Goal: Task Accomplishment & Management: Manage account settings

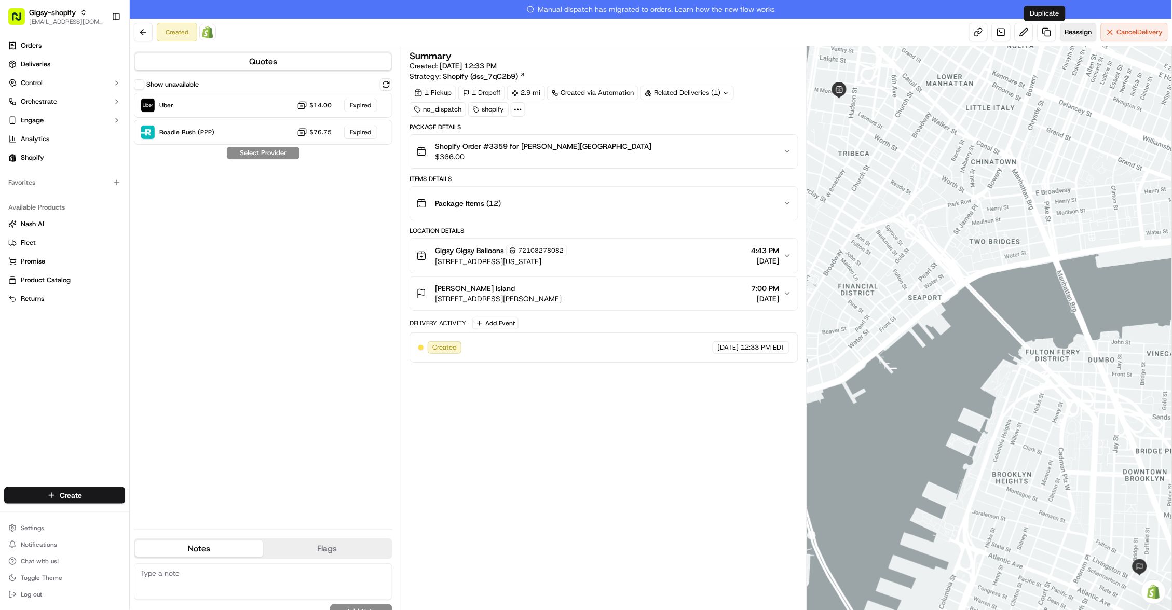
click at [1067, 30] on span "Reassign" at bounding box center [1078, 31] width 27 height 9
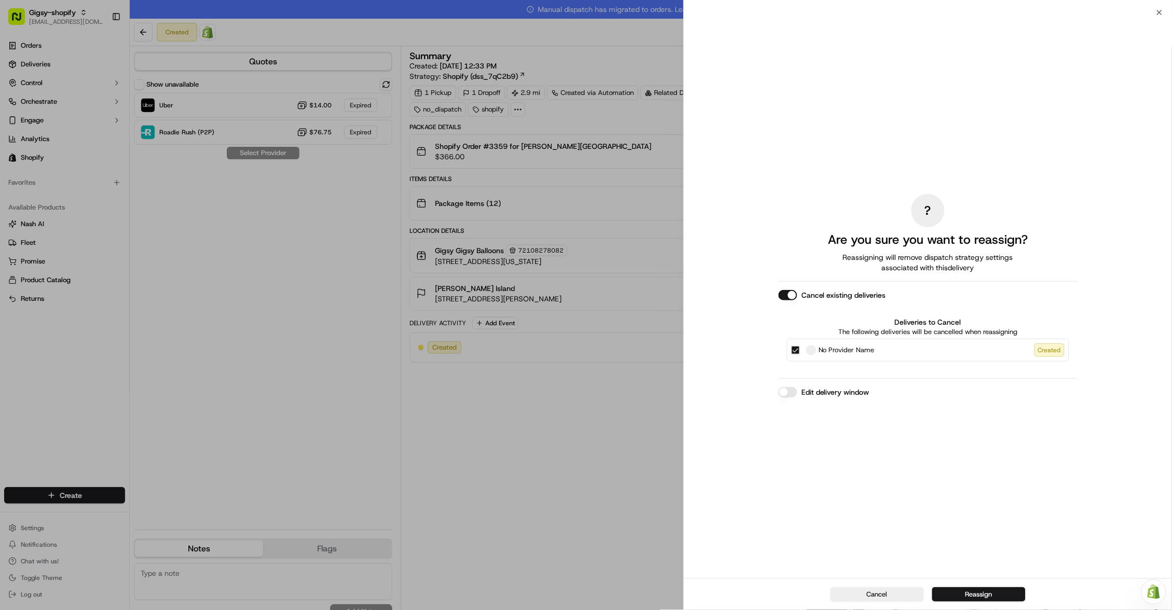
click at [790, 392] on button "Edit delivery window" at bounding box center [787, 392] width 19 height 10
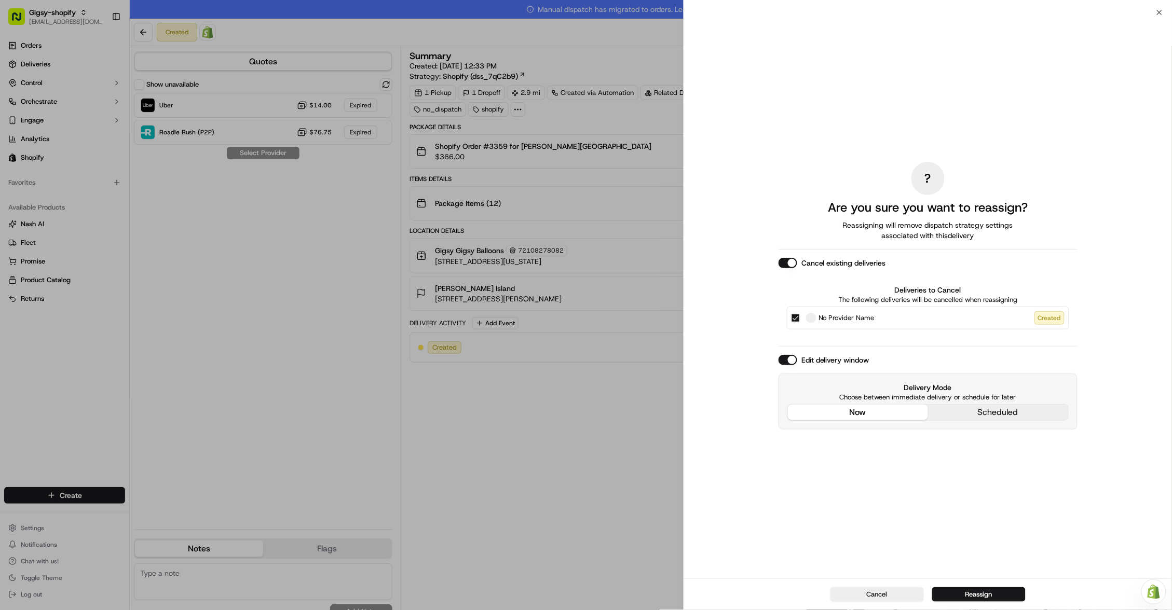
click at [848, 347] on div "? Are you sure you want to reassign? Reassigning will remove dispatch strategy …" at bounding box center [927, 296] width 299 height 562
click at [979, 598] on button "Reassign" at bounding box center [978, 594] width 93 height 15
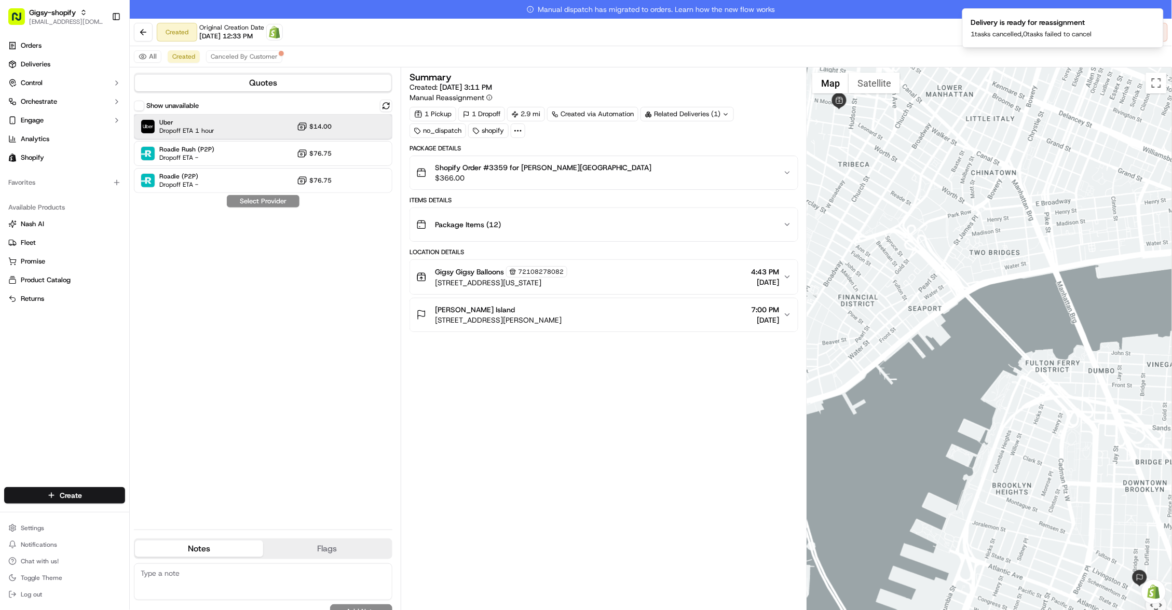
click at [279, 124] on div "Uber Dropoff ETA 1 hour $14.00" at bounding box center [263, 126] width 258 height 25
click at [279, 202] on button "Assign Provider" at bounding box center [263, 201] width 74 height 12
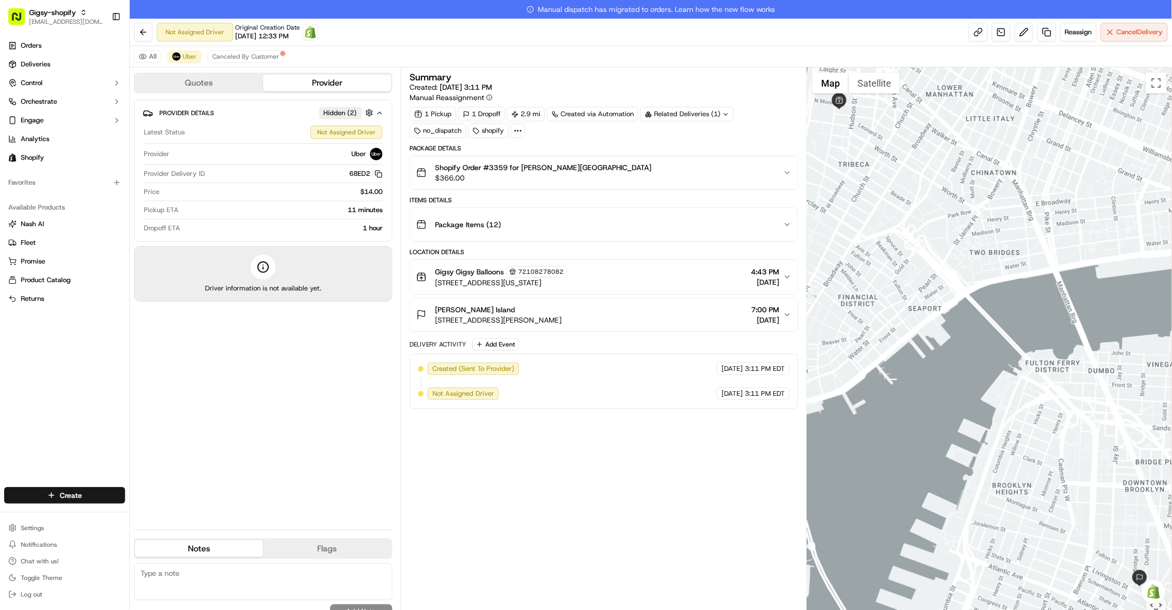
click at [301, 373] on div "Provider Details Hidden ( 2 ) Latest Status Not Assigned Driver Provider Uber P…" at bounding box center [263, 311] width 258 height 422
click at [143, 33] on button at bounding box center [143, 32] width 19 height 19
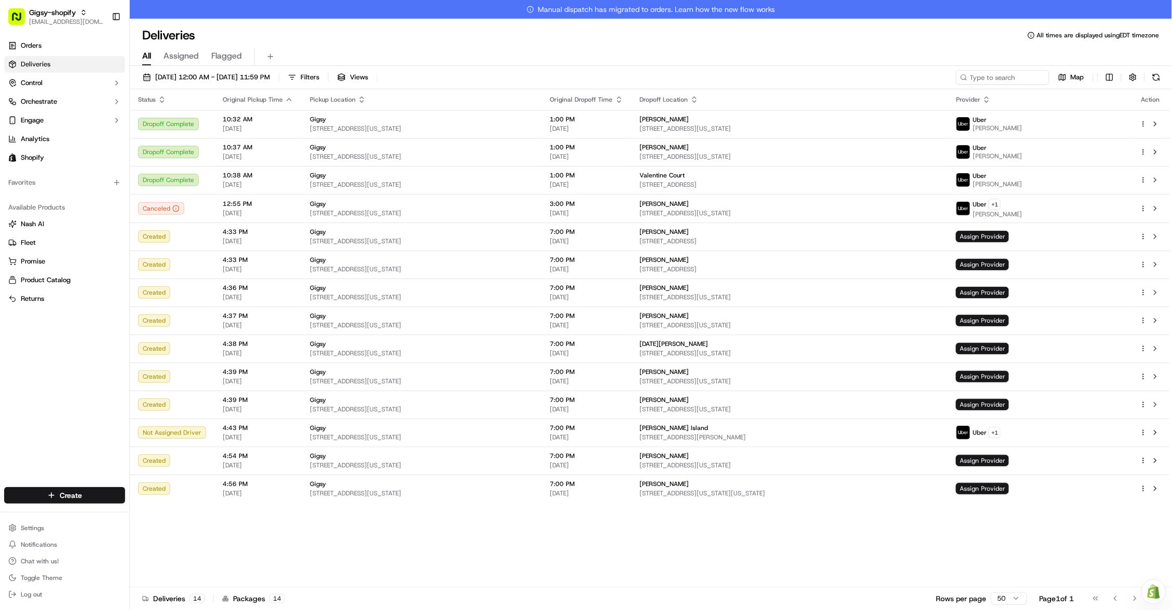
click at [161, 98] on icon "button" at bounding box center [162, 98] width 4 height 2
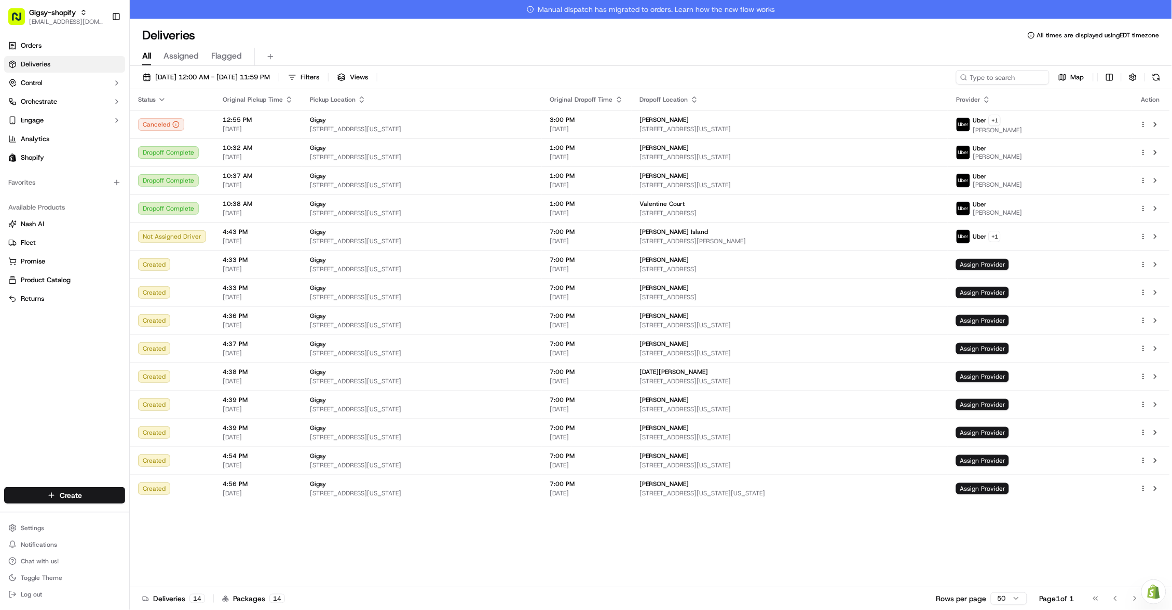
click at [1162, 72] on button at bounding box center [1156, 77] width 15 height 15
click at [1161, 75] on button at bounding box center [1156, 77] width 15 height 15
click at [1157, 235] on button at bounding box center [1155, 236] width 12 height 12
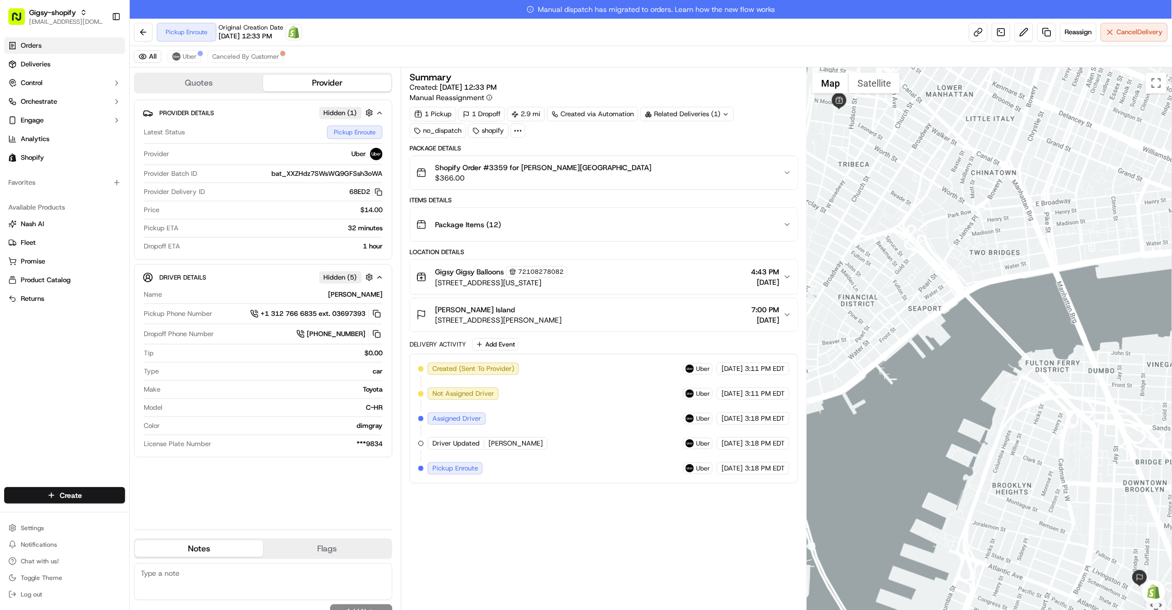
click at [84, 44] on link "Orders" at bounding box center [64, 45] width 121 height 17
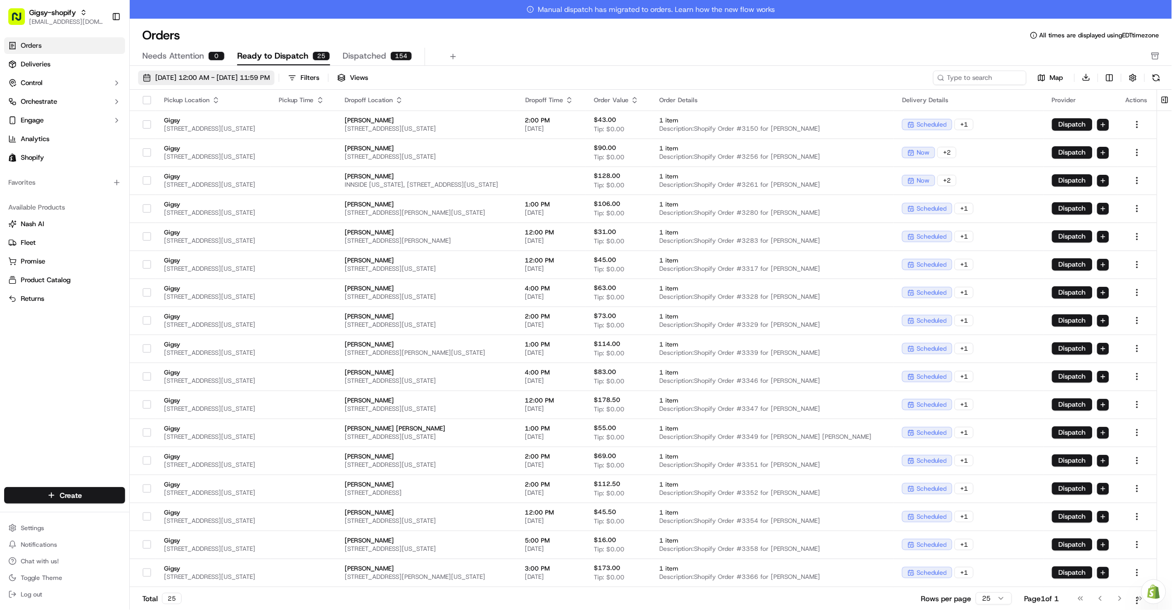
click at [184, 73] on span "[DATE] 12:00 AM - [DATE] 11:59 PM" at bounding box center [212, 77] width 115 height 9
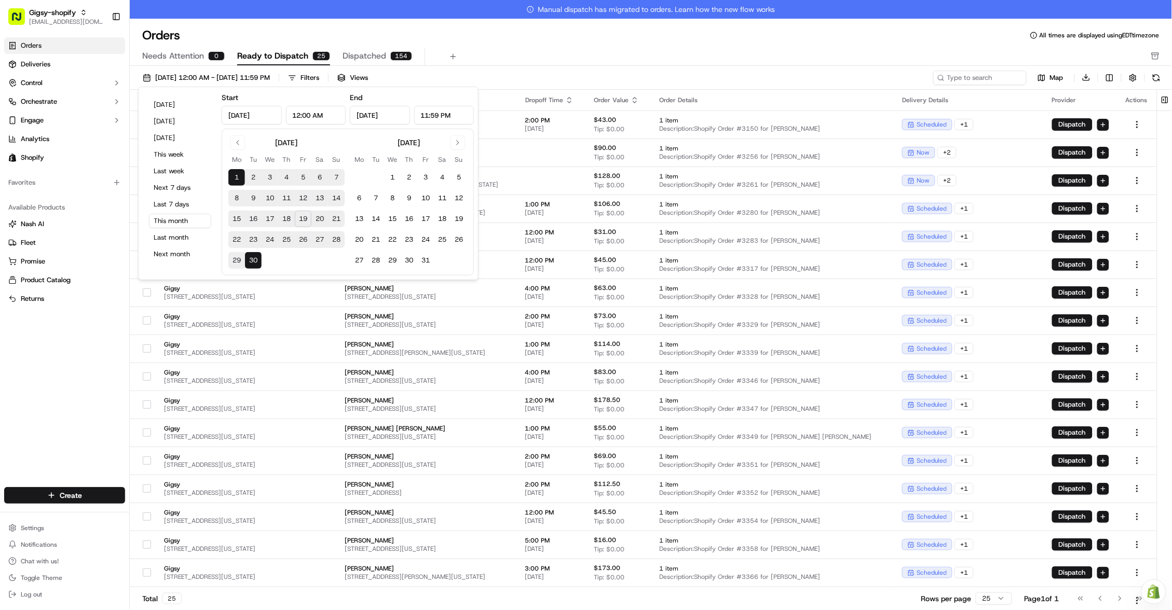
click at [305, 220] on button "19" at bounding box center [303, 219] width 17 height 17
type input "[DATE]"
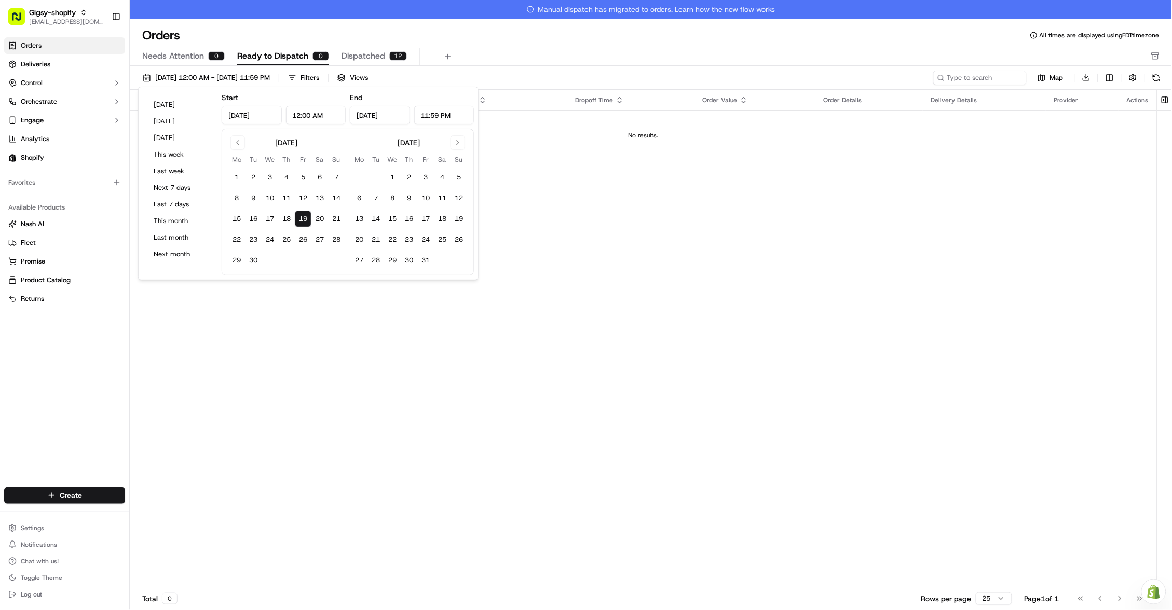
click at [555, 161] on div "Pickup Location Pickup Time Dropoff Location Dropoff Time Order Value Order Det…" at bounding box center [643, 348] width 1027 height 517
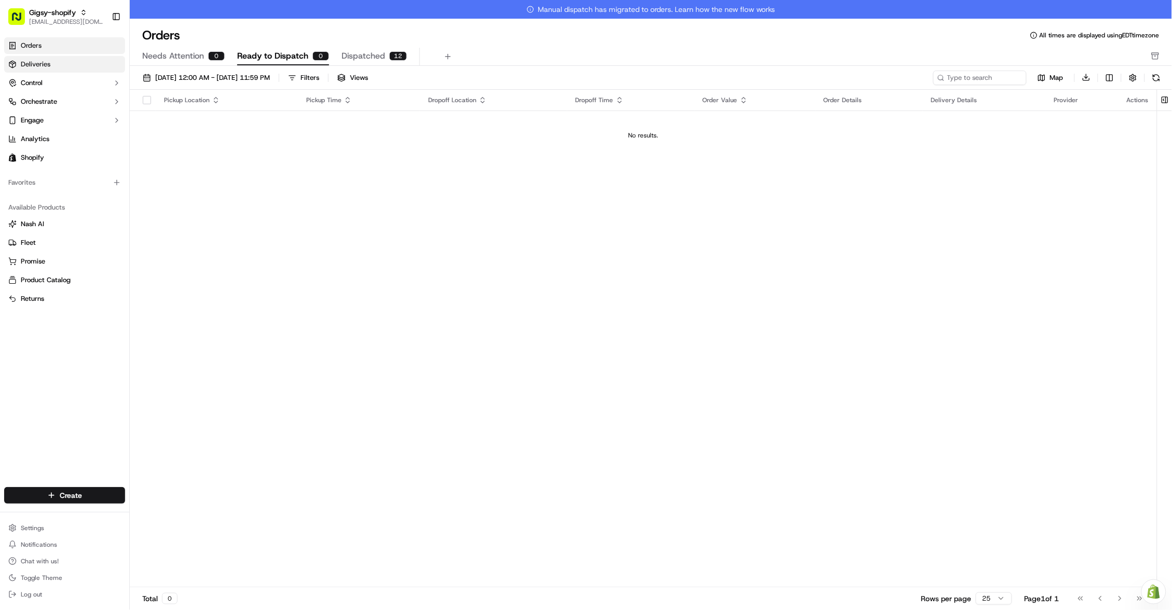
click at [29, 70] on link "Deliveries" at bounding box center [64, 64] width 121 height 17
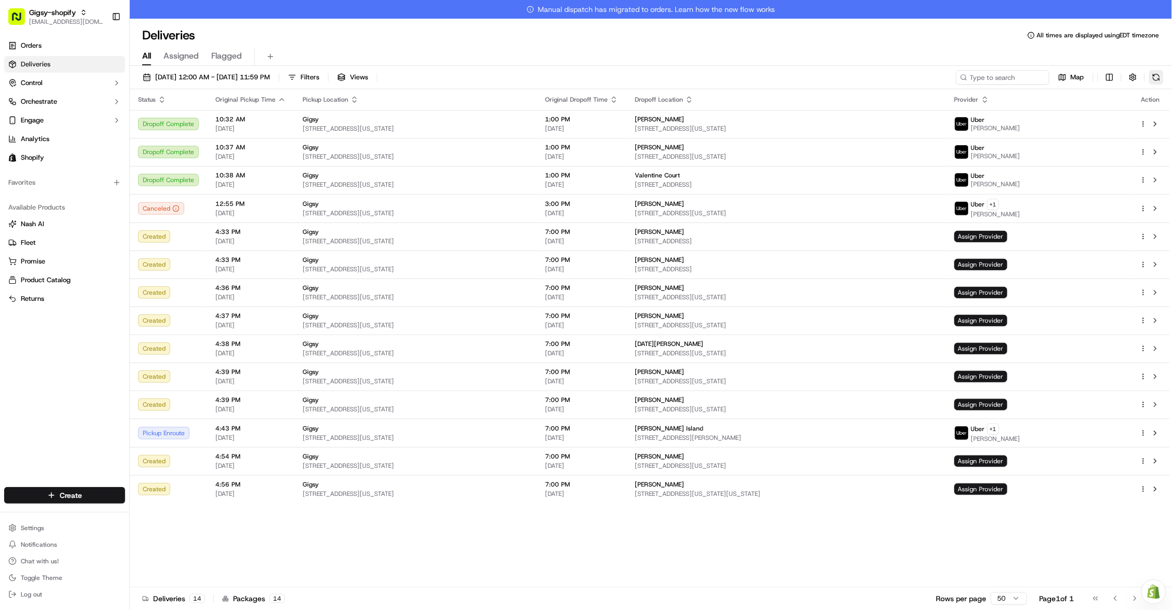
click at [1161, 74] on button at bounding box center [1156, 77] width 15 height 15
click at [1153, 430] on button at bounding box center [1155, 433] width 12 height 12
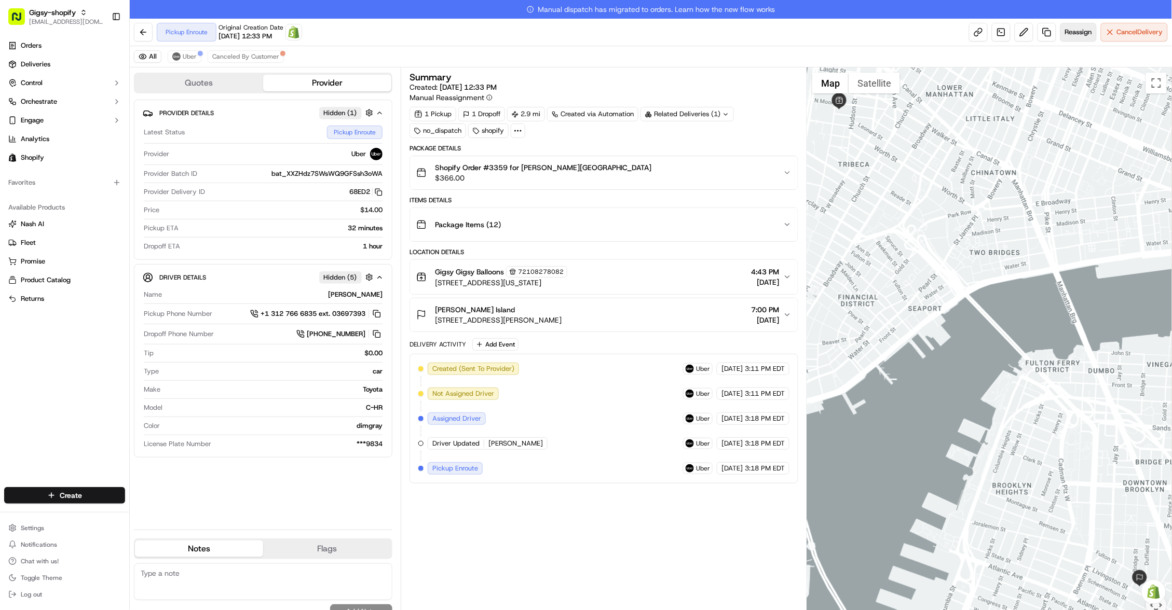
click at [1074, 30] on span "Reassign" at bounding box center [1078, 31] width 27 height 9
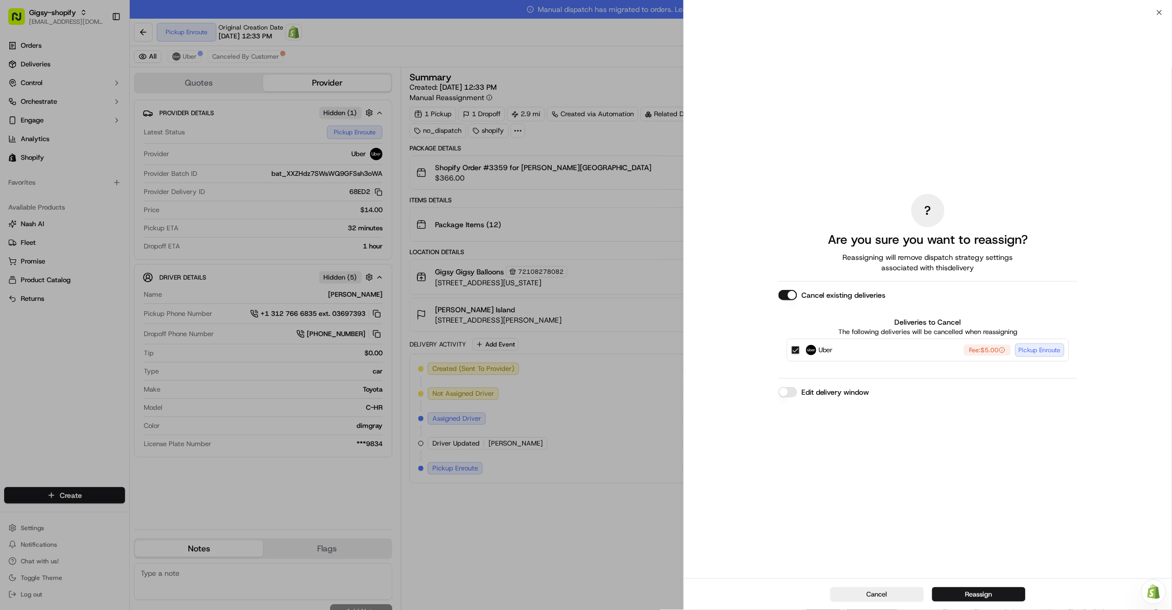
click at [793, 387] on button "Edit delivery window" at bounding box center [787, 392] width 19 height 10
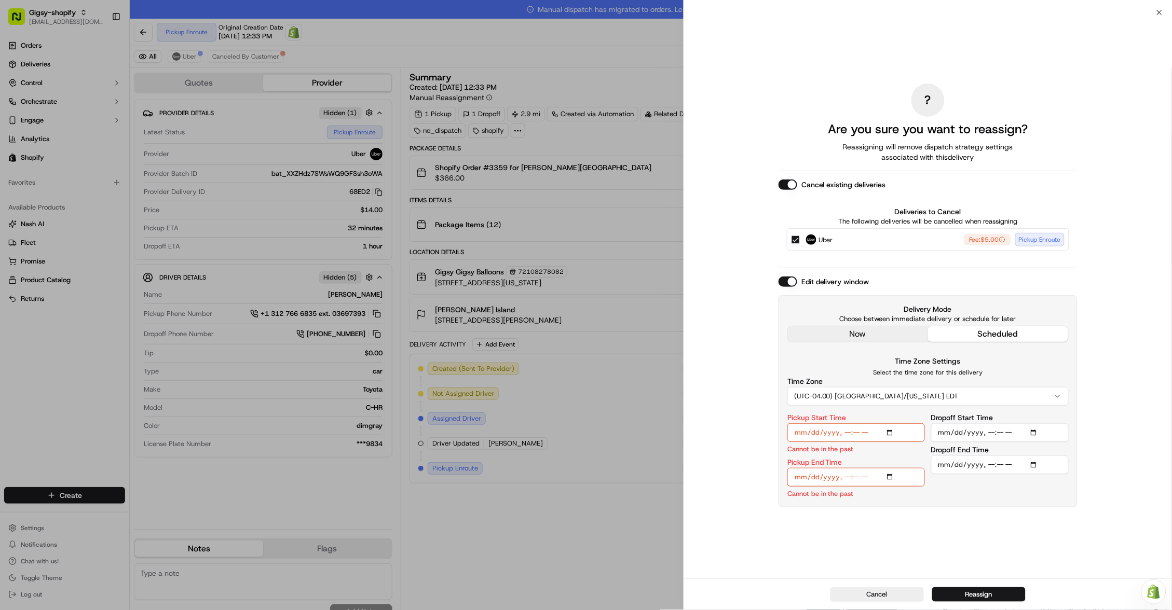
click at [885, 336] on div "? Are you sure you want to reassign? Reassigning will remove dispatch strategy …" at bounding box center [927, 296] width 299 height 562
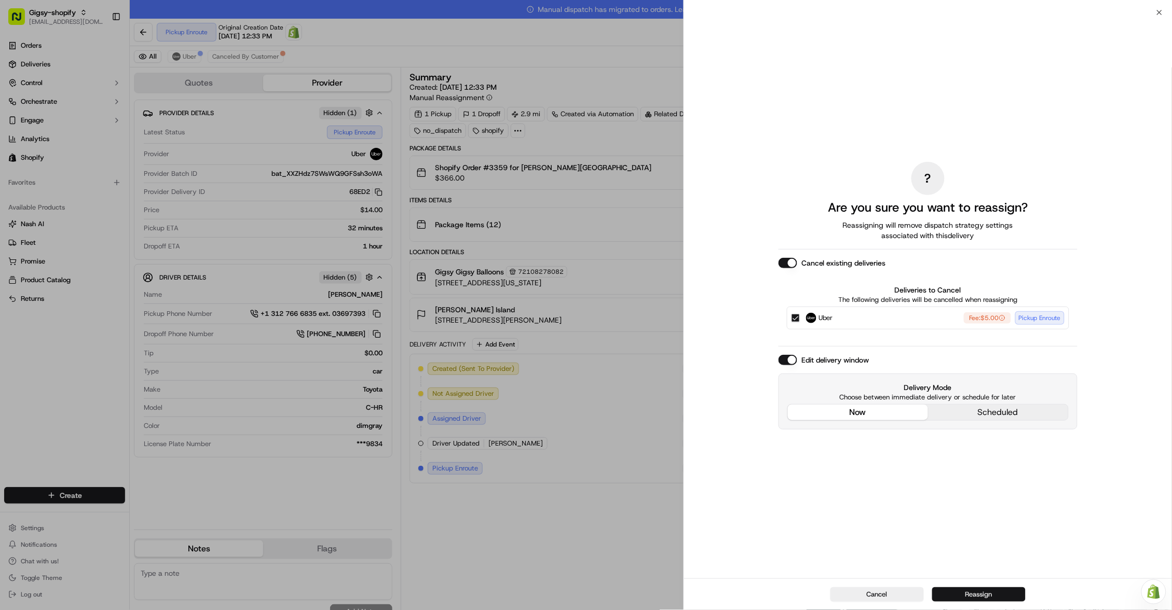
click at [966, 593] on button "Reassign" at bounding box center [978, 594] width 93 height 15
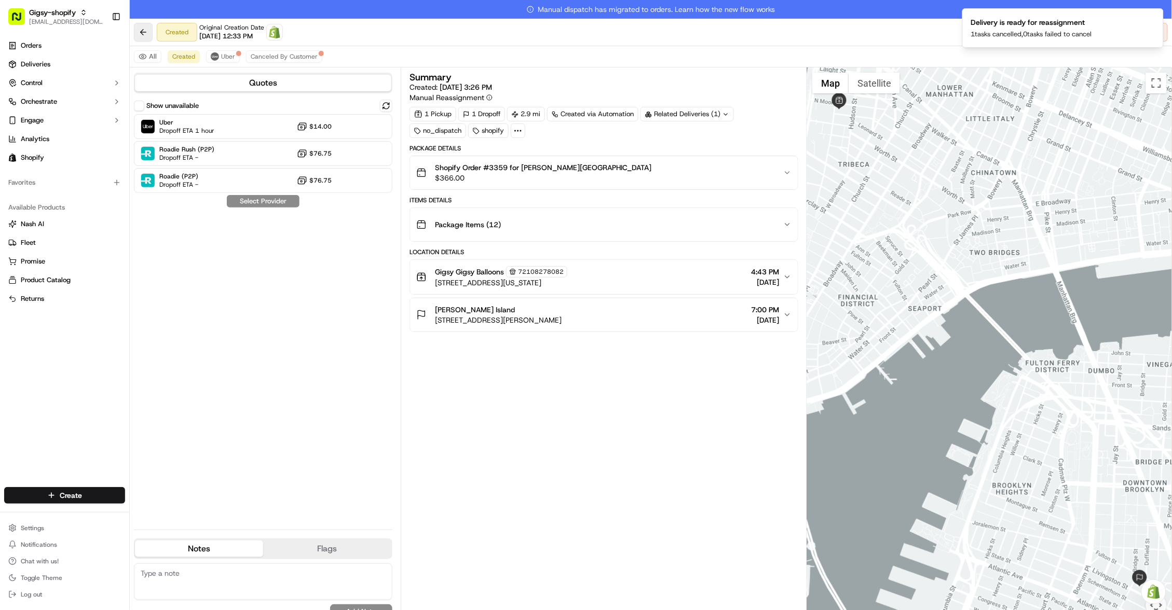
click at [142, 30] on button at bounding box center [143, 32] width 19 height 19
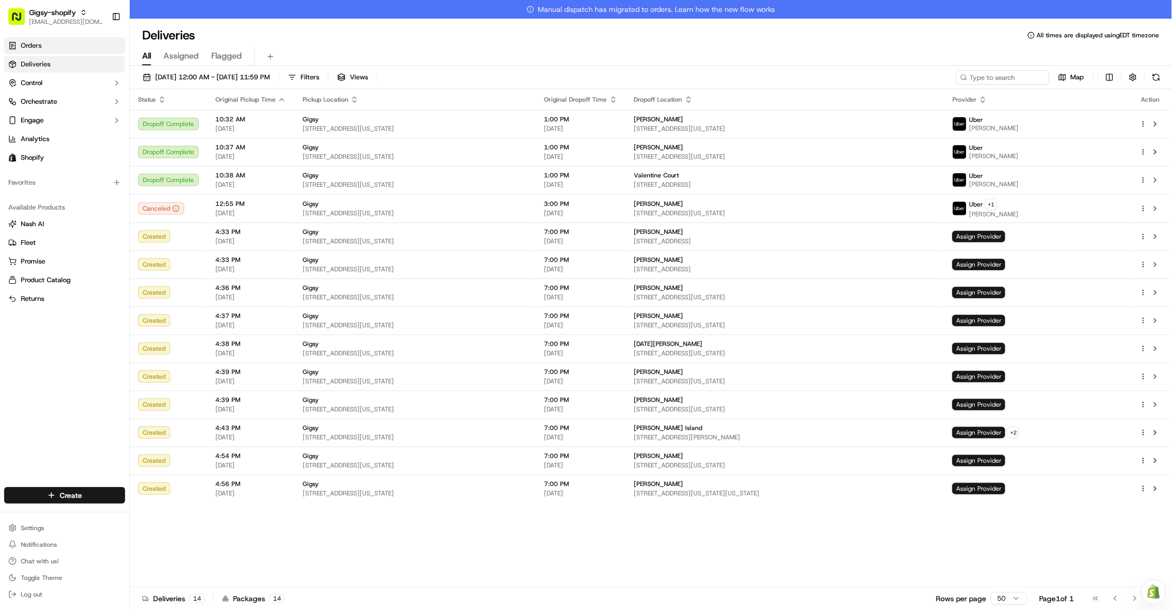
click at [41, 48] on span "Orders" at bounding box center [31, 45] width 21 height 9
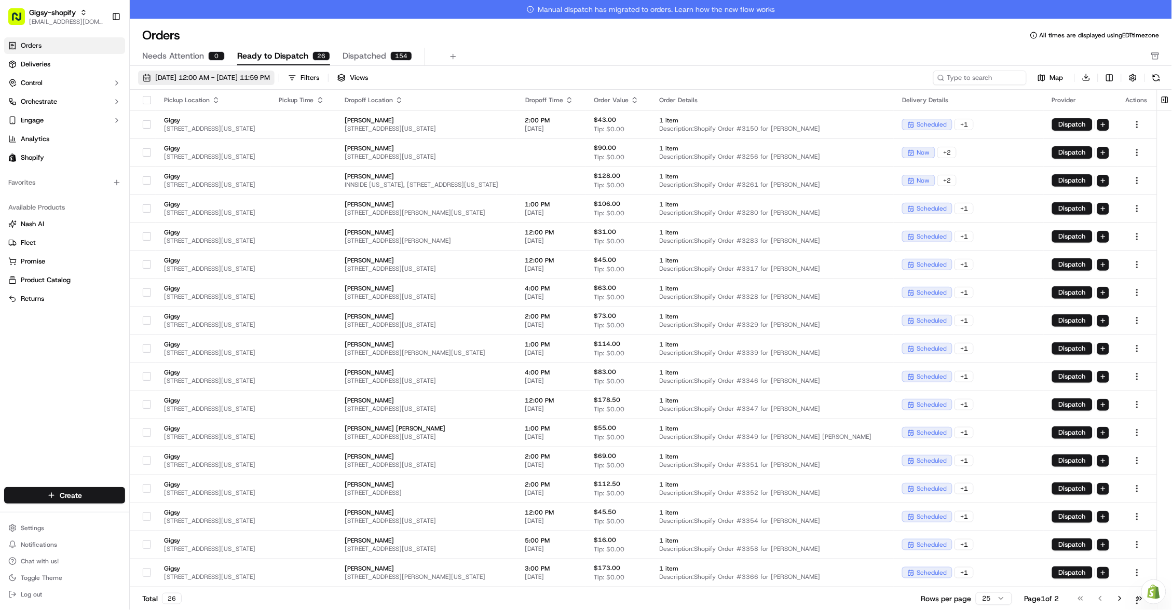
click at [270, 80] on span "09/01/2025 12:00 AM - 09/30/2025 11:59 PM" at bounding box center [212, 77] width 115 height 9
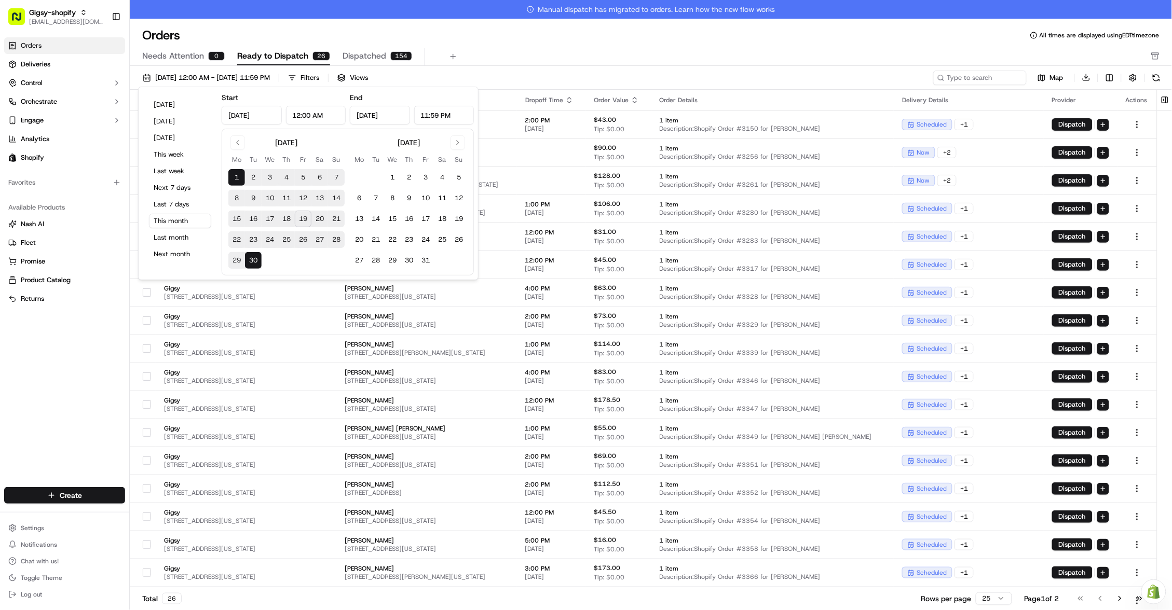
click at [299, 217] on button "19" at bounding box center [303, 219] width 17 height 17
type input "Sep 19, 2025"
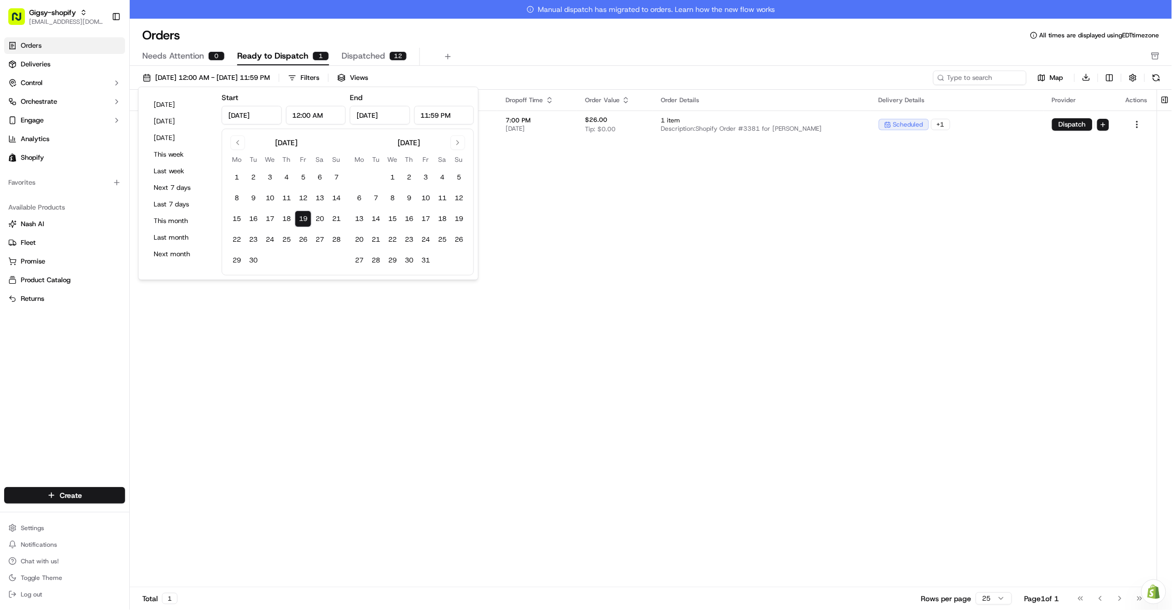
click at [608, 205] on div "Pickup Location Pickup Time Dropoff Location Dropoff Time Order Value Order Det…" at bounding box center [643, 348] width 1027 height 517
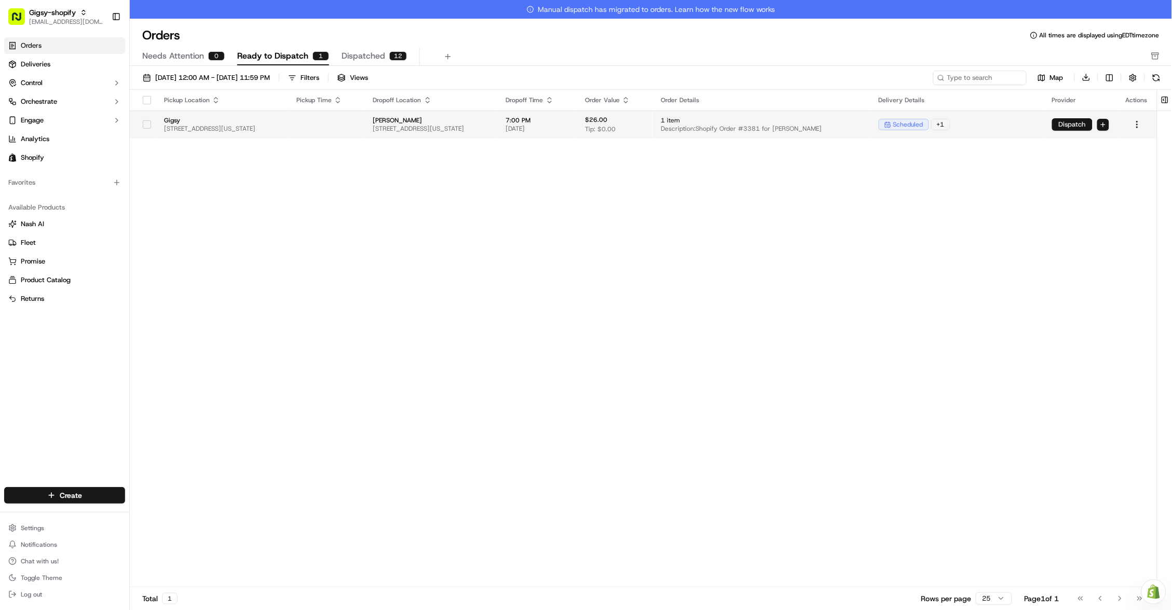
click at [1073, 126] on button "Dispatch" at bounding box center [1072, 124] width 40 height 12
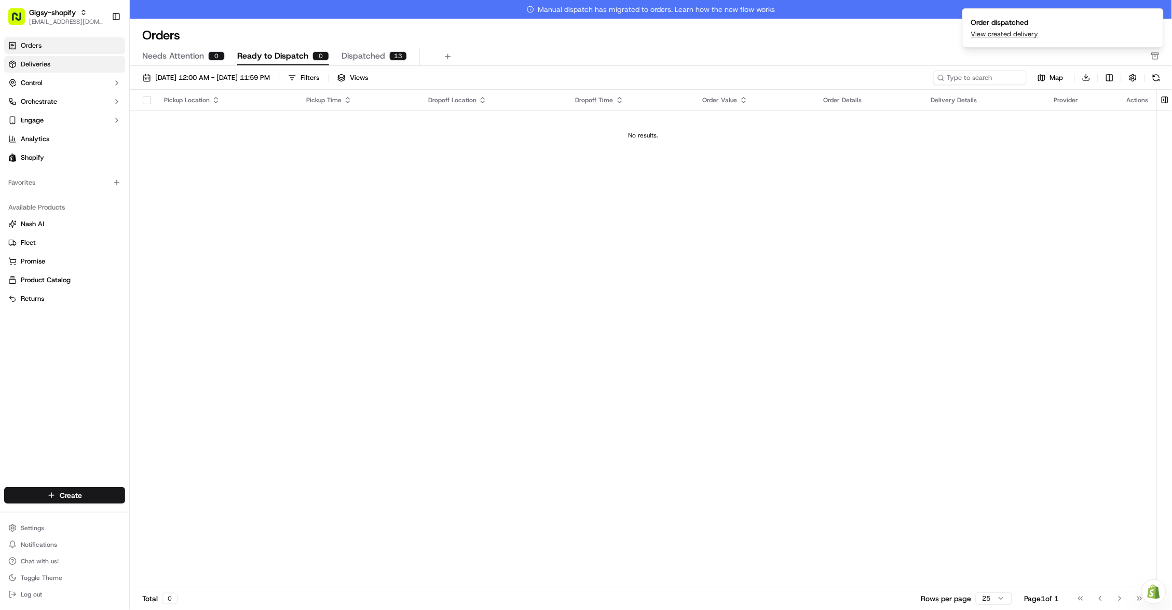
click at [85, 62] on link "Deliveries" at bounding box center [64, 64] width 121 height 17
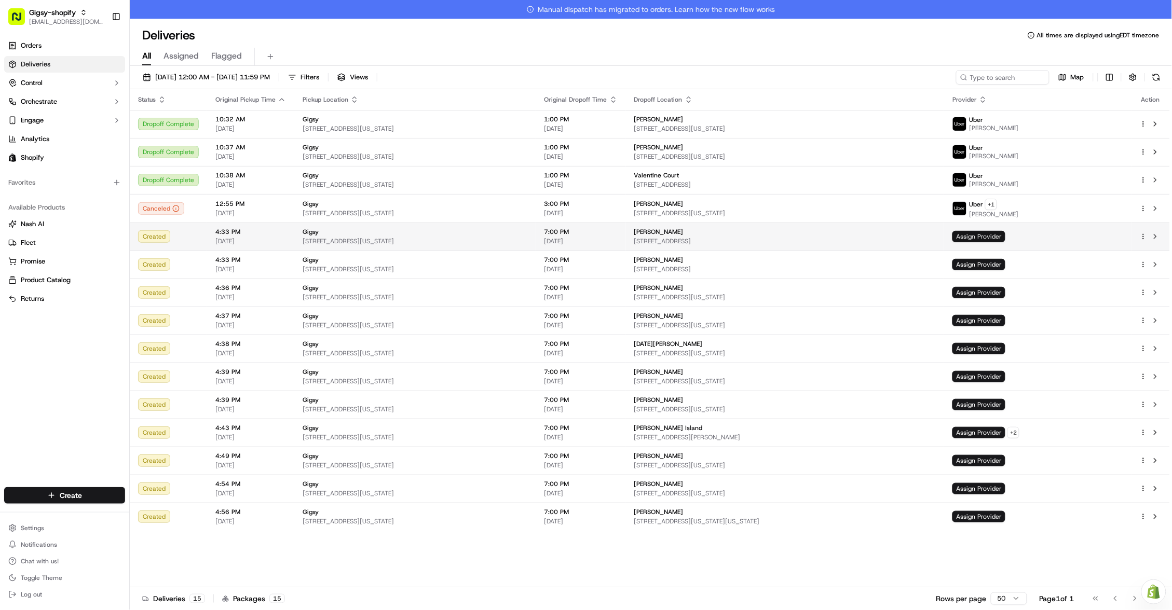
click at [1005, 235] on span "Assign Provider" at bounding box center [978, 236] width 53 height 11
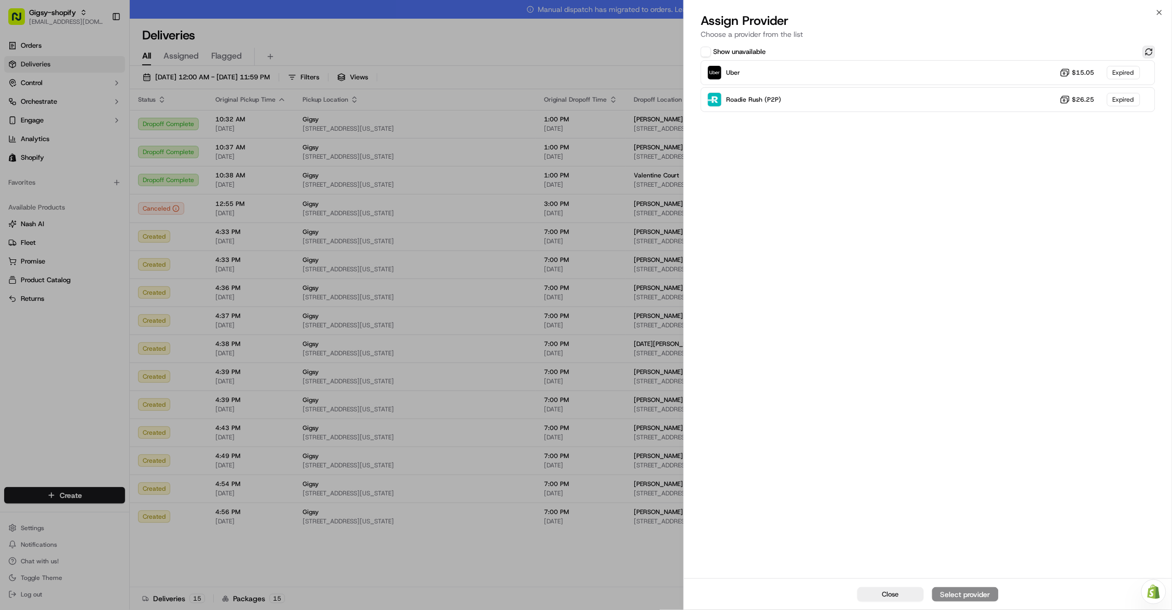
click at [1147, 52] on button at bounding box center [1149, 52] width 12 height 12
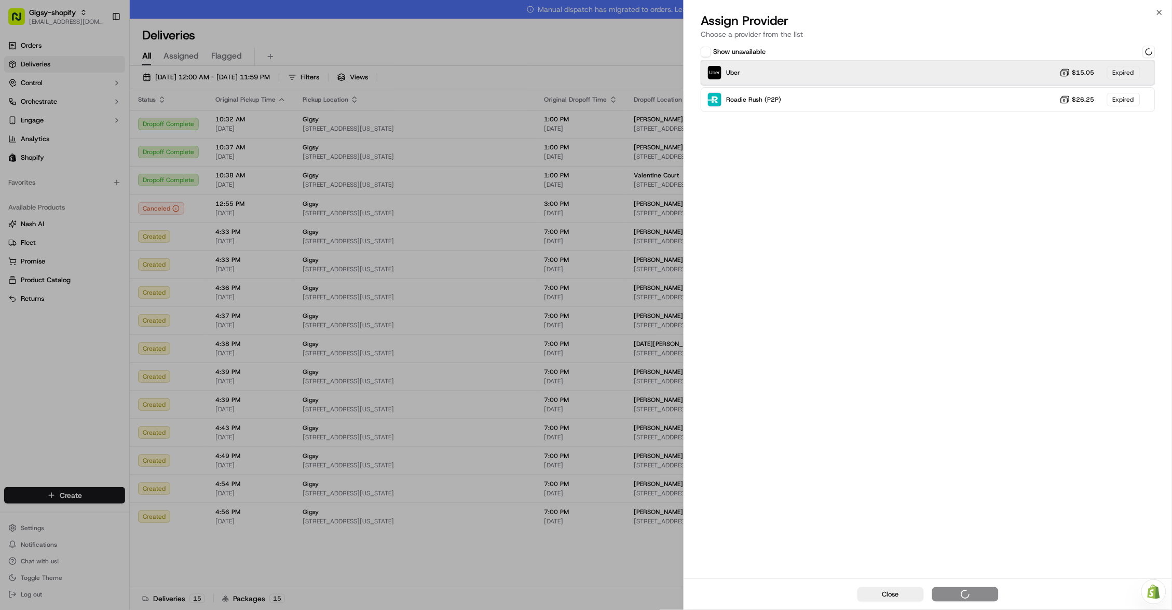
click at [1029, 77] on div "Uber $15.05 Expired" at bounding box center [927, 72] width 455 height 25
click at [1019, 74] on div "Uber $15.05 Expired" at bounding box center [927, 72] width 455 height 25
click at [979, 587] on button "Assign Provider" at bounding box center [965, 594] width 66 height 15
click at [883, 68] on div "Uber Dropoff ETA 1 hour $15.05" at bounding box center [927, 70] width 455 height 25
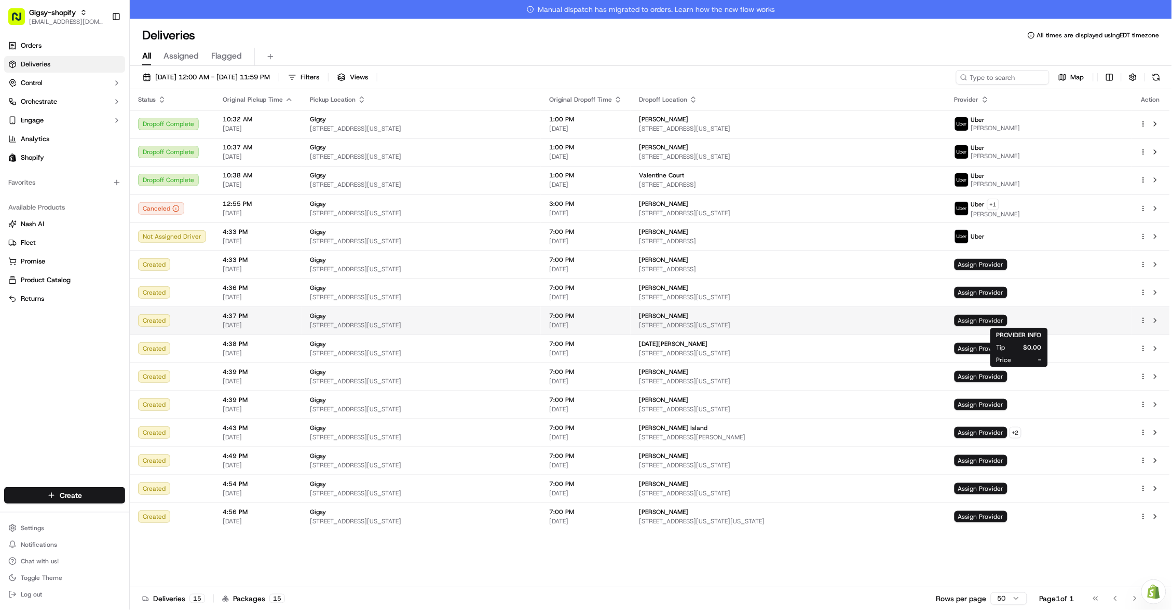
click at [1007, 321] on span "Assign Provider" at bounding box center [980, 320] width 53 height 11
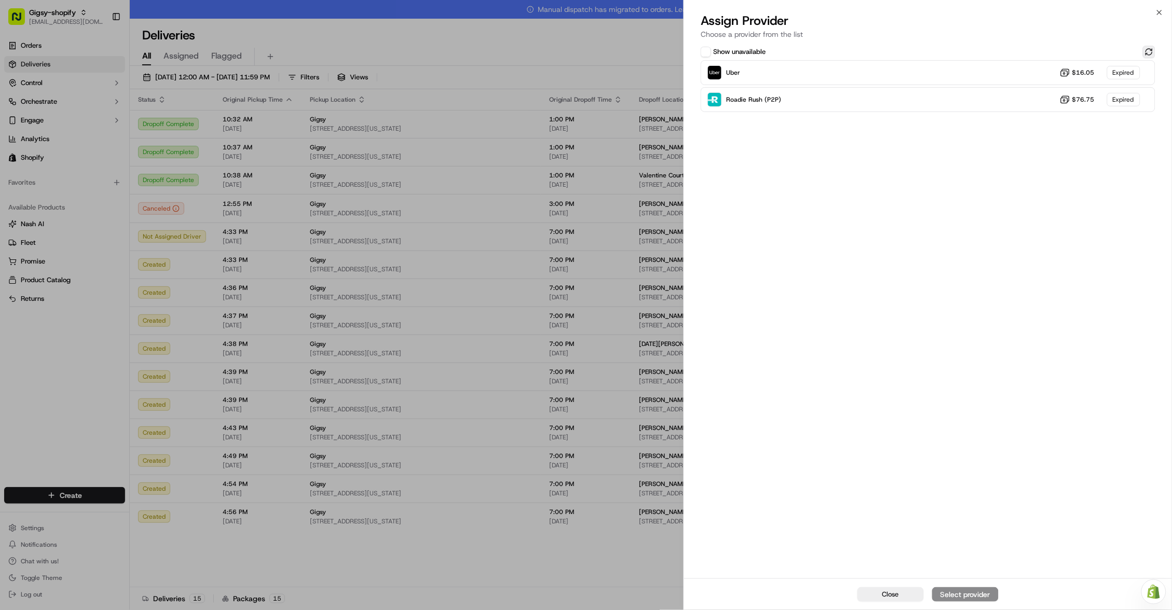
click at [1148, 53] on button at bounding box center [1149, 52] width 12 height 12
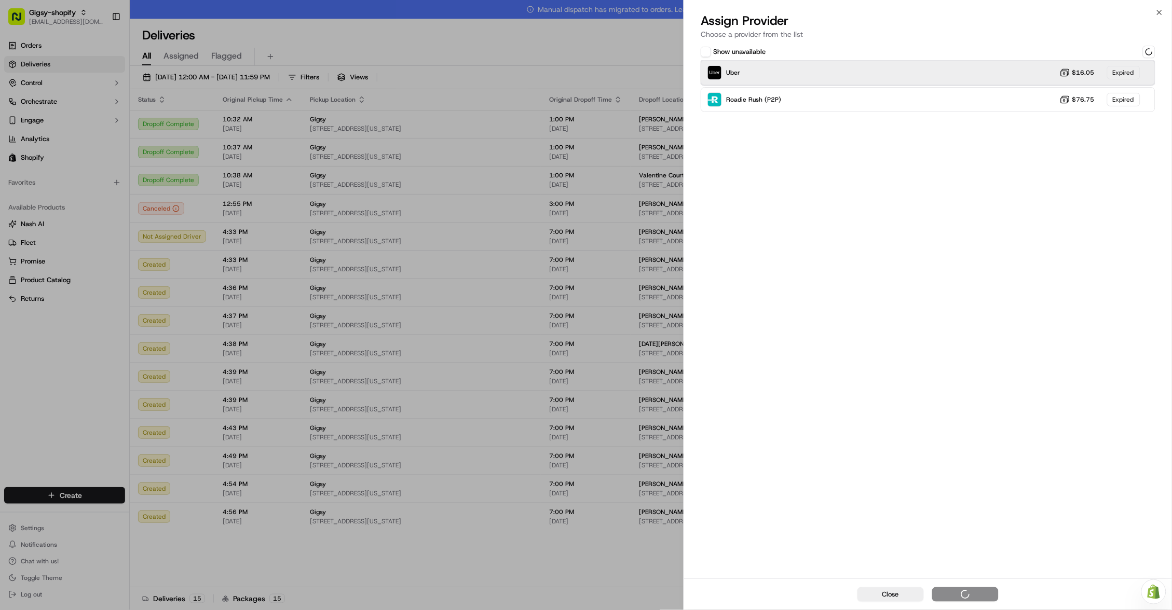
click at [1041, 74] on div "Uber $16.05 Expired" at bounding box center [927, 72] width 455 height 25
click at [1006, 78] on div "Uber Dropoff ETA 1 hour $16.05" at bounding box center [927, 72] width 455 height 25
click at [962, 598] on div "Assign Provider" at bounding box center [965, 594] width 51 height 10
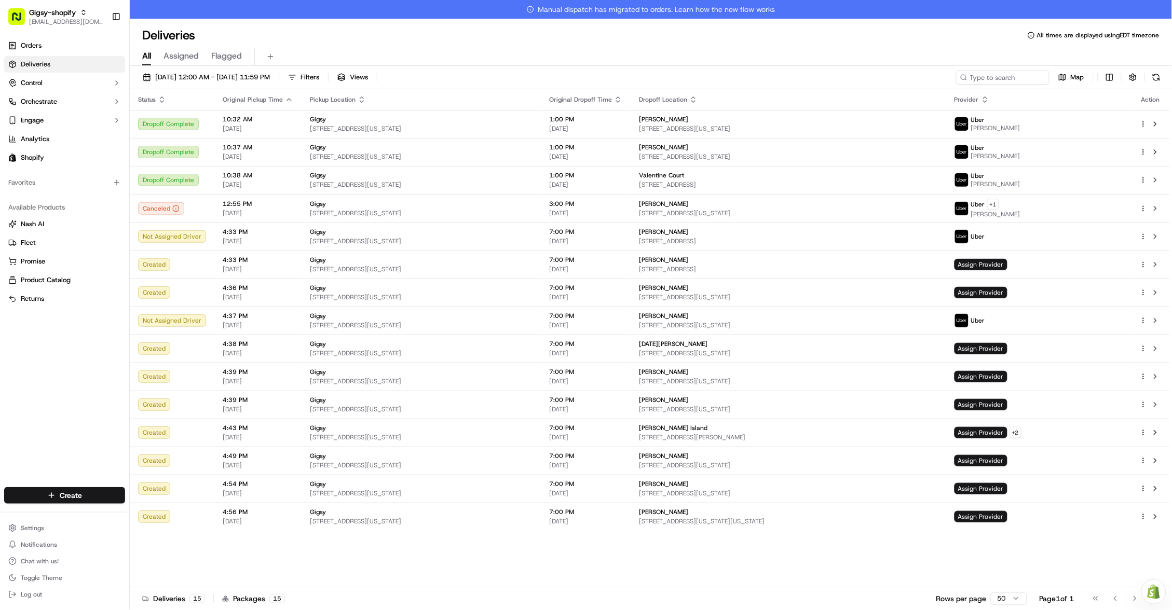
click at [728, 531] on div "Status Original Pickup Time Pickup Location Original Dropoff Time Dropoff Locat…" at bounding box center [650, 347] width 1040 height 517
click at [158, 96] on icon "button" at bounding box center [162, 99] width 8 height 8
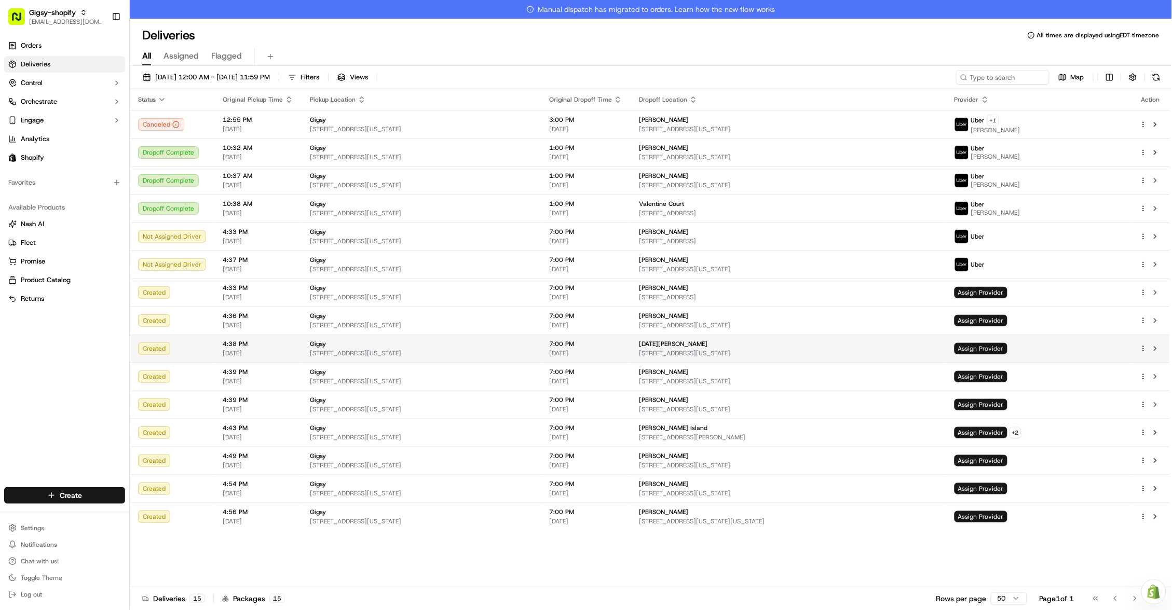
click at [1007, 345] on span "Assign Provider" at bounding box center [980, 348] width 53 height 11
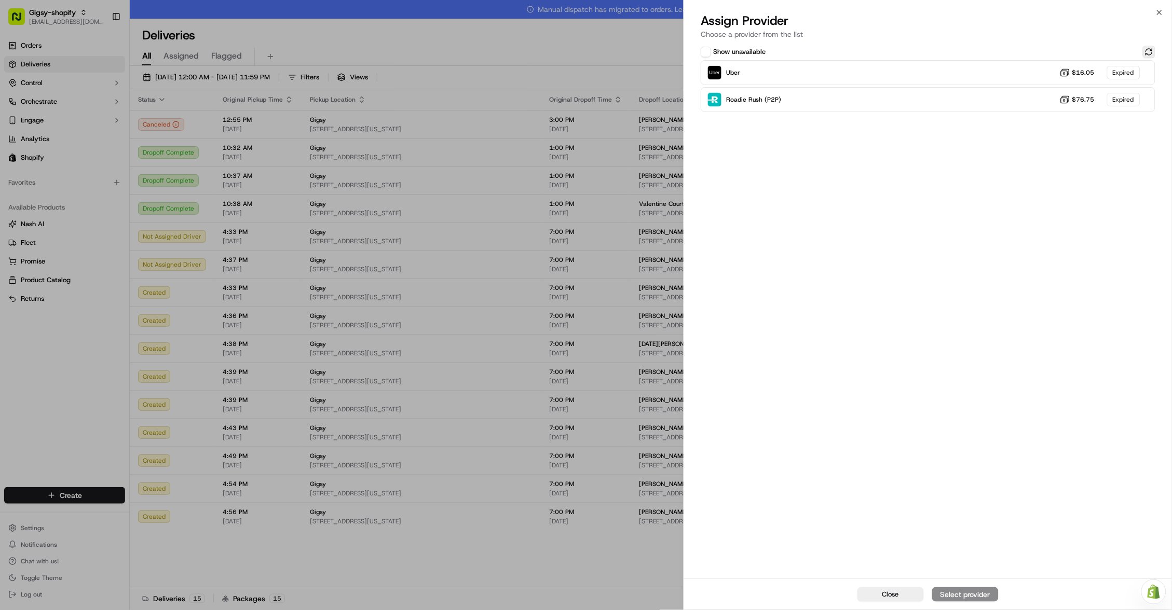
click at [1148, 56] on button at bounding box center [1149, 52] width 12 height 12
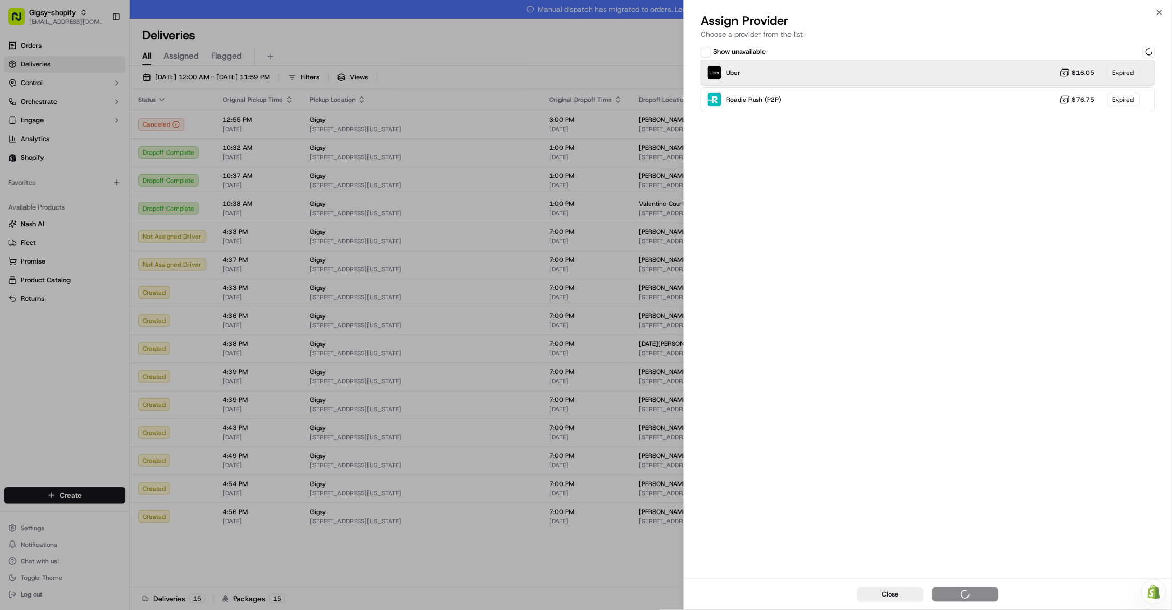
click at [1035, 70] on div "Uber $16.05 Expired" at bounding box center [927, 72] width 455 height 25
click at [1001, 74] on div "Uber Dropoff ETA 1 hour $15.05" at bounding box center [927, 72] width 455 height 25
click at [969, 593] on div "Assign Provider" at bounding box center [965, 594] width 51 height 10
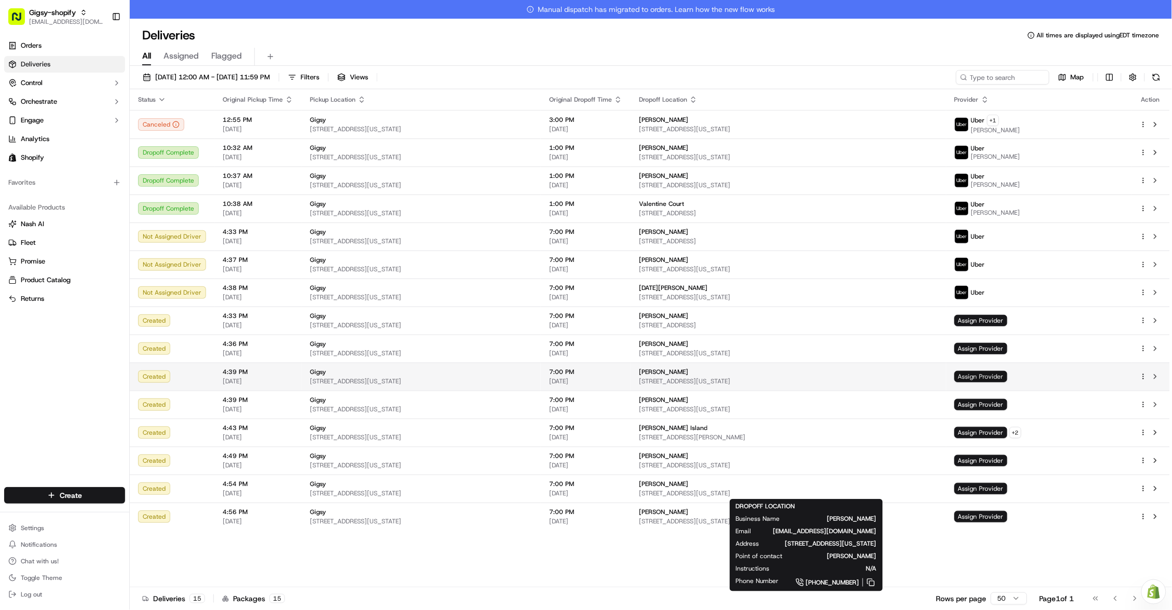
click at [1007, 371] on span "Assign Provider" at bounding box center [980, 376] width 53 height 11
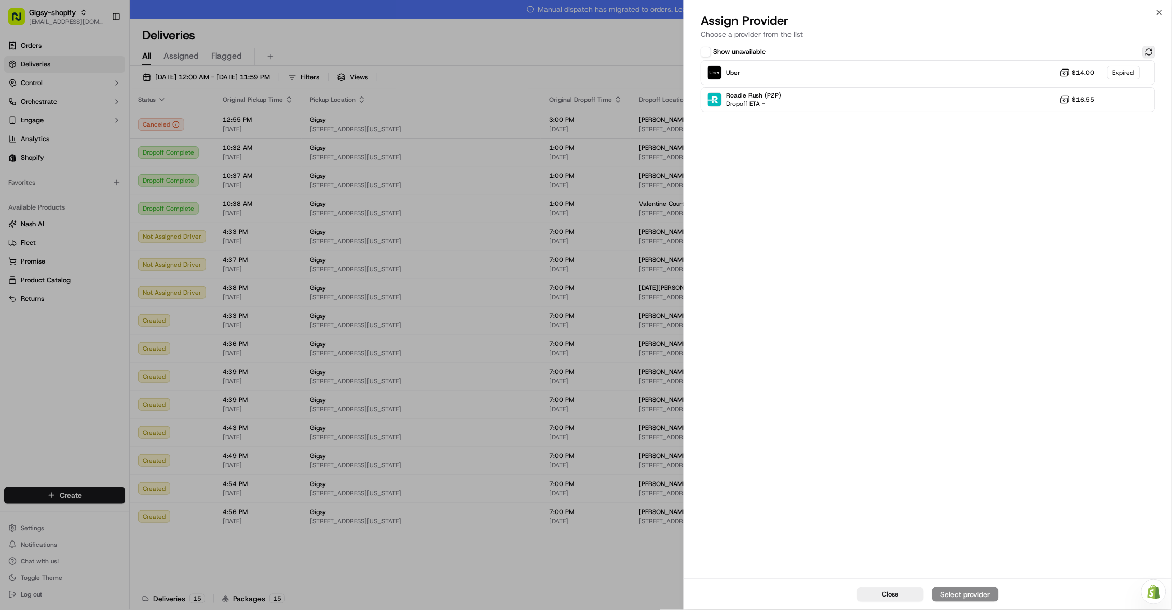
click at [1147, 53] on button at bounding box center [1149, 52] width 12 height 12
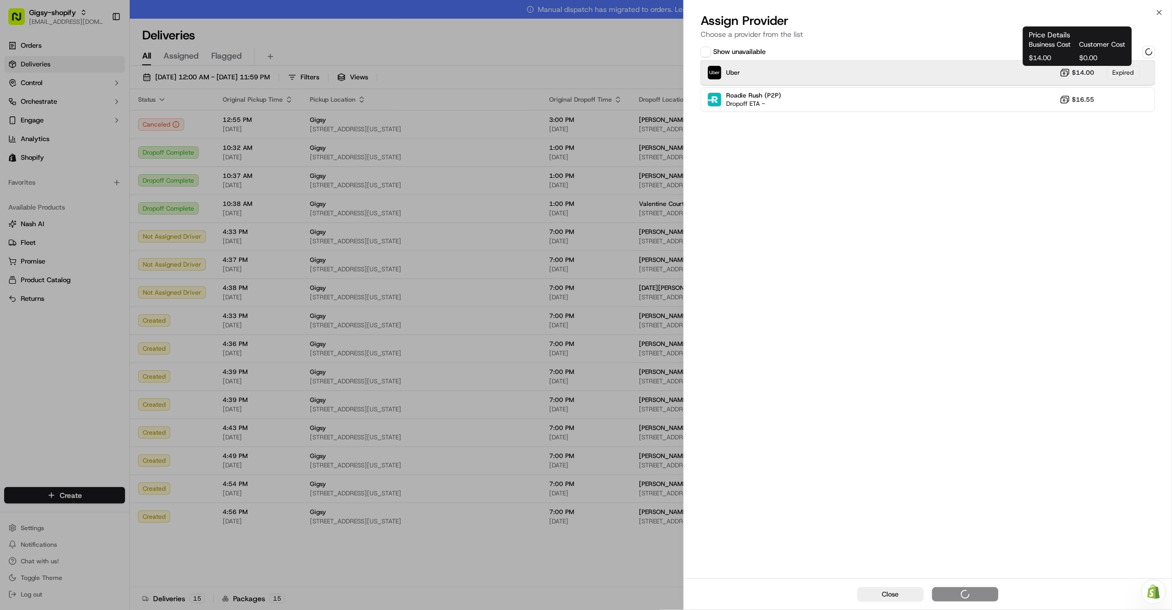
click at [1052, 70] on div "Uber $14.00 Expired" at bounding box center [927, 72] width 455 height 25
click at [974, 600] on div "Assign Provider" at bounding box center [965, 594] width 51 height 10
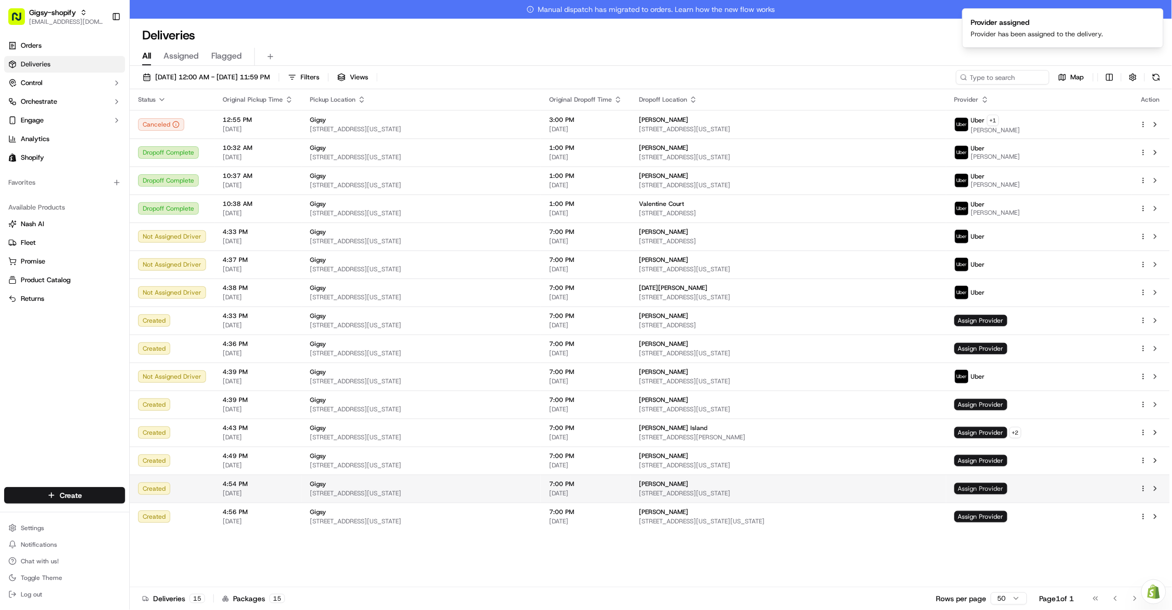
click at [1007, 489] on span "Assign Provider" at bounding box center [980, 488] width 53 height 11
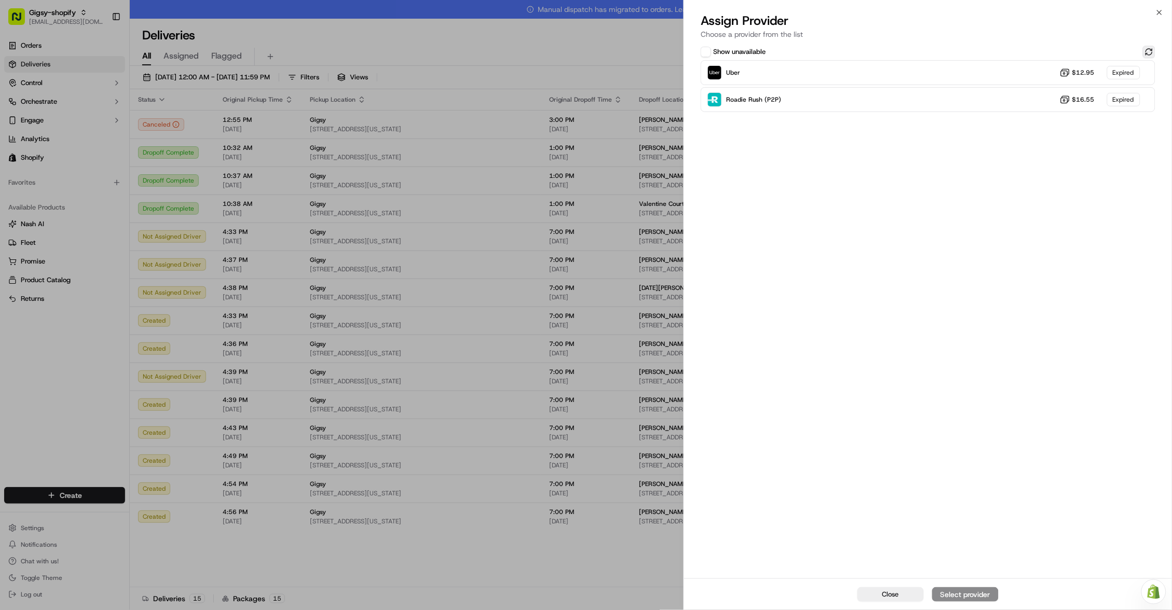
click at [1143, 48] on button at bounding box center [1149, 52] width 12 height 12
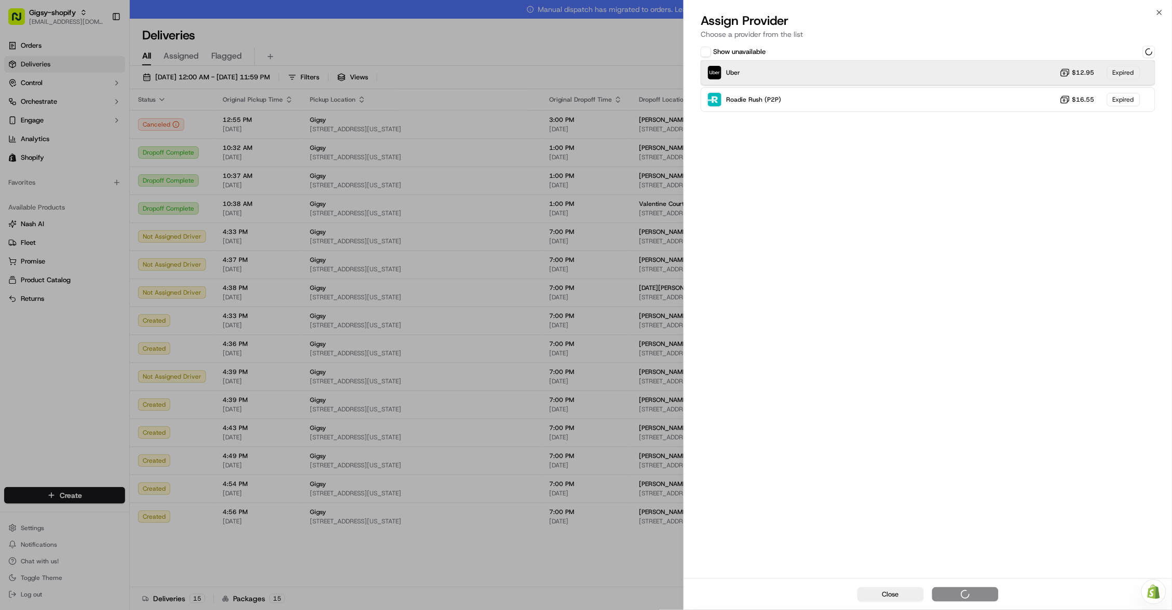
click at [1022, 71] on div "Uber $12.95 Expired" at bounding box center [927, 72] width 455 height 25
click at [1025, 68] on div "Uber Dropoff ETA 1 hour $12.95" at bounding box center [927, 72] width 455 height 25
click at [967, 592] on div "Assign Provider" at bounding box center [965, 594] width 51 height 10
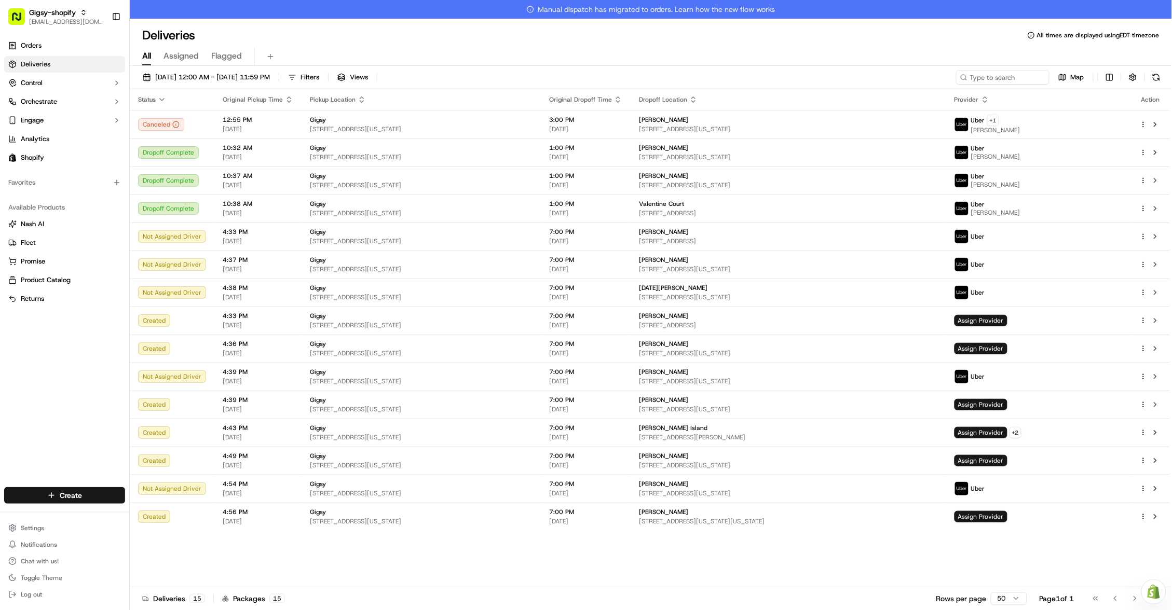
click at [154, 96] on span "Status" at bounding box center [147, 99] width 18 height 8
click at [160, 99] on icon "button" at bounding box center [162, 100] width 4 height 2
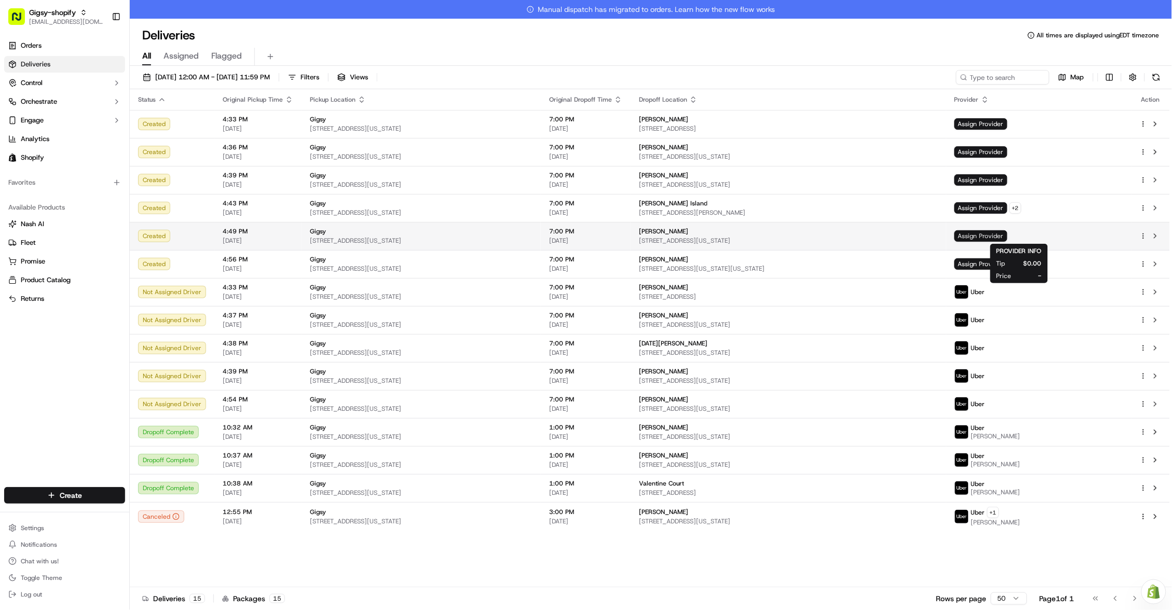
click at [1007, 235] on span "Assign Provider" at bounding box center [980, 235] width 53 height 11
click at [1158, 233] on button at bounding box center [1155, 236] width 12 height 12
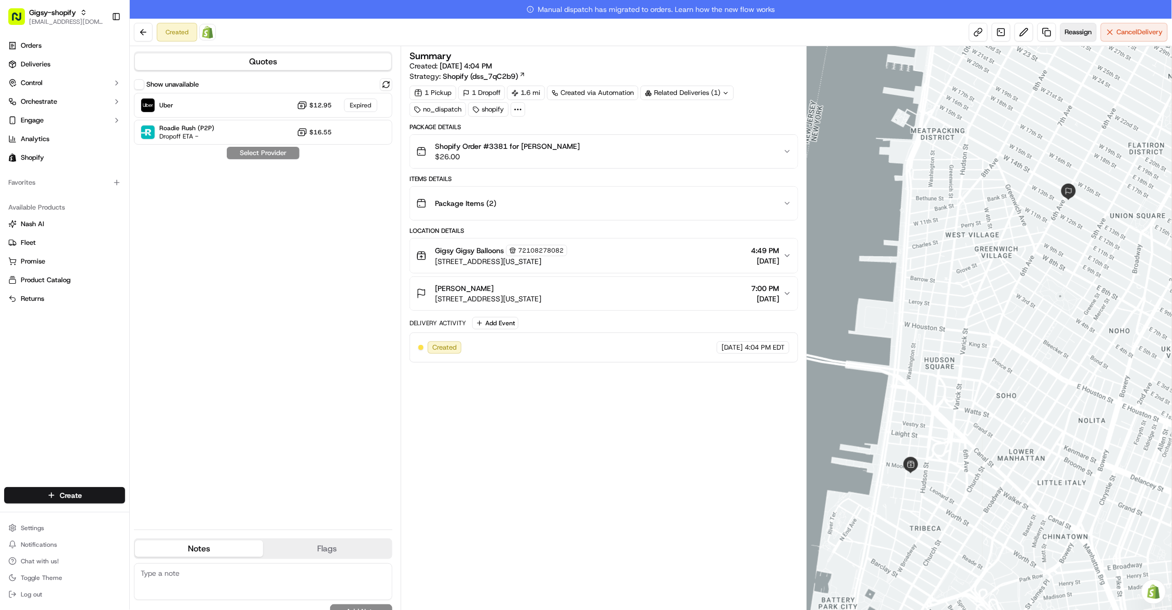
click at [1067, 30] on span "Reassign" at bounding box center [1078, 31] width 27 height 9
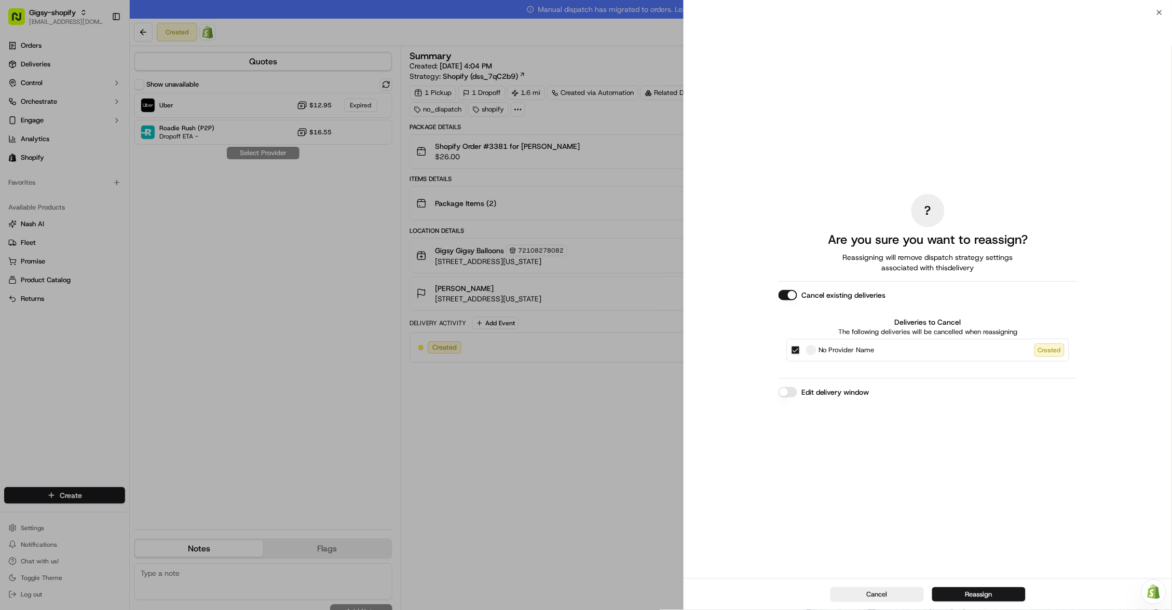
click at [787, 395] on button "Edit delivery window" at bounding box center [787, 392] width 19 height 10
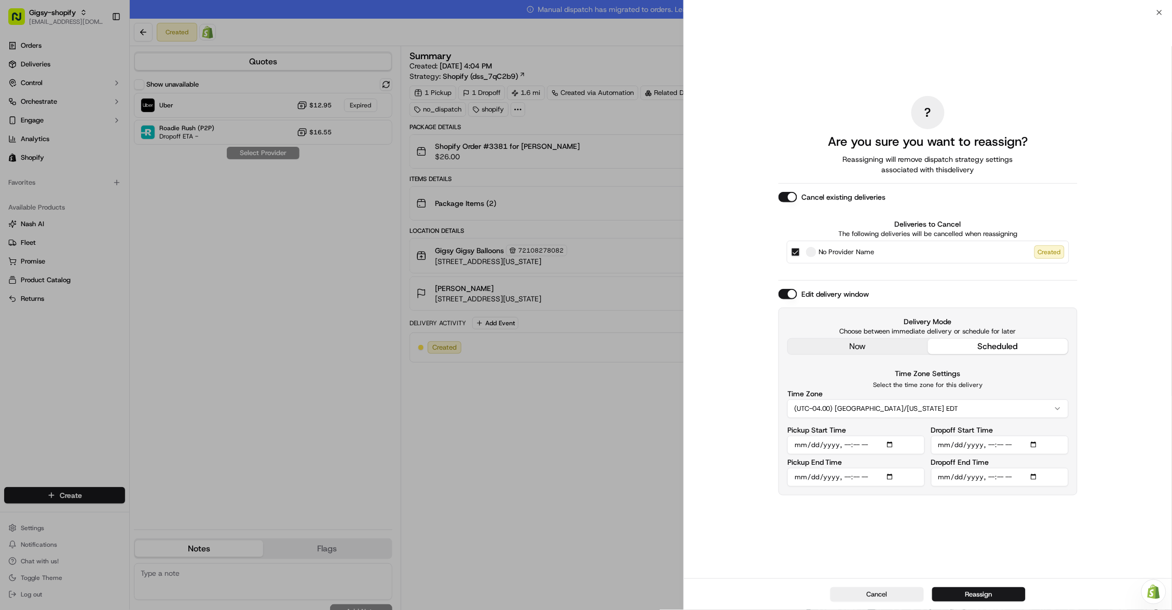
click at [869, 346] on div "? Are you sure you want to reassign? Reassigning will remove dispatch strategy …" at bounding box center [927, 296] width 299 height 562
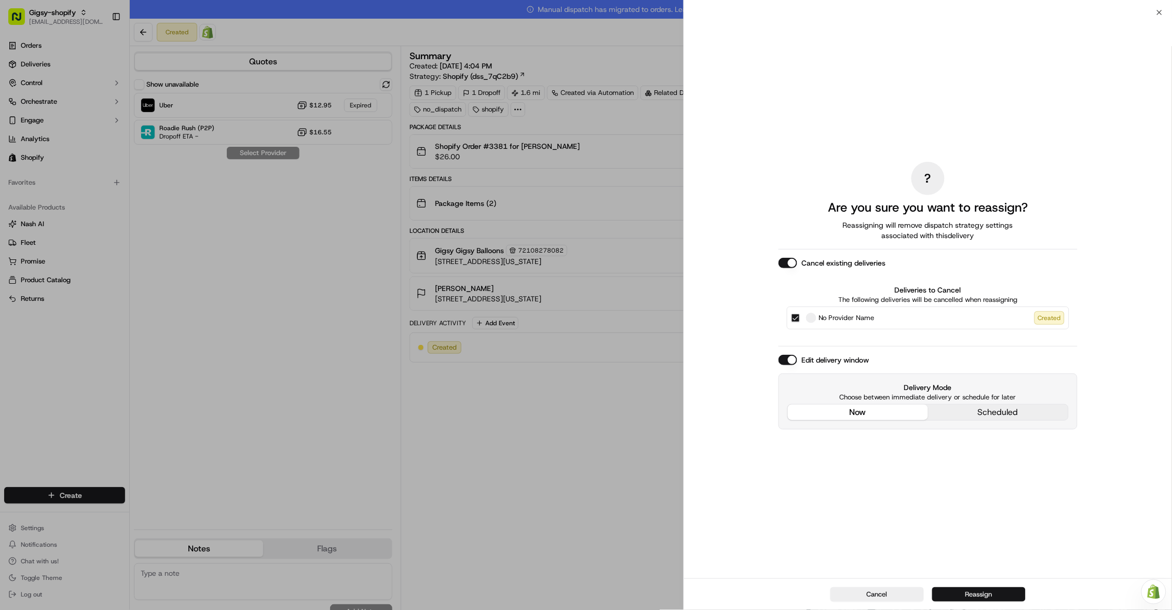
click at [966, 593] on button "Reassign" at bounding box center [978, 594] width 93 height 15
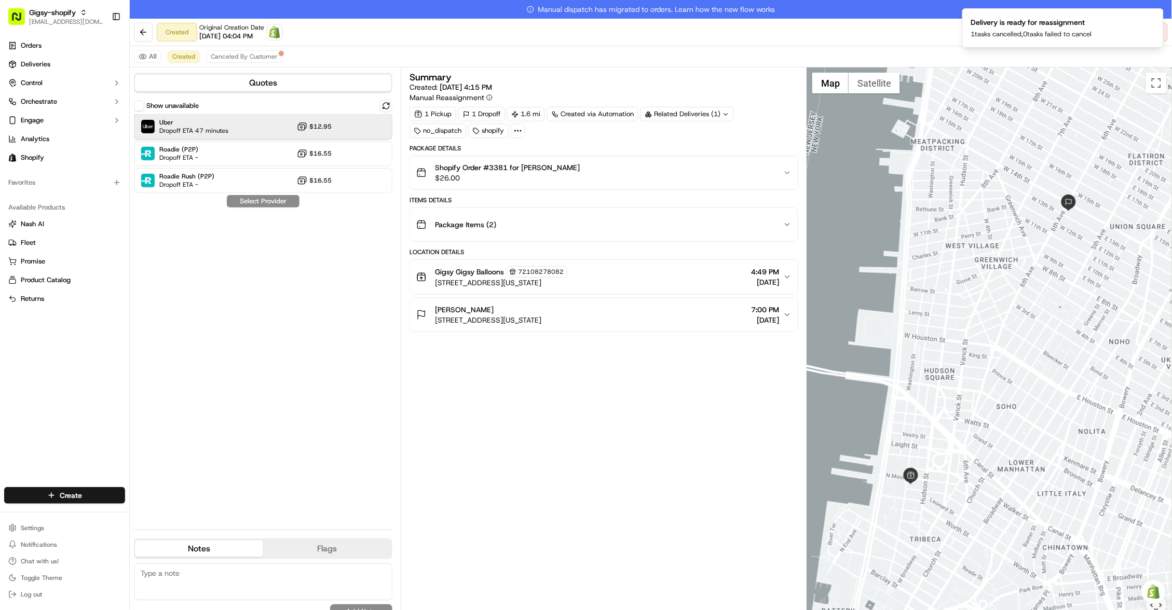
click at [266, 130] on div "Uber Dropoff ETA 47 minutes $12.95" at bounding box center [263, 126] width 258 height 25
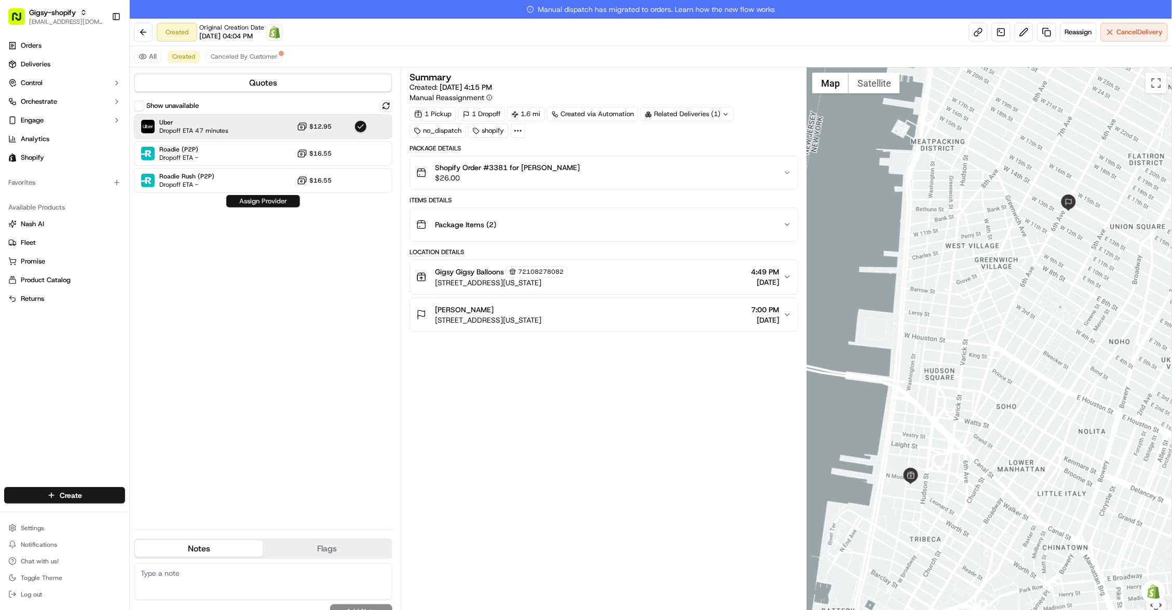
click at [266, 201] on button "Assign Provider" at bounding box center [263, 201] width 74 height 12
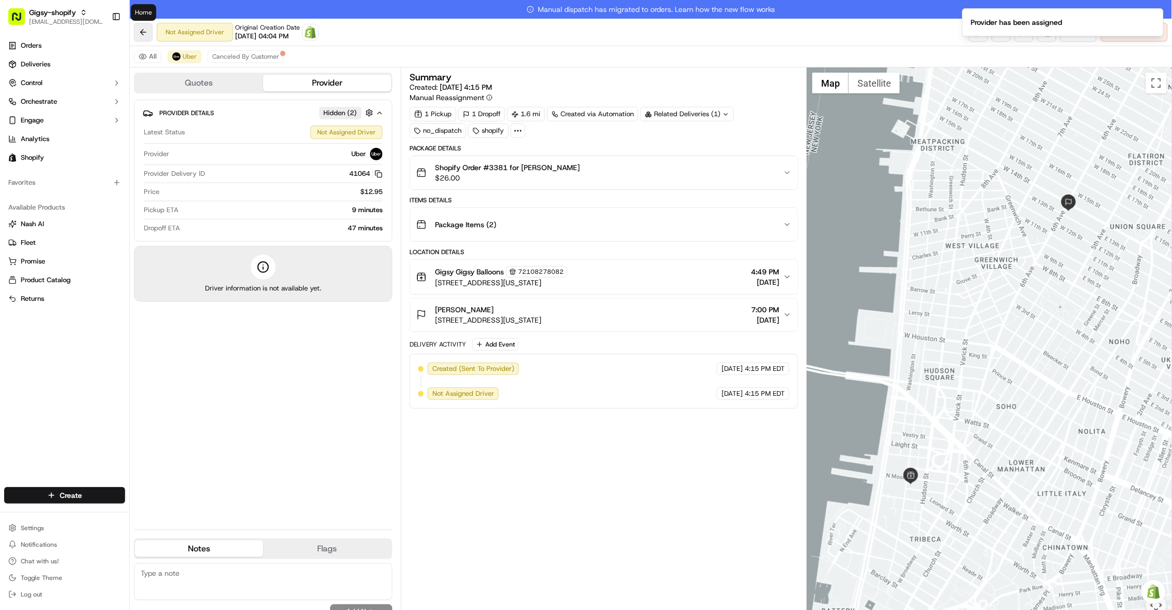
click at [145, 30] on button at bounding box center [143, 32] width 19 height 19
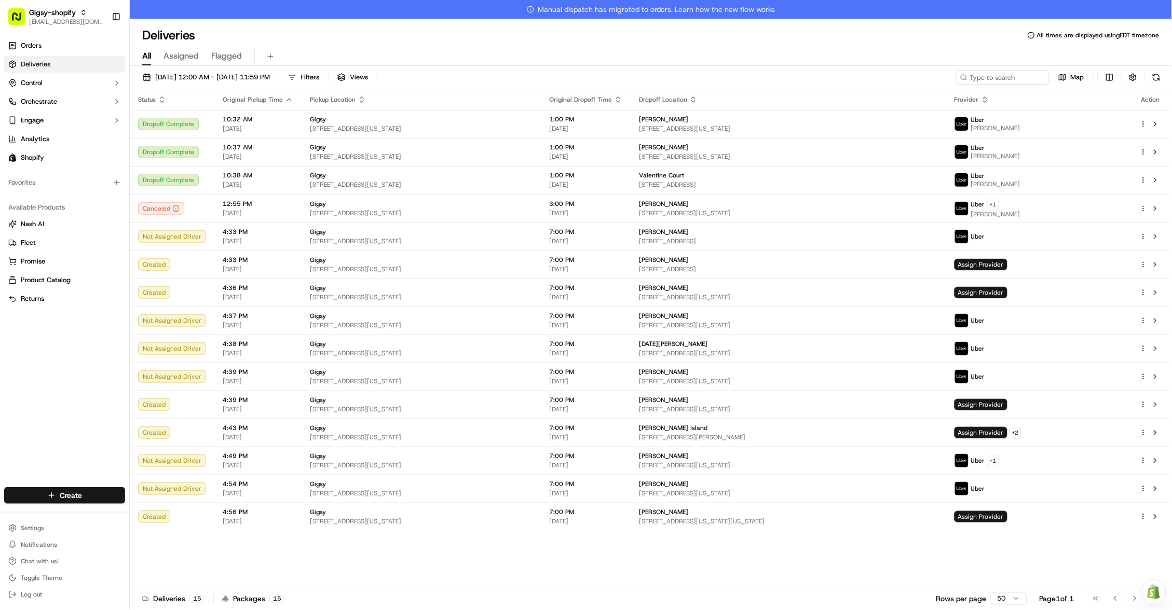
click at [158, 98] on icon "button" at bounding box center [162, 99] width 8 height 8
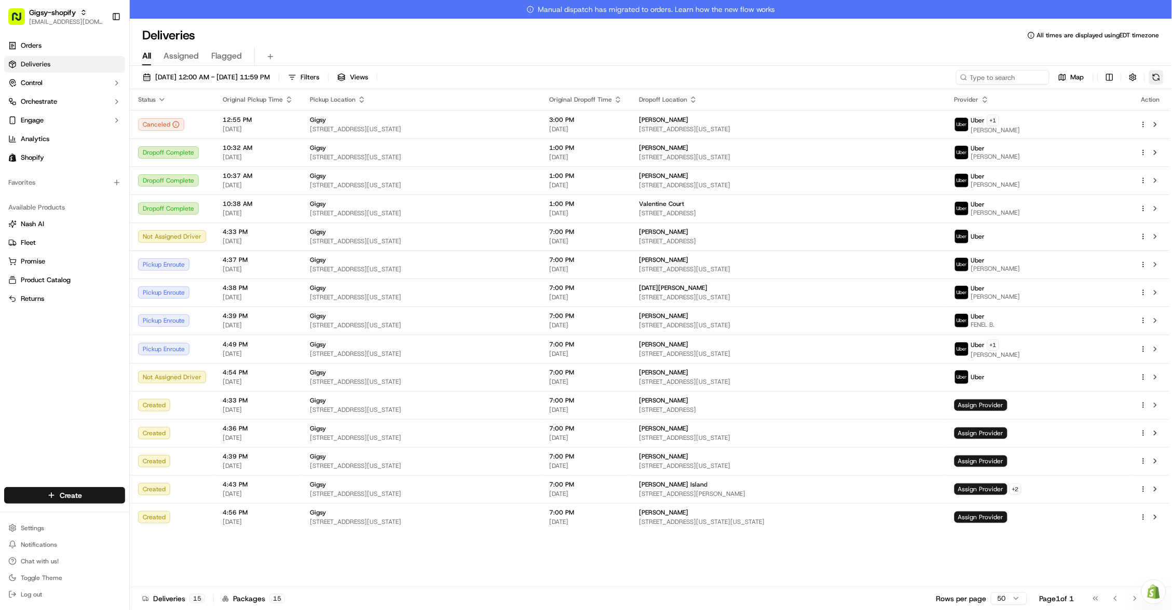
click at [1154, 79] on button at bounding box center [1156, 77] width 15 height 15
click at [1146, 294] on html "Gigsy-shopify hello@getgigsy.com Toggle Sidebar Orders Deliveries Control Orche…" at bounding box center [586, 305] width 1172 height 610
click at [1112, 340] on div "Reassign R" at bounding box center [1114, 343] width 113 height 18
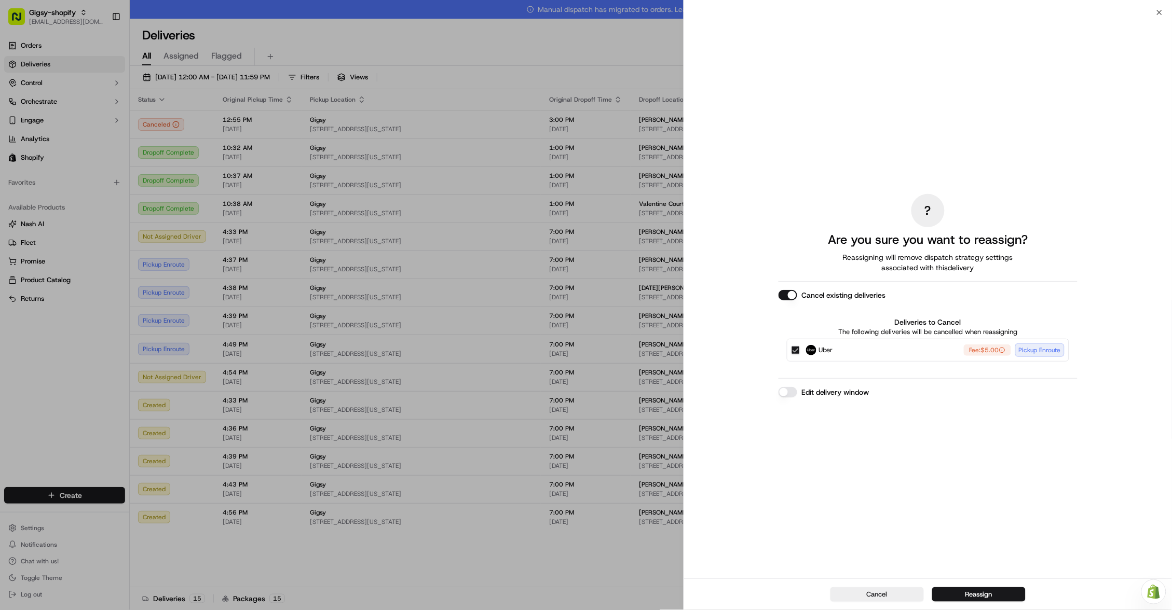
click at [796, 396] on div "Edit delivery window" at bounding box center [927, 392] width 299 height 10
click at [791, 394] on button "Edit delivery window" at bounding box center [787, 392] width 19 height 10
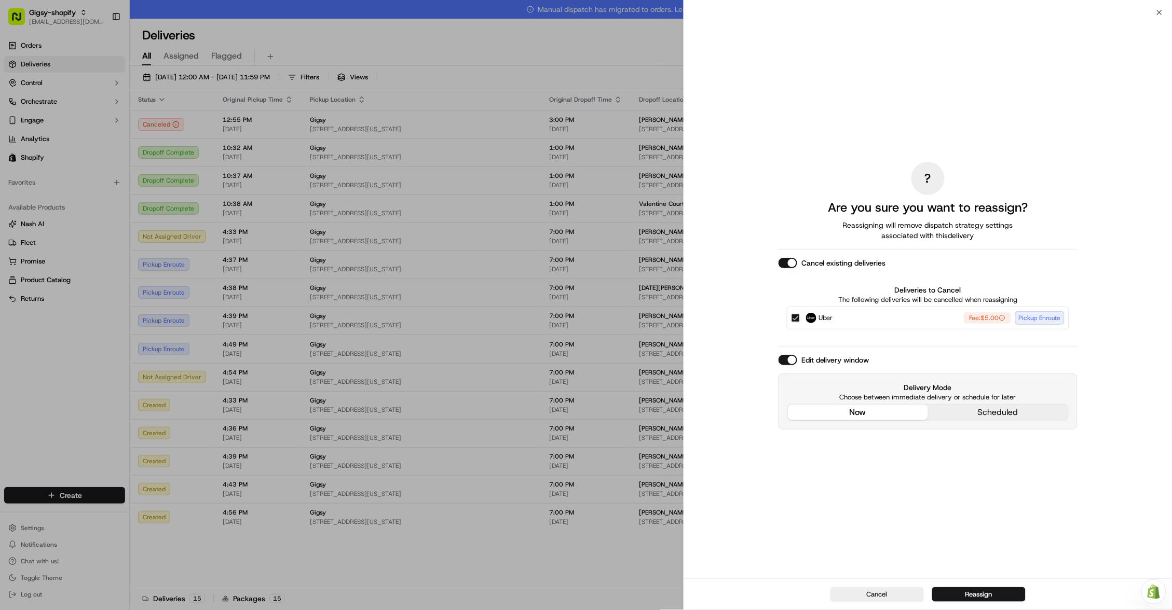
click at [869, 347] on div "? Are you sure you want to reassign? Reassigning will remove dispatch strategy …" at bounding box center [927, 296] width 299 height 562
click at [950, 590] on button "Reassign" at bounding box center [978, 594] width 93 height 15
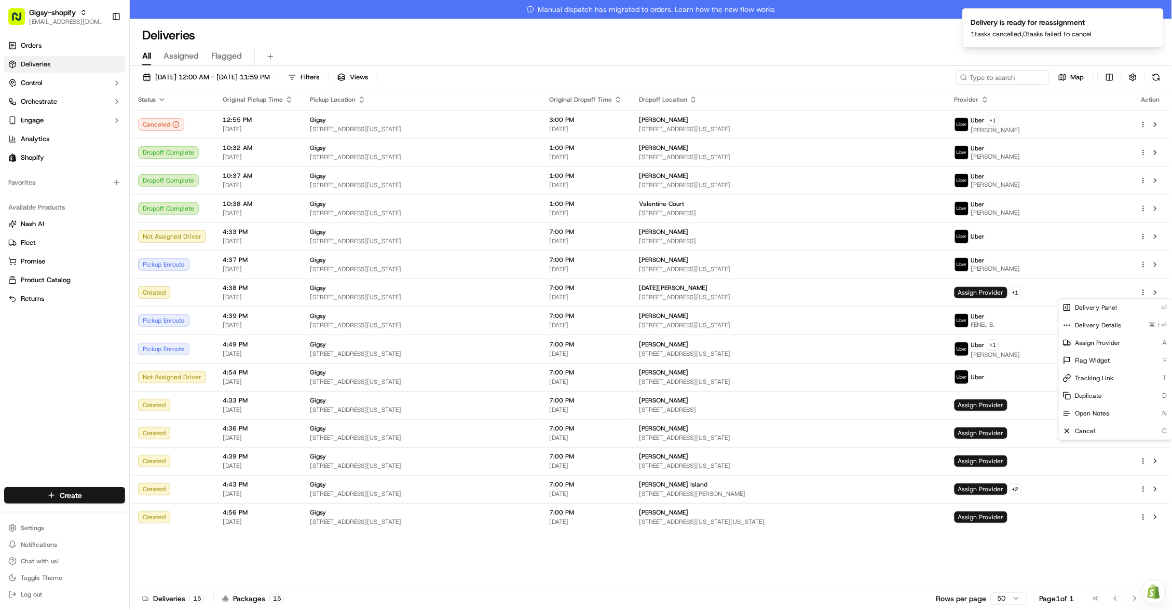
click at [794, 535] on div "Status Original Pickup Time Pickup Location Original Dropoff Time Dropoff Locat…" at bounding box center [650, 347] width 1040 height 517
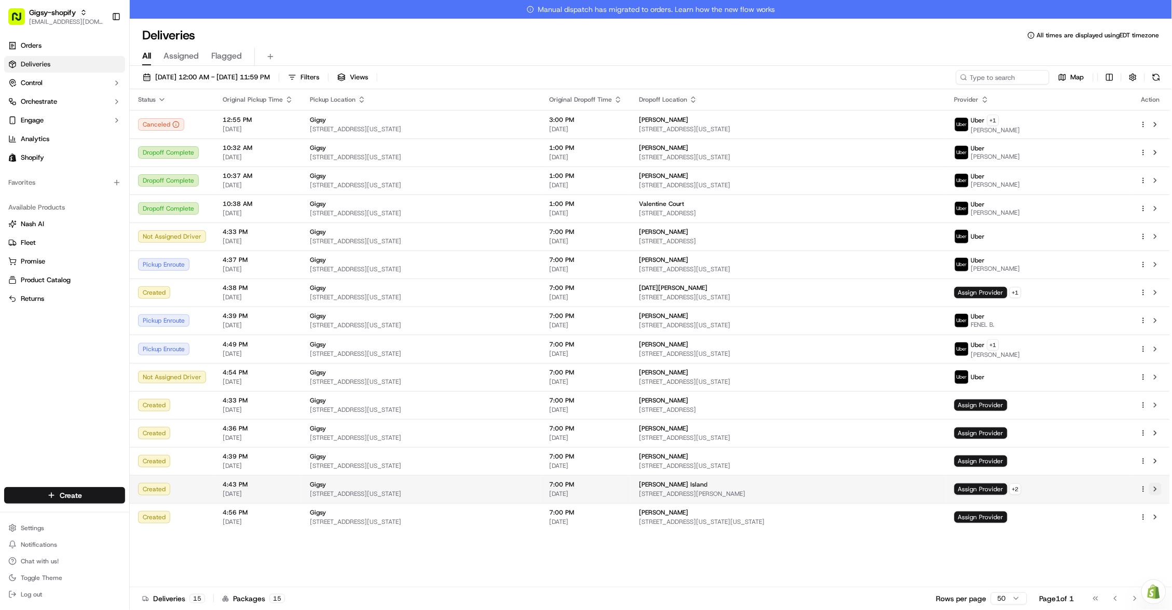
click at [1154, 487] on button at bounding box center [1155, 489] width 12 height 12
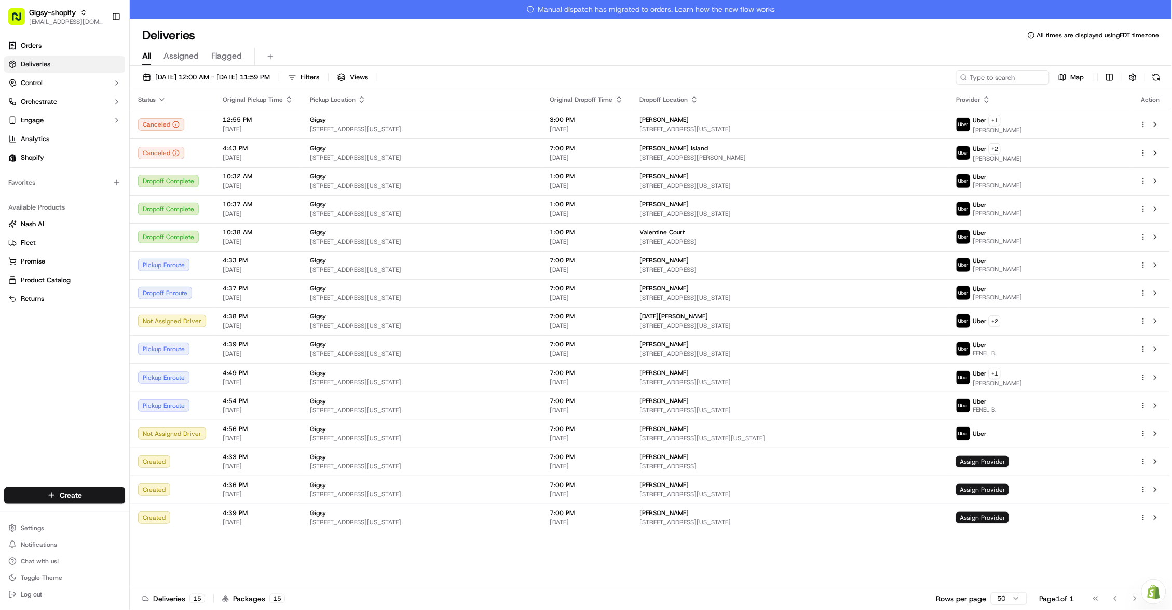
click at [154, 95] on span "Status" at bounding box center [147, 99] width 18 height 8
click at [160, 97] on icon "button" at bounding box center [162, 99] width 8 height 8
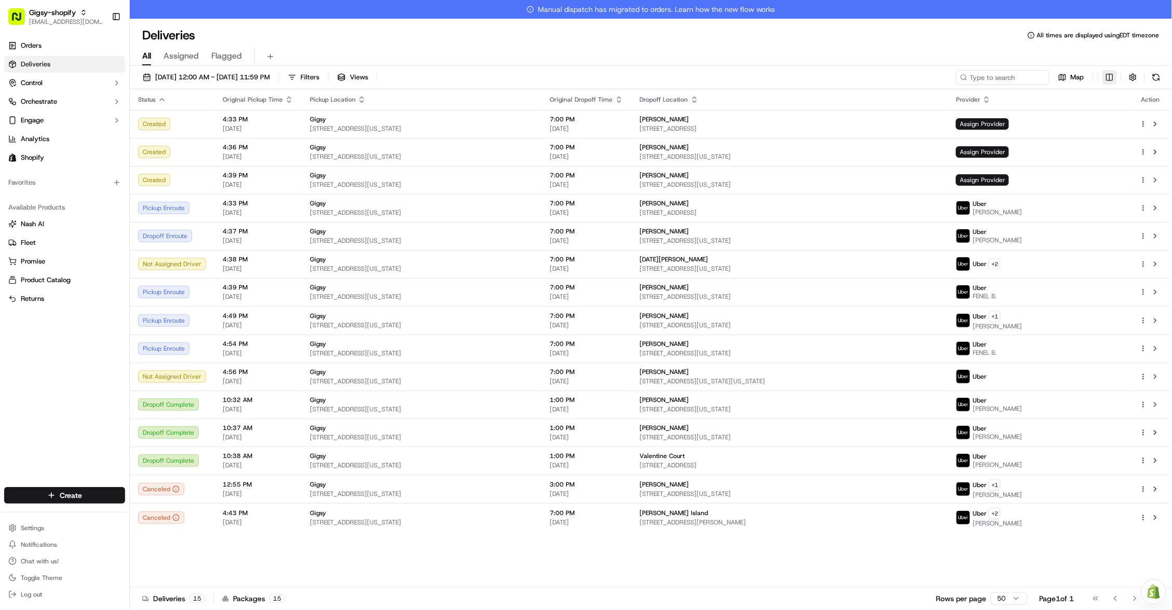
click at [1109, 74] on html "Gigsy-shopify hello@getgigsy.com Toggle Sidebar Orders Deliveries Control Orche…" at bounding box center [586, 305] width 1172 height 610
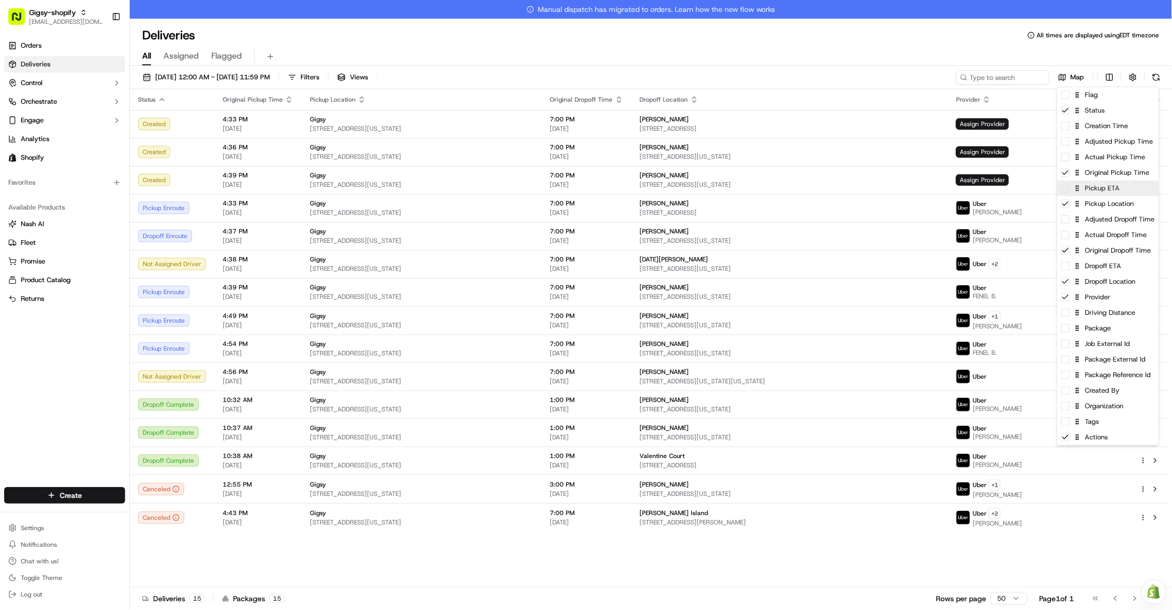
click at [1067, 189] on span at bounding box center [1065, 188] width 8 height 8
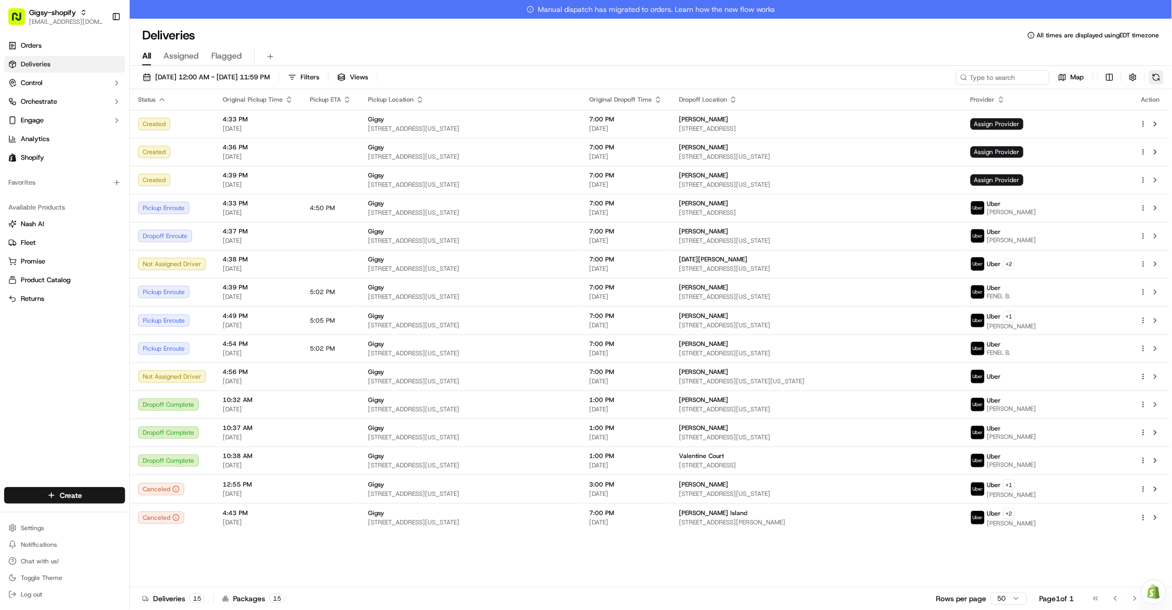
click at [1153, 72] on html "Gigsy-shopify hello@getgigsy.com Toggle Sidebar Orders Deliveries Control Orche…" at bounding box center [586, 305] width 1172 height 610
click at [1153, 72] on button at bounding box center [1156, 77] width 15 height 15
click at [1154, 209] on button at bounding box center [1155, 208] width 12 height 12
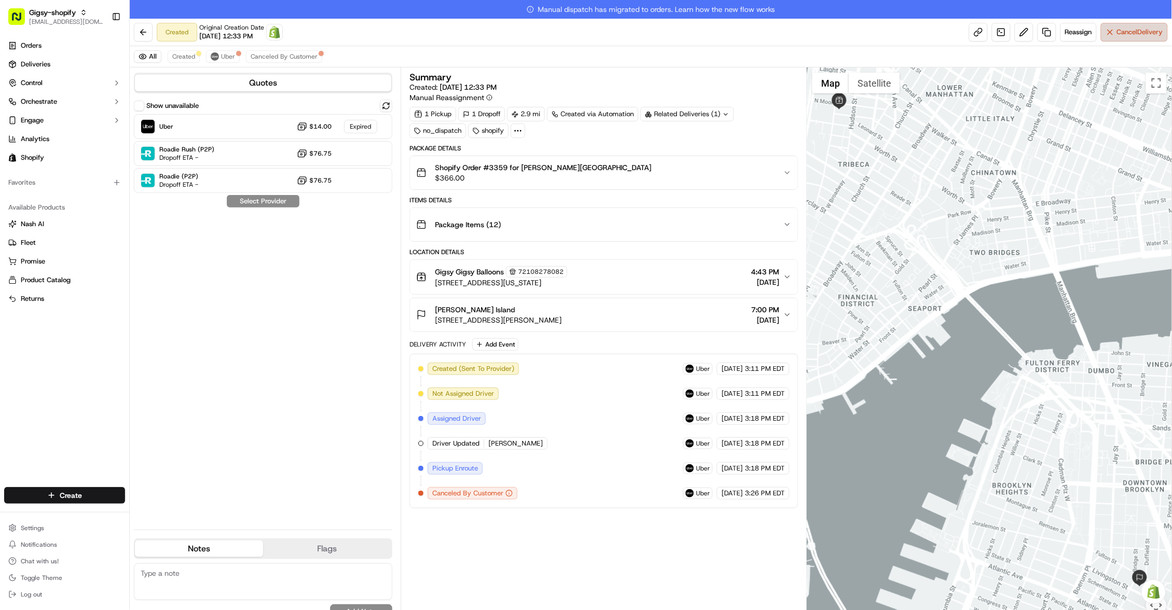
click at [1112, 33] on button "Cancel Delivery" at bounding box center [1134, 32] width 67 height 19
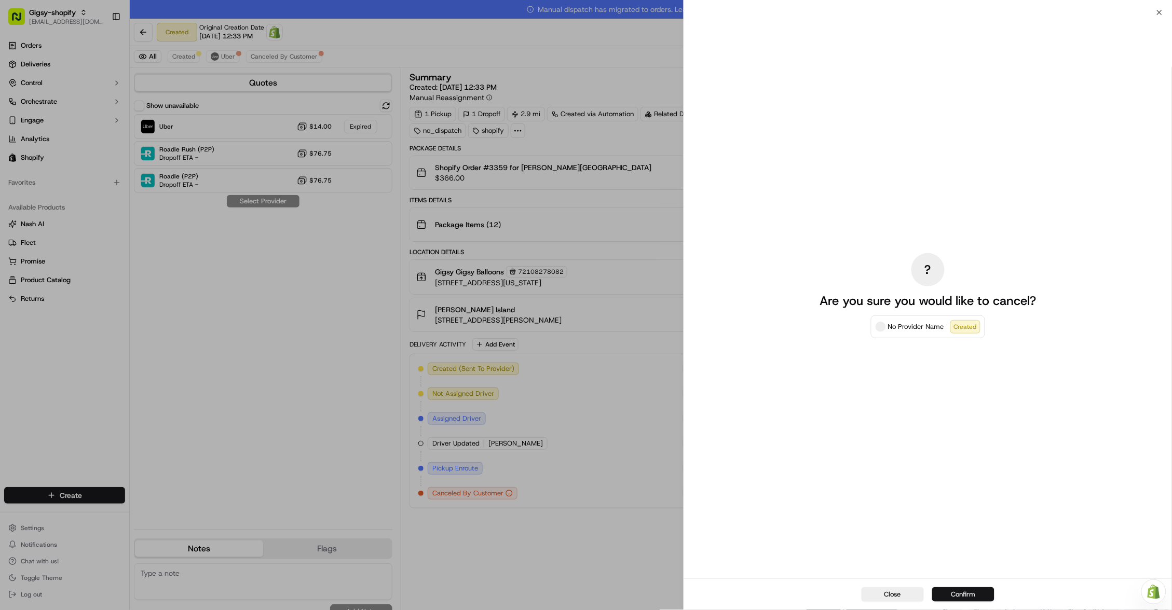
click at [949, 596] on button "Confirm" at bounding box center [963, 594] width 62 height 15
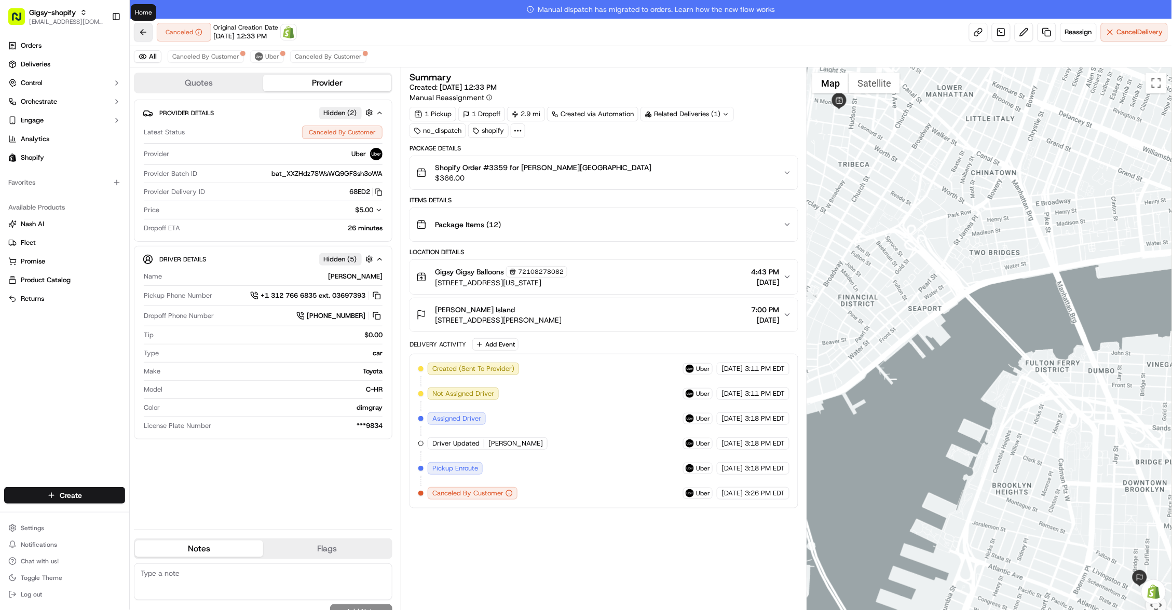
click at [144, 29] on button at bounding box center [143, 32] width 19 height 19
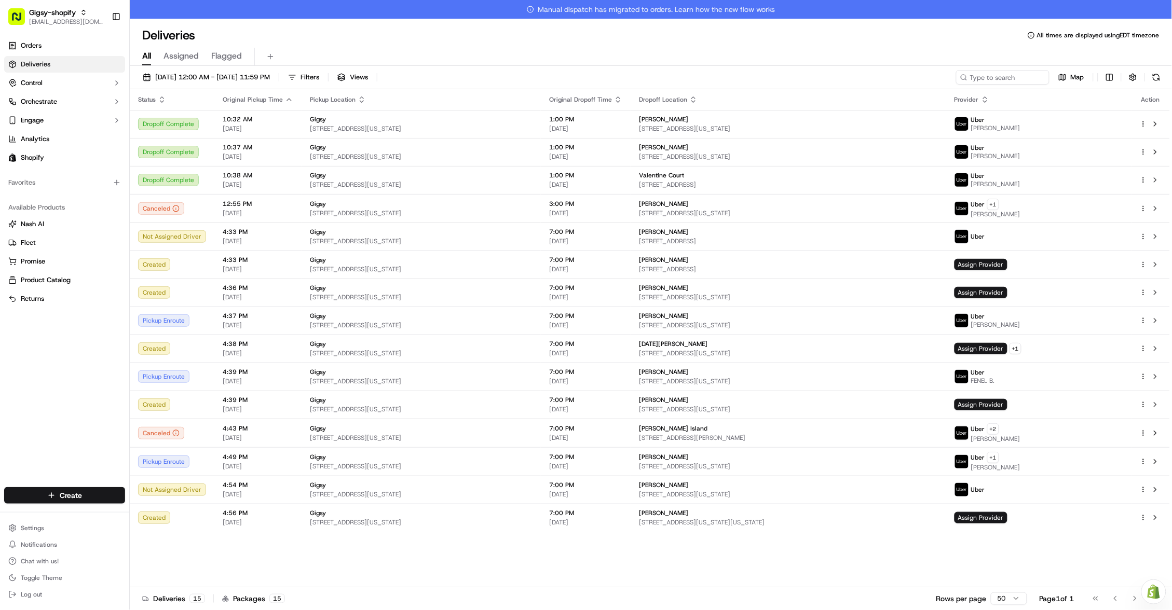
click at [154, 98] on span "Status" at bounding box center [147, 99] width 18 height 8
click at [158, 100] on icon "button" at bounding box center [162, 99] width 8 height 8
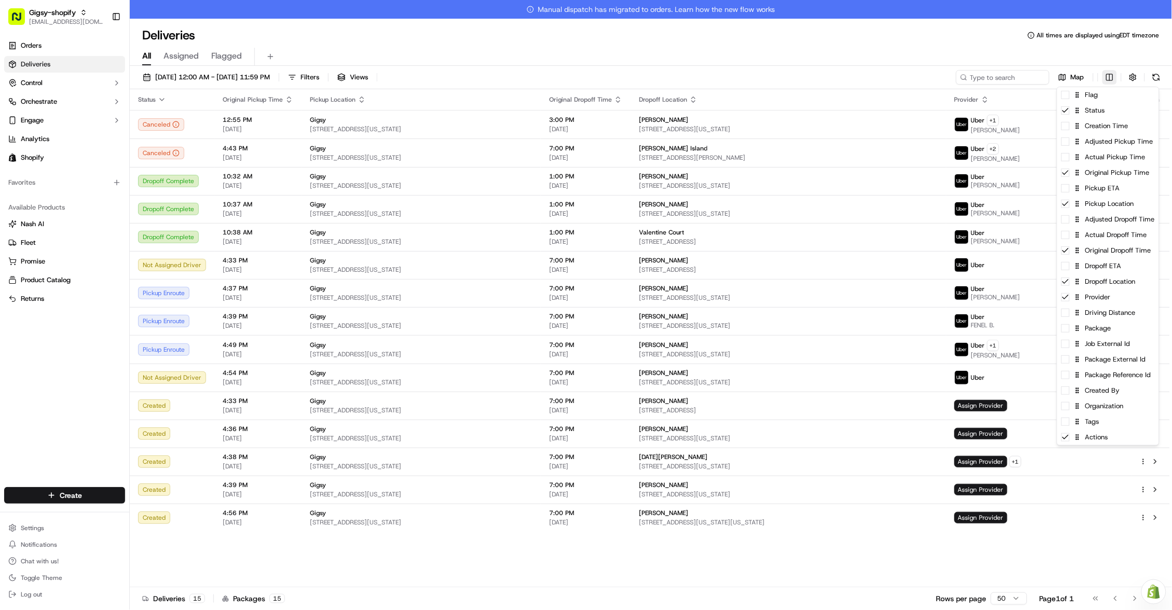
click at [1109, 70] on html "Gigsy-shopify hello@getgigsy.com Toggle Sidebar Orders Deliveries Control Orche…" at bounding box center [586, 305] width 1172 height 610
click at [1070, 194] on div "Pickup ETA" at bounding box center [1108, 189] width 102 height 16
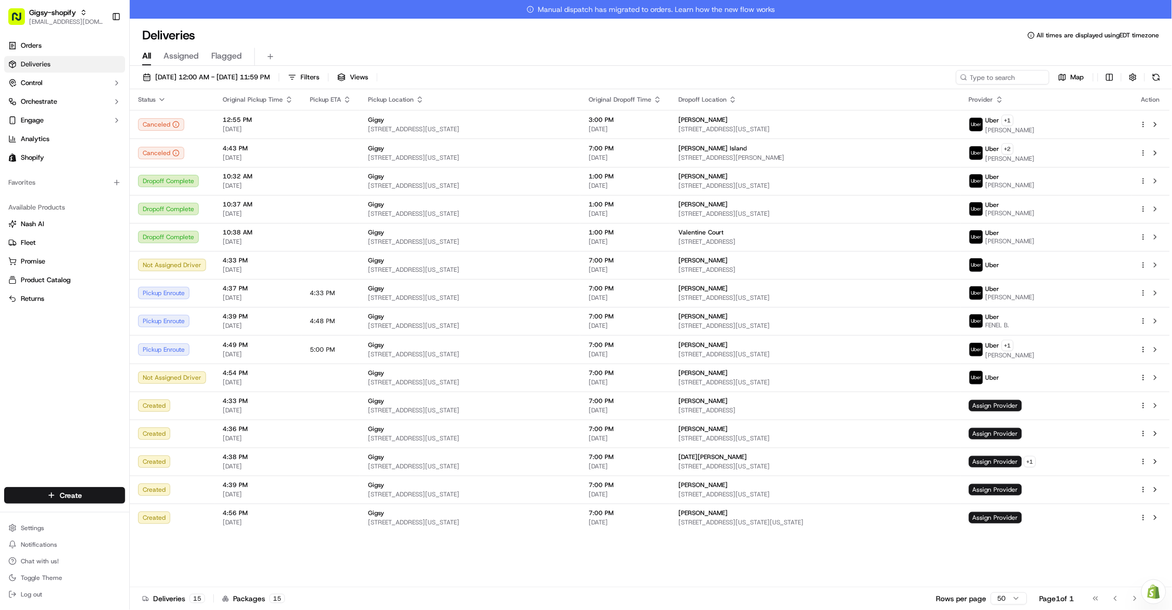
click at [1161, 80] on html "Gigsy-shopify hello@getgigsy.com Toggle Sidebar Orders Deliveries Control Orche…" at bounding box center [586, 305] width 1172 height 610
click at [1161, 80] on button at bounding box center [1156, 77] width 15 height 15
click at [1159, 75] on button at bounding box center [1156, 77] width 15 height 15
click at [1158, 295] on button at bounding box center [1155, 293] width 12 height 12
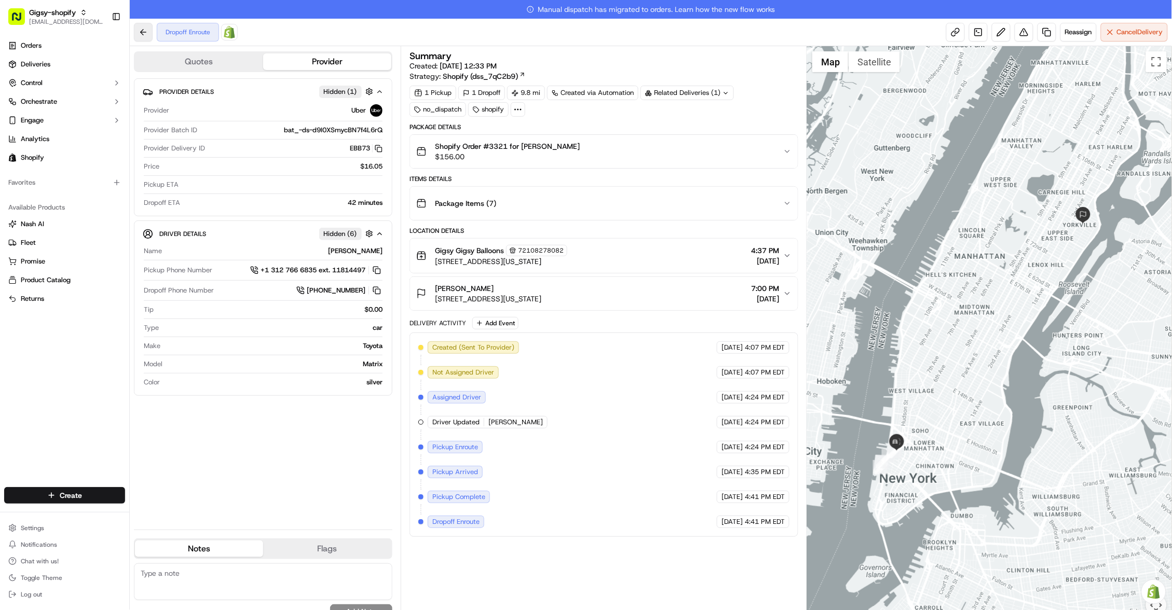
click at [140, 29] on button at bounding box center [143, 32] width 19 height 19
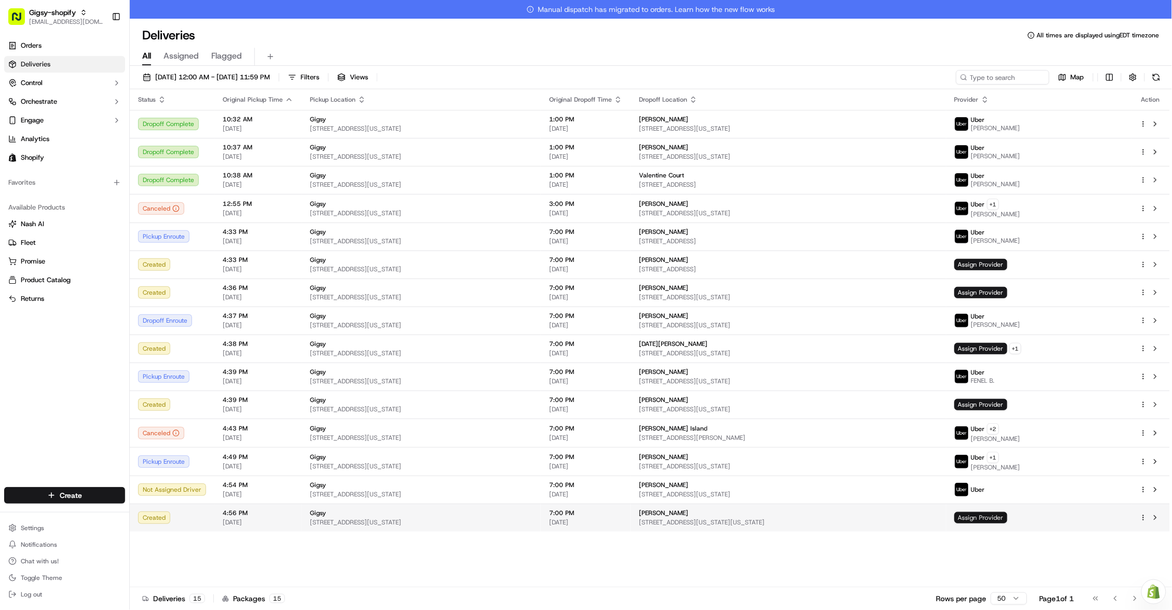
click at [1004, 513] on span "Assign Provider" at bounding box center [980, 517] width 53 height 11
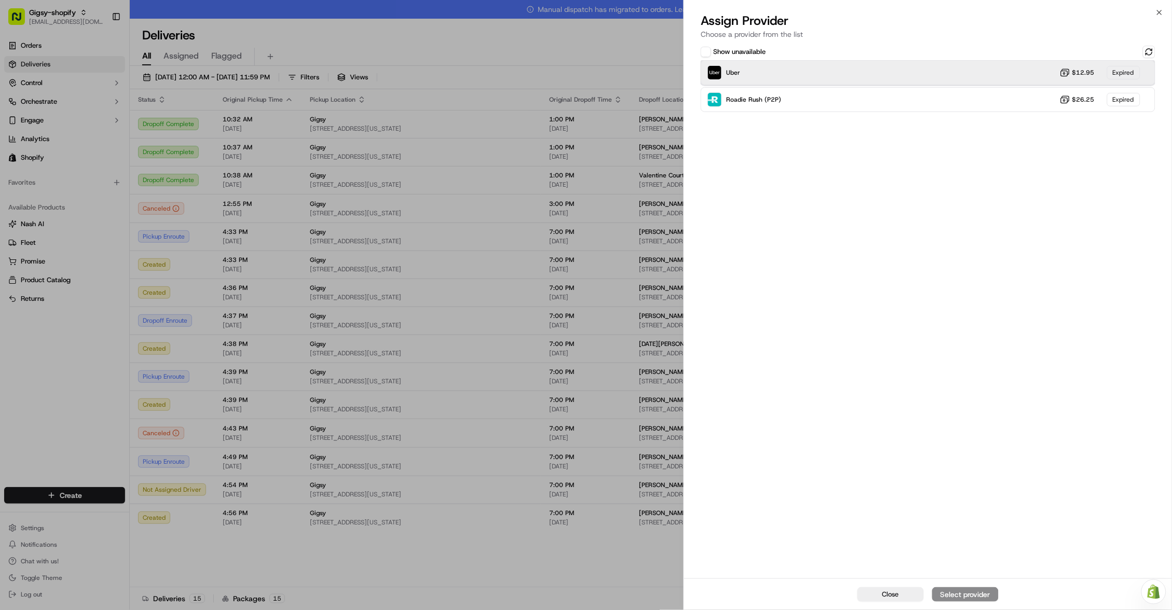
click at [1040, 75] on div "Uber $12.95 Expired" at bounding box center [927, 72] width 455 height 25
click at [1149, 54] on button at bounding box center [1149, 52] width 12 height 12
click at [1048, 71] on div "Uber $12.95 Expired" at bounding box center [927, 72] width 455 height 25
click at [969, 596] on div "Close Select provider" at bounding box center [928, 595] width 488 height 32
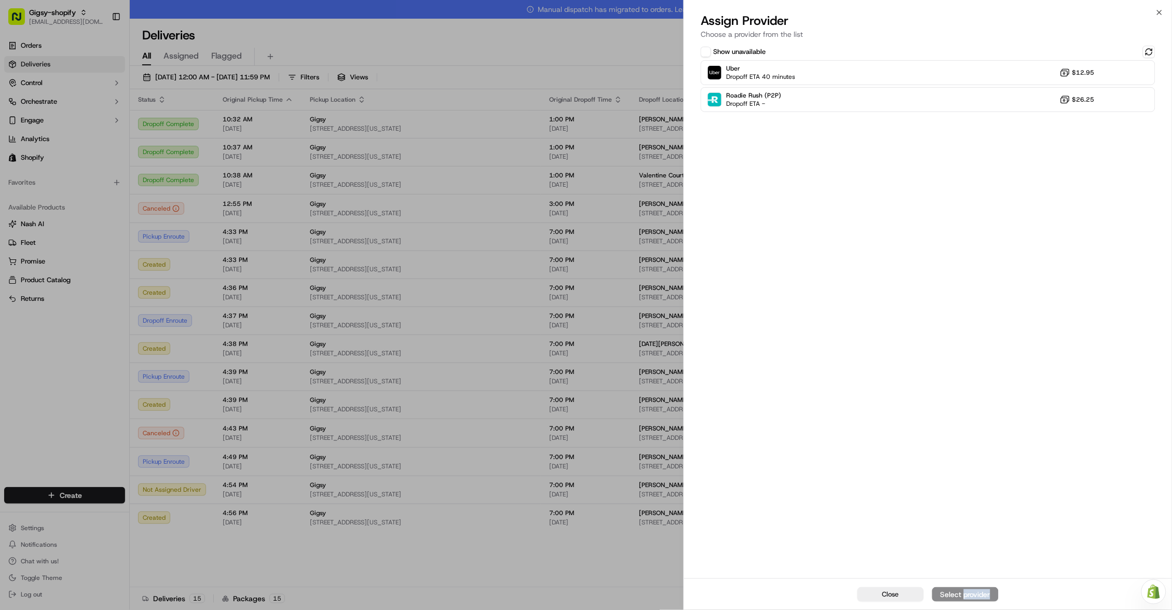
click at [969, 596] on div "Close Select provider" at bounding box center [928, 595] width 488 height 32
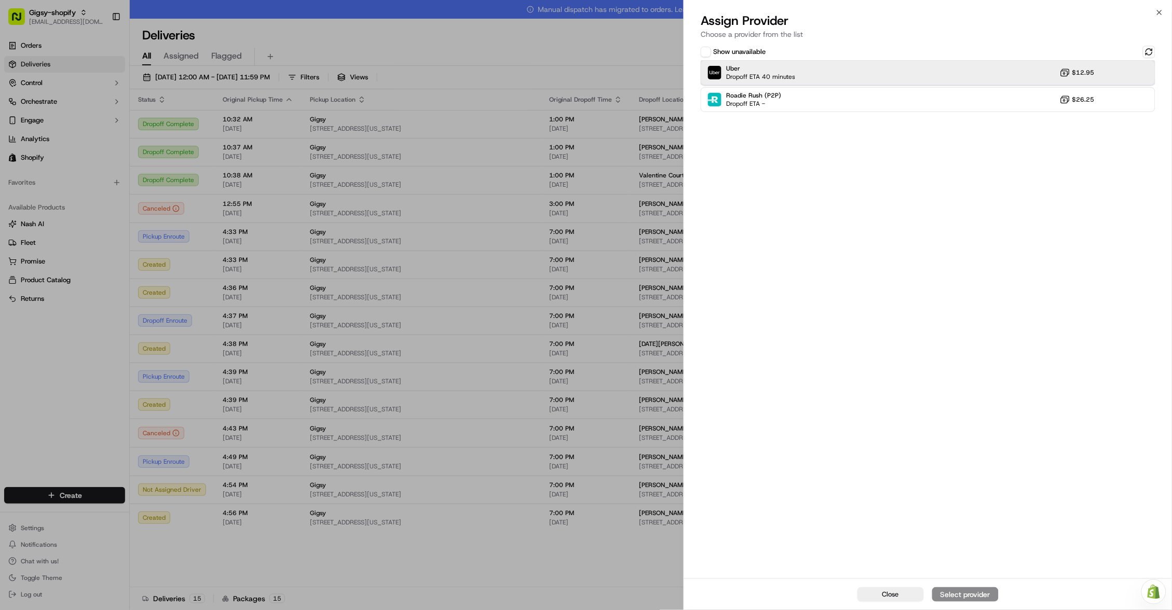
click at [1072, 66] on div "Uber Dropoff ETA 40 minutes $12.95" at bounding box center [927, 72] width 455 height 25
click at [964, 588] on button "Assign Provider" at bounding box center [965, 594] width 66 height 15
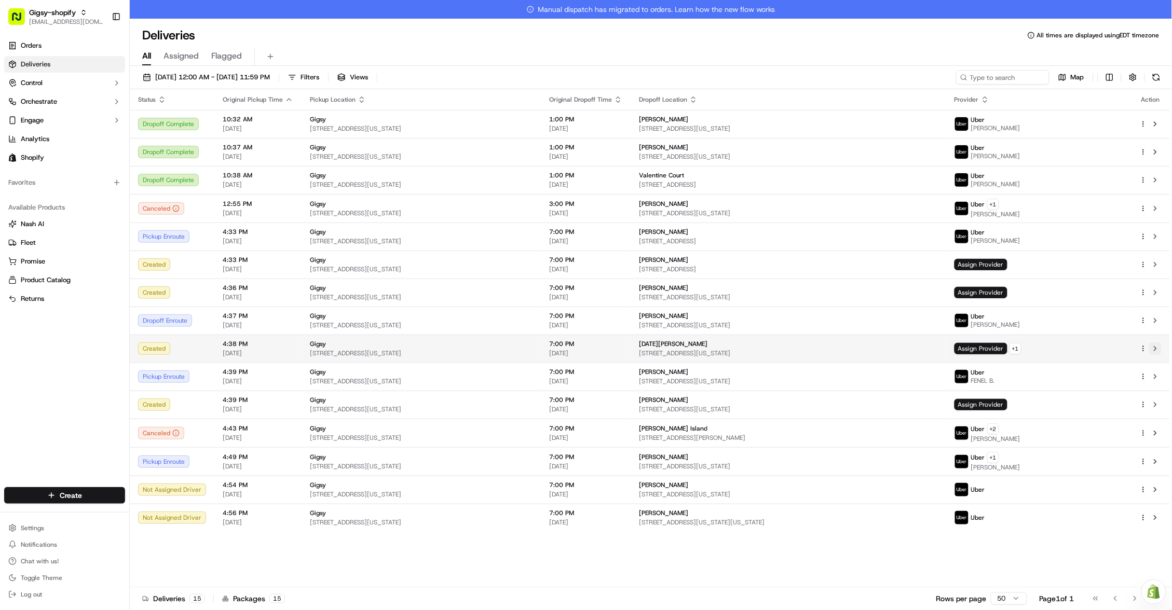
click at [1156, 350] on button at bounding box center [1155, 348] width 12 height 12
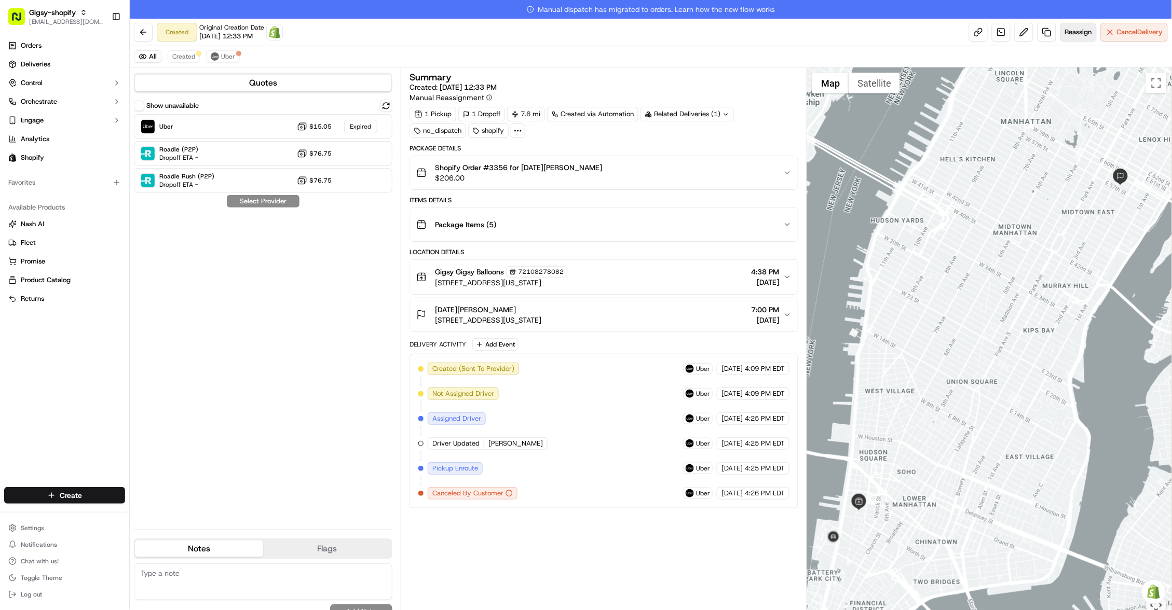
click at [1069, 31] on span "Reassign" at bounding box center [1078, 31] width 27 height 9
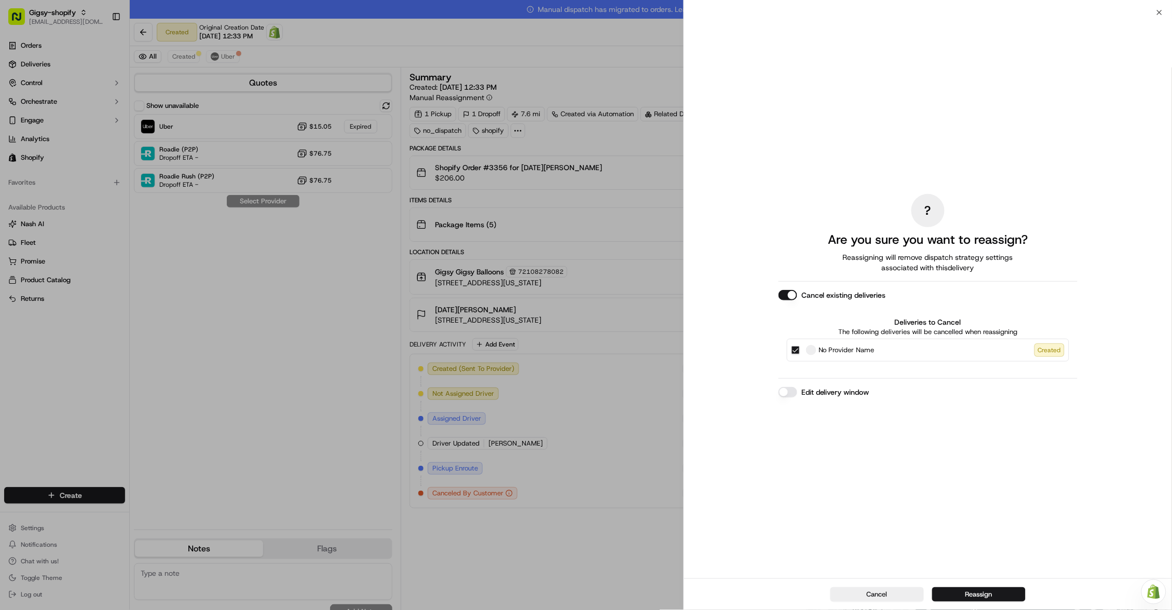
click at [779, 390] on button "Edit delivery window" at bounding box center [787, 392] width 19 height 10
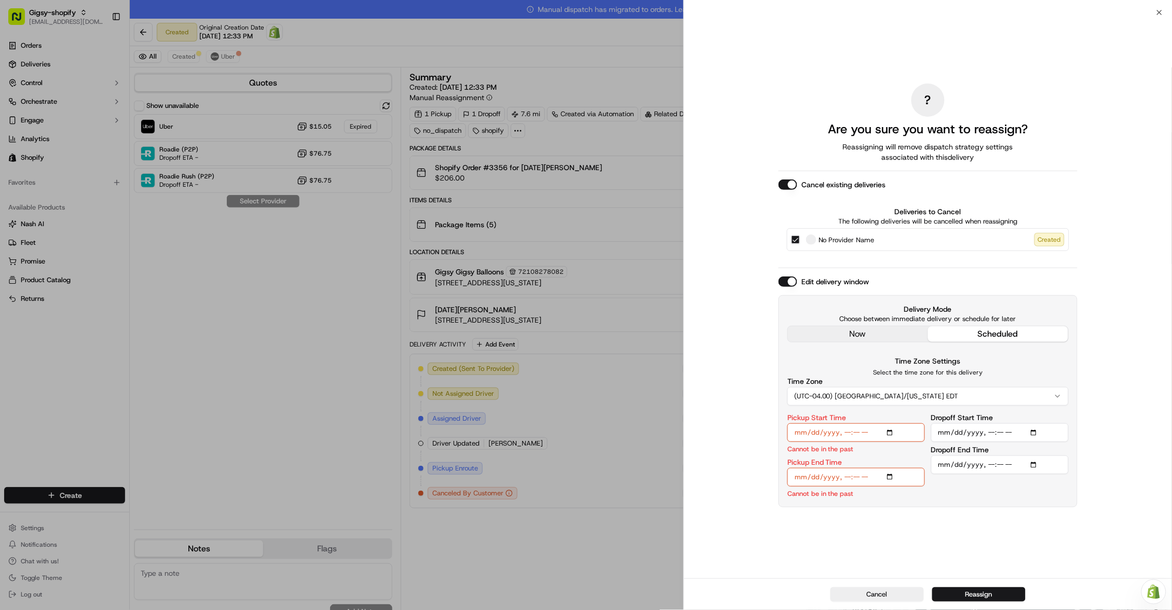
click at [862, 333] on div "? Are you sure you want to reassign? Reassigning will remove dispatch strategy …" at bounding box center [927, 296] width 299 height 562
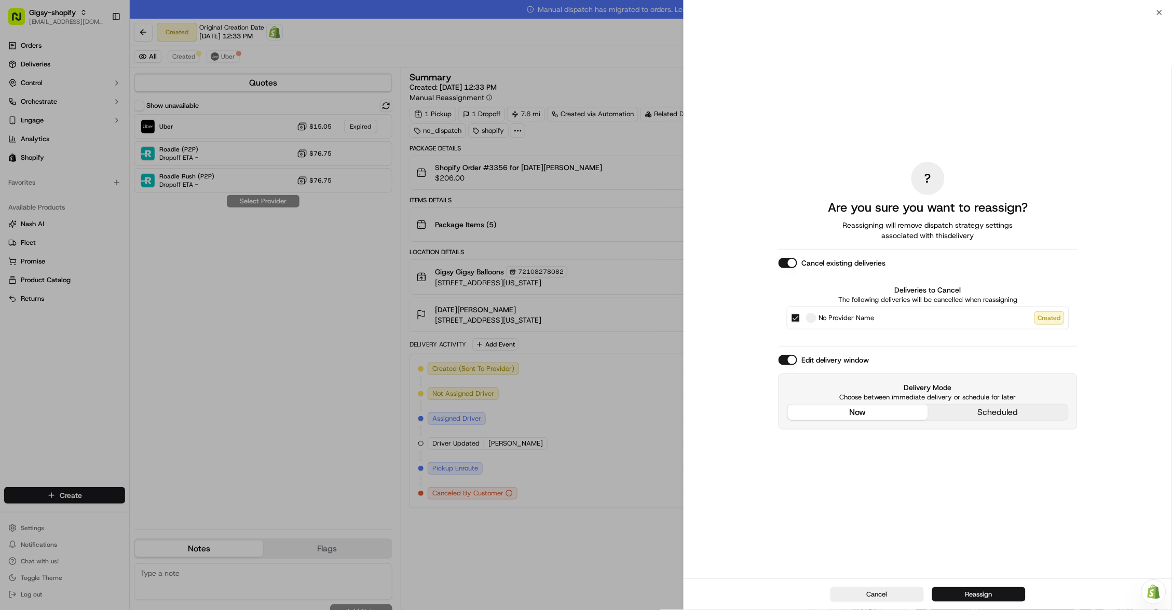
click at [972, 598] on button "Reassign" at bounding box center [978, 594] width 93 height 15
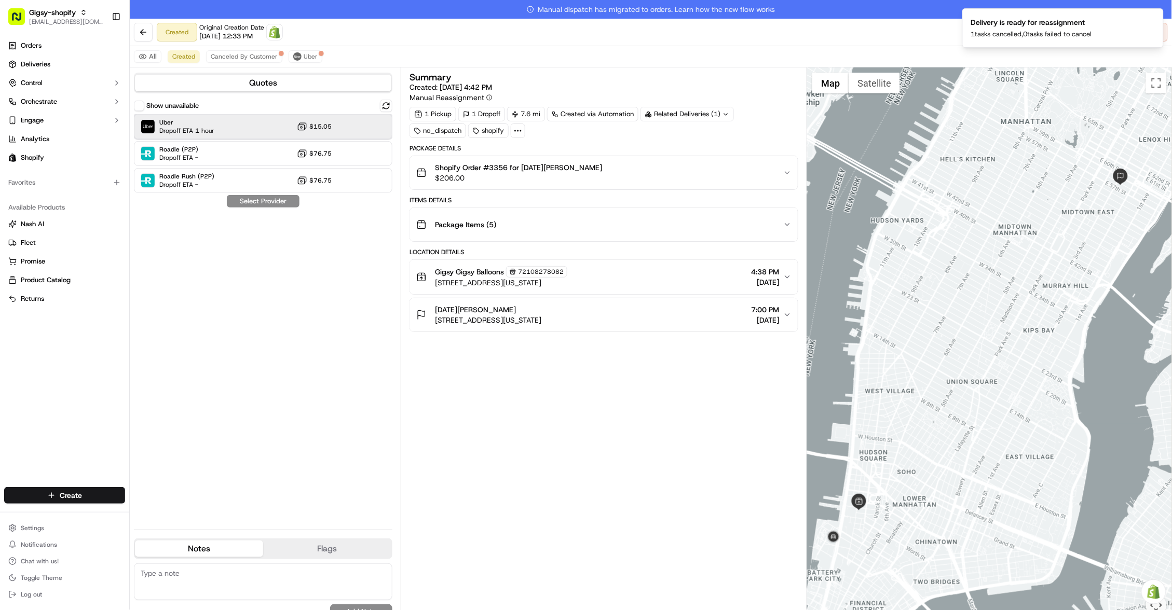
click at [228, 118] on div "Uber Dropoff ETA 1 hour $15.05" at bounding box center [263, 126] width 258 height 25
click at [266, 205] on button "Assign Provider" at bounding box center [263, 201] width 74 height 12
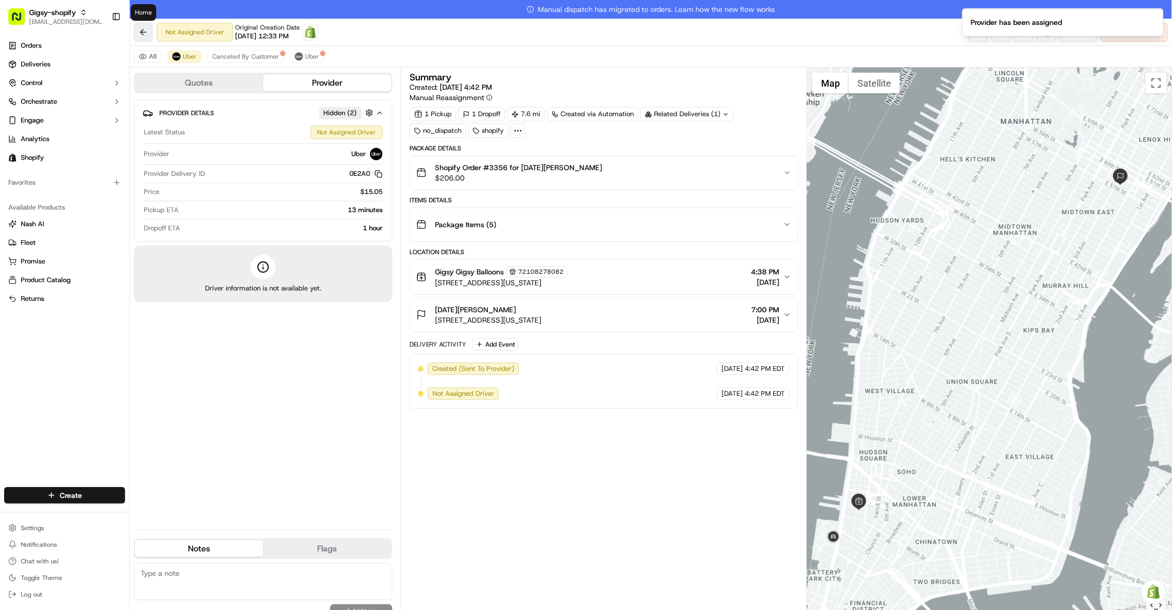
click at [144, 35] on button at bounding box center [143, 32] width 19 height 19
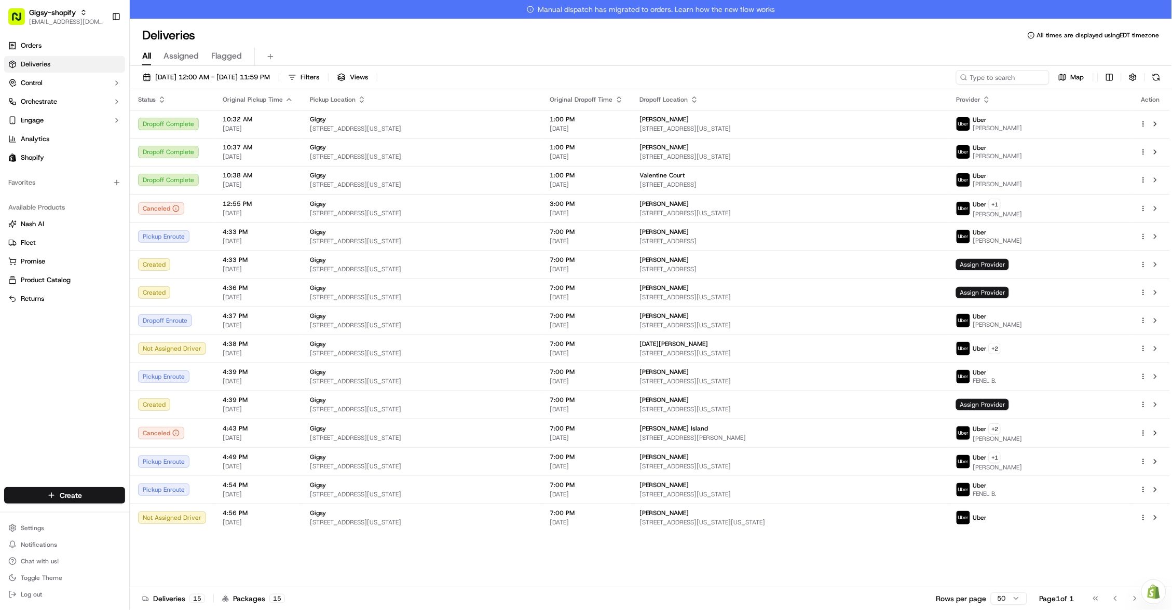
click at [162, 98] on icon "button" at bounding box center [162, 99] width 8 height 8
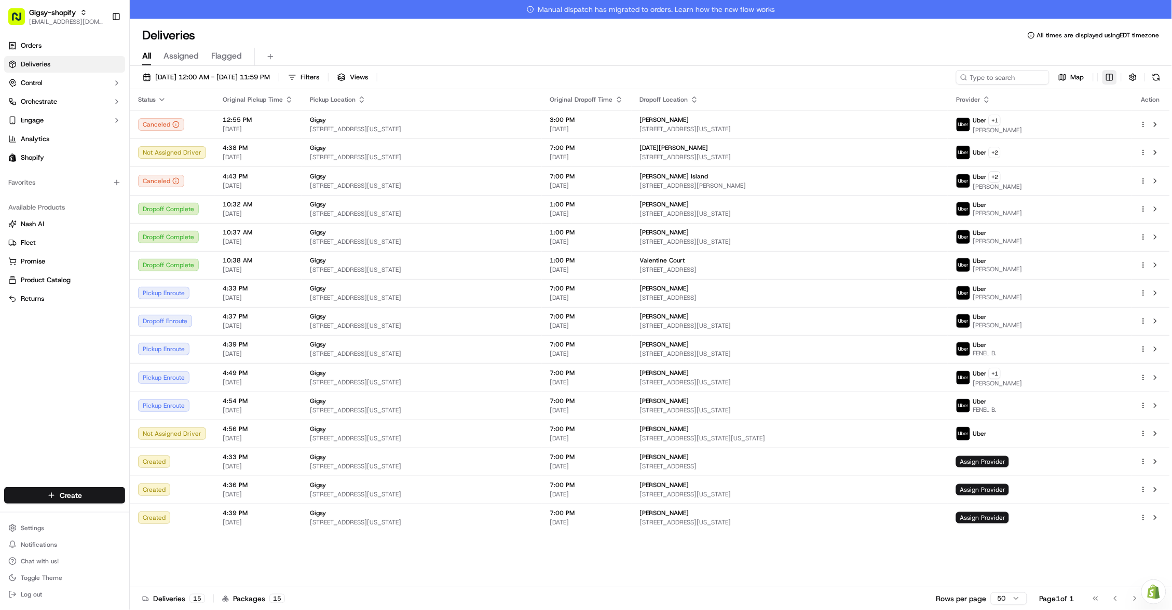
click at [1105, 76] on html "Gigsy-shopify hello@getgigsy.com Toggle Sidebar Orders Deliveries Control Orche…" at bounding box center [586, 305] width 1172 height 610
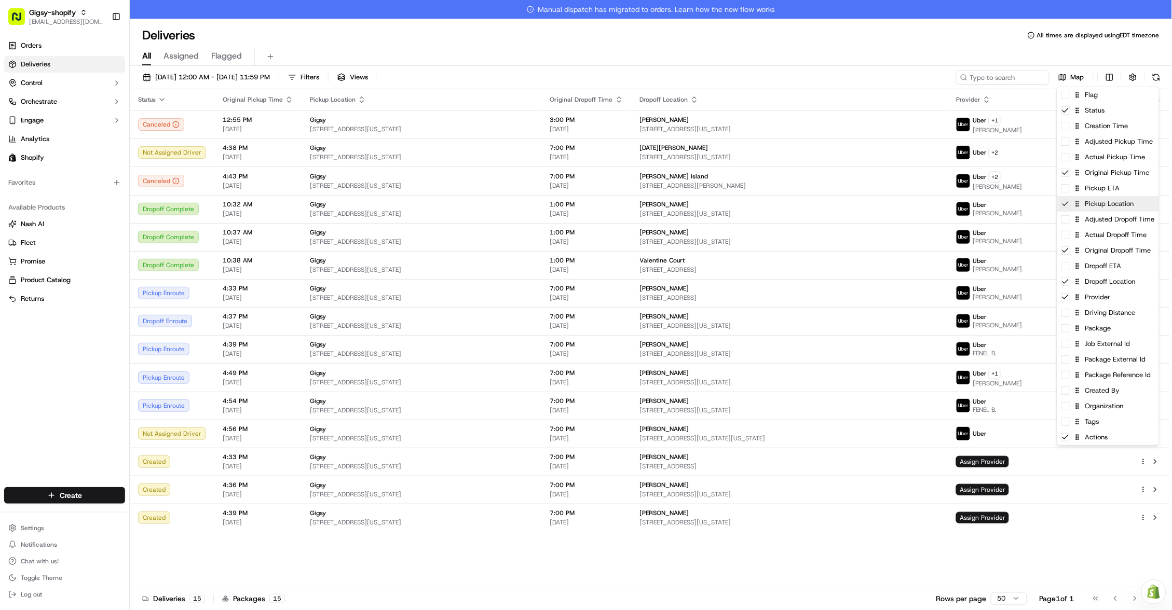
click at [1067, 196] on div "Pickup Location" at bounding box center [1108, 204] width 102 height 16
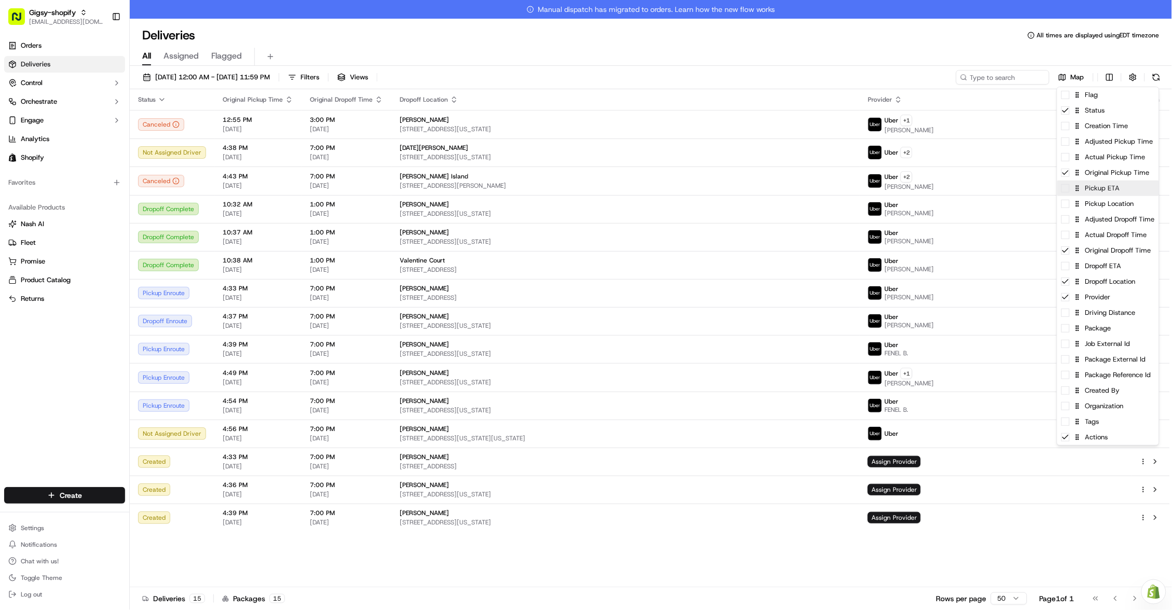
click at [1064, 189] on span at bounding box center [1065, 188] width 8 height 8
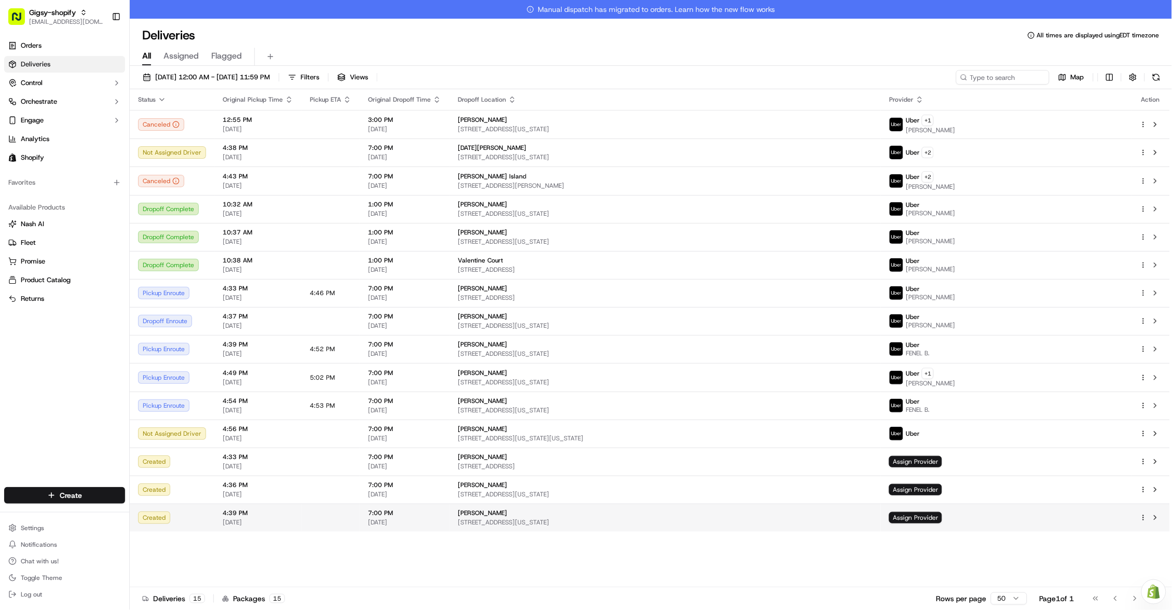
click at [842, 522] on html "Gigsy-shopify hello@getgigsy.com Toggle Sidebar Orders Deliveries Control Orche…" at bounding box center [586, 305] width 1172 height 610
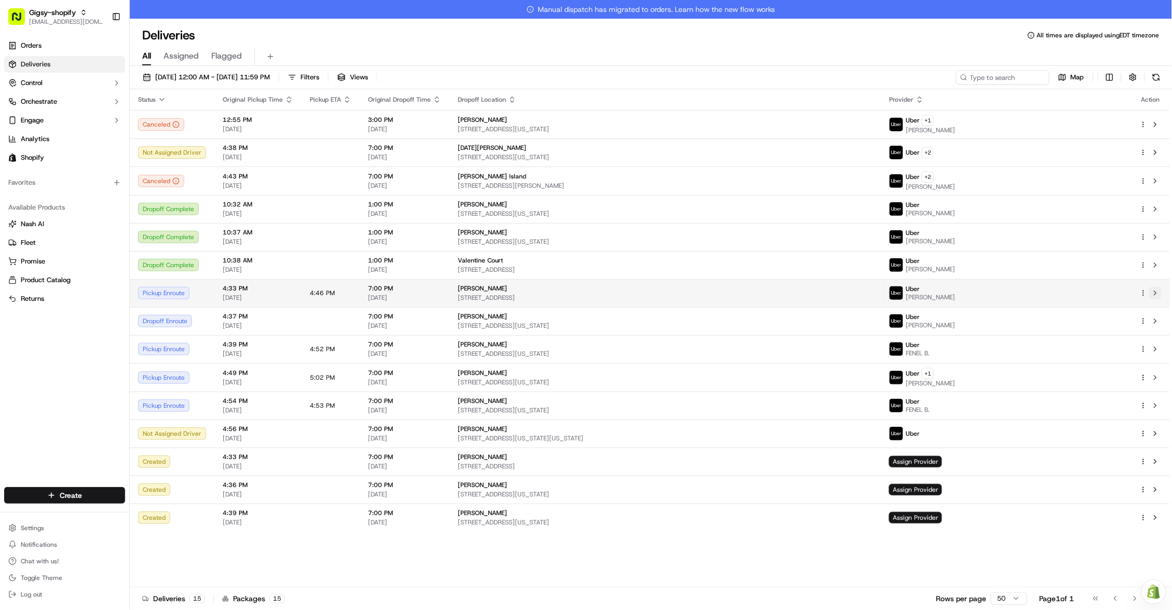
click at [1151, 293] on button at bounding box center [1155, 293] width 12 height 12
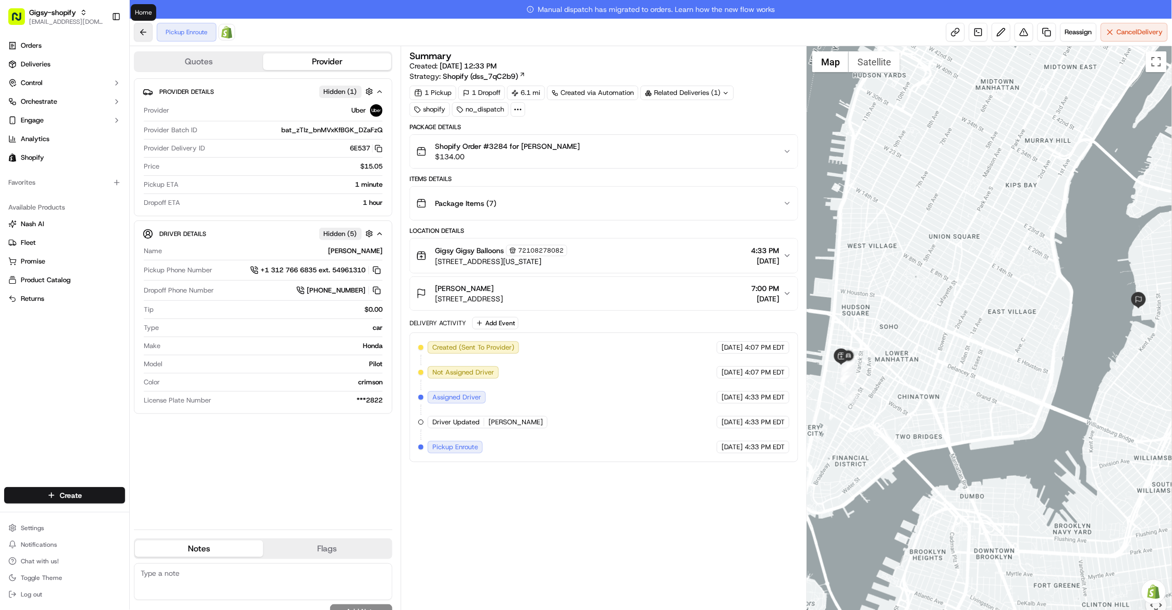
click at [142, 35] on button at bounding box center [143, 32] width 19 height 19
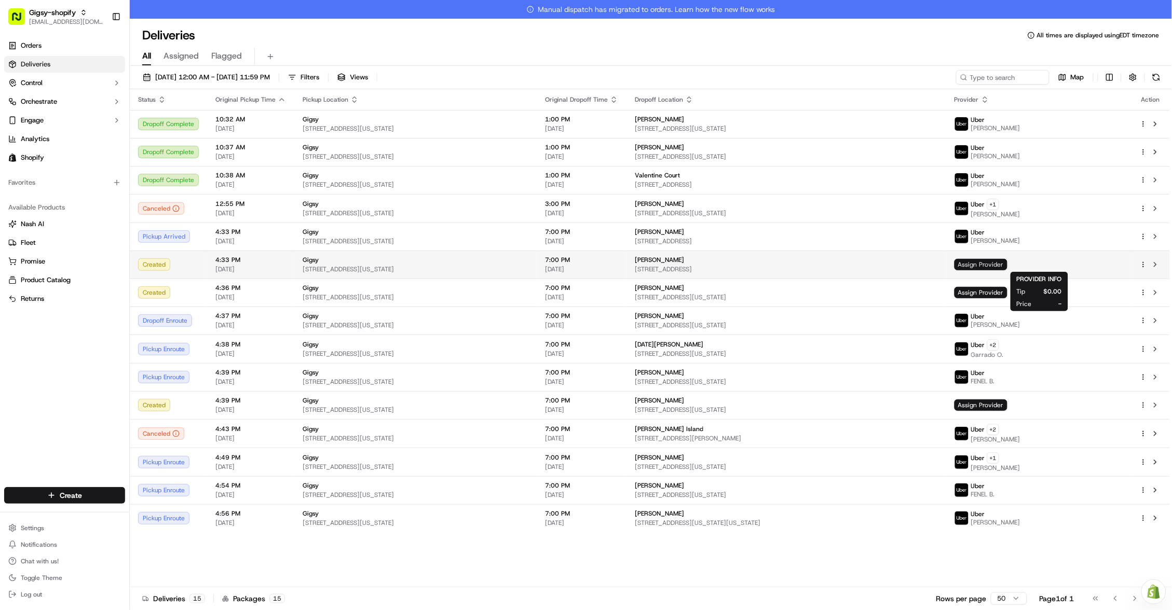
click at [1007, 263] on span "Assign Provider" at bounding box center [980, 264] width 53 height 11
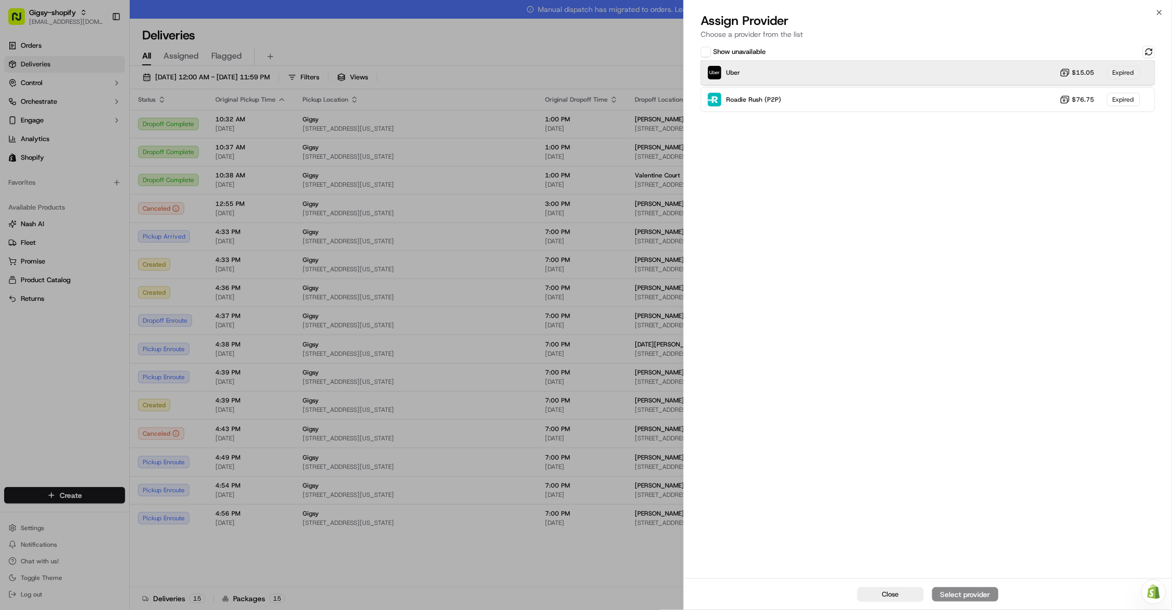
click at [1040, 68] on div "Uber $15.05 Expired" at bounding box center [927, 72] width 455 height 25
click at [1147, 50] on button at bounding box center [1149, 52] width 12 height 12
click at [1001, 74] on div "Uber $15.05 Expired" at bounding box center [927, 72] width 455 height 25
click at [1006, 67] on div "Uber Dropoff ETA 1 hour $16.05" at bounding box center [927, 72] width 455 height 25
click at [955, 587] on button "Assign Provider" at bounding box center [965, 594] width 66 height 15
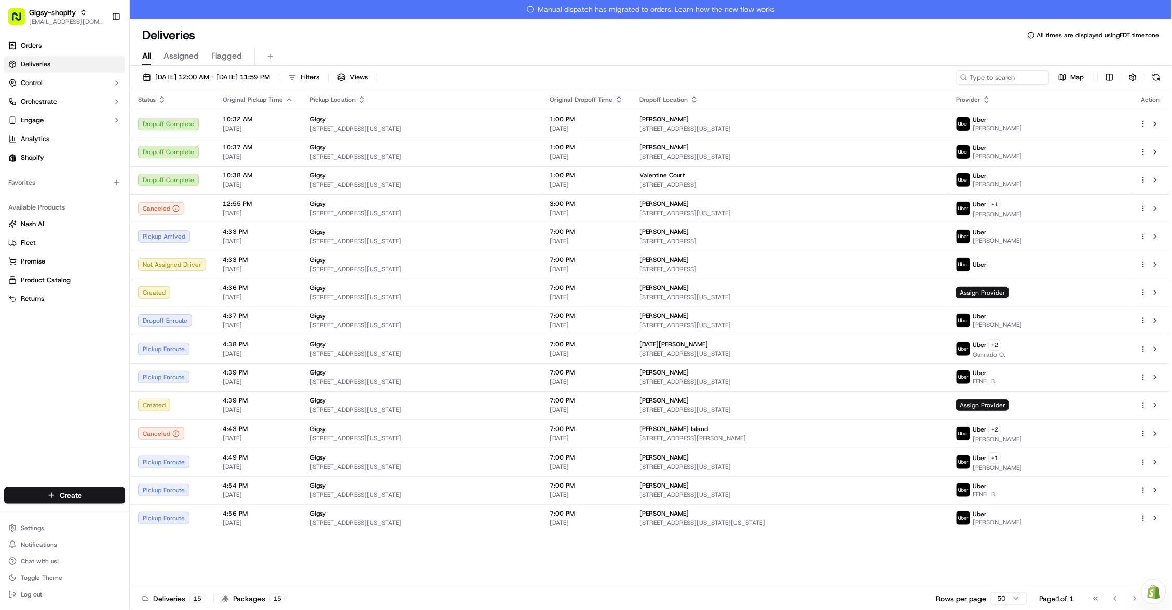
click at [161, 100] on icon "button" at bounding box center [162, 99] width 8 height 8
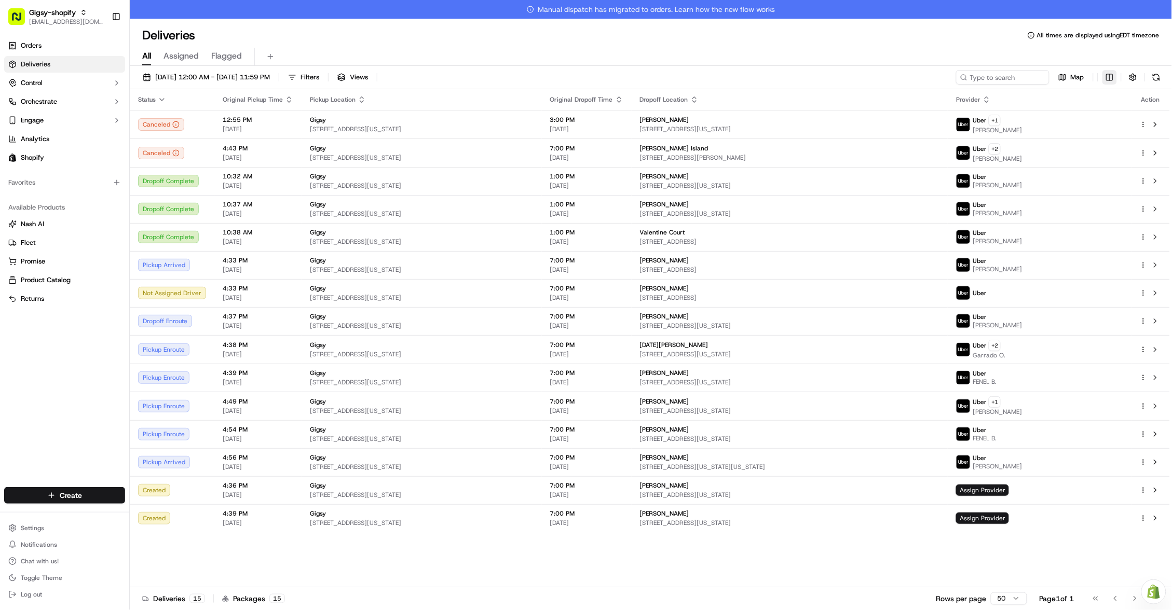
click at [1106, 77] on html "Gigsy-shopify [EMAIL_ADDRESS][DOMAIN_NAME] Toggle Sidebar Orders Deliveries Con…" at bounding box center [586, 305] width 1172 height 610
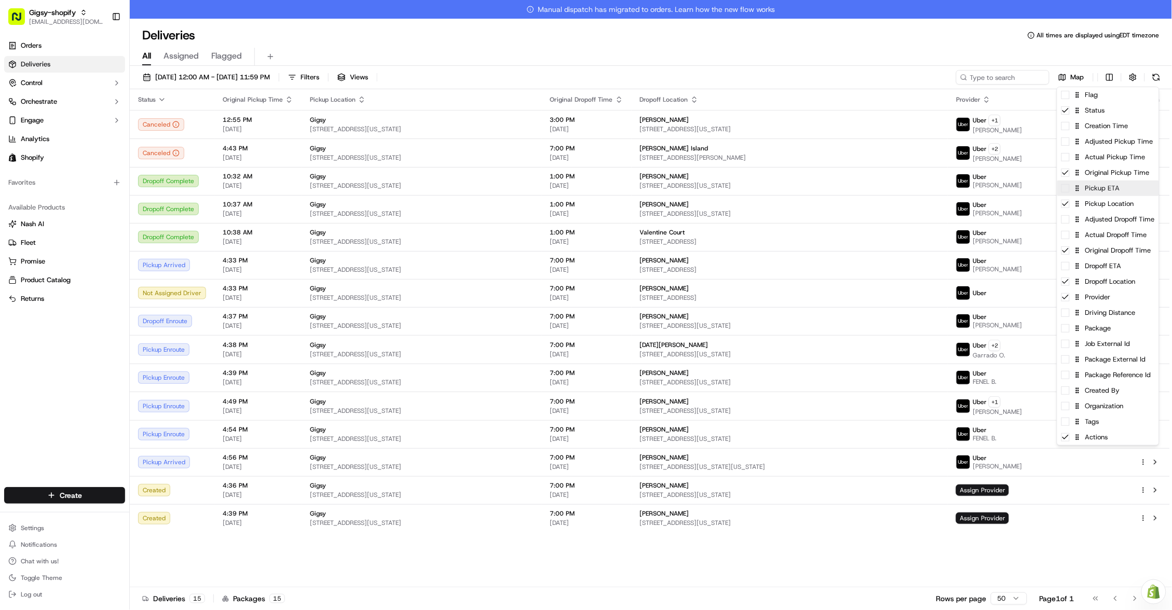
click at [1064, 192] on div "Pickup ETA" at bounding box center [1108, 189] width 102 height 16
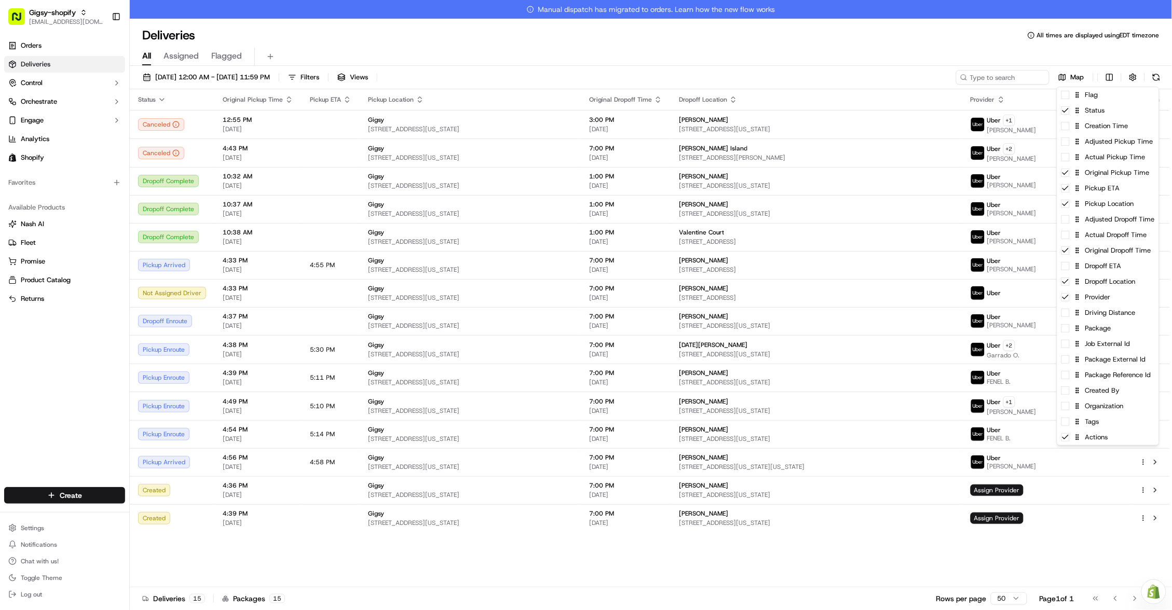
click at [873, 63] on html "Gigsy-shopify [EMAIL_ADDRESS][DOMAIN_NAME] Toggle Sidebar Orders Deliveries Con…" at bounding box center [586, 305] width 1172 height 610
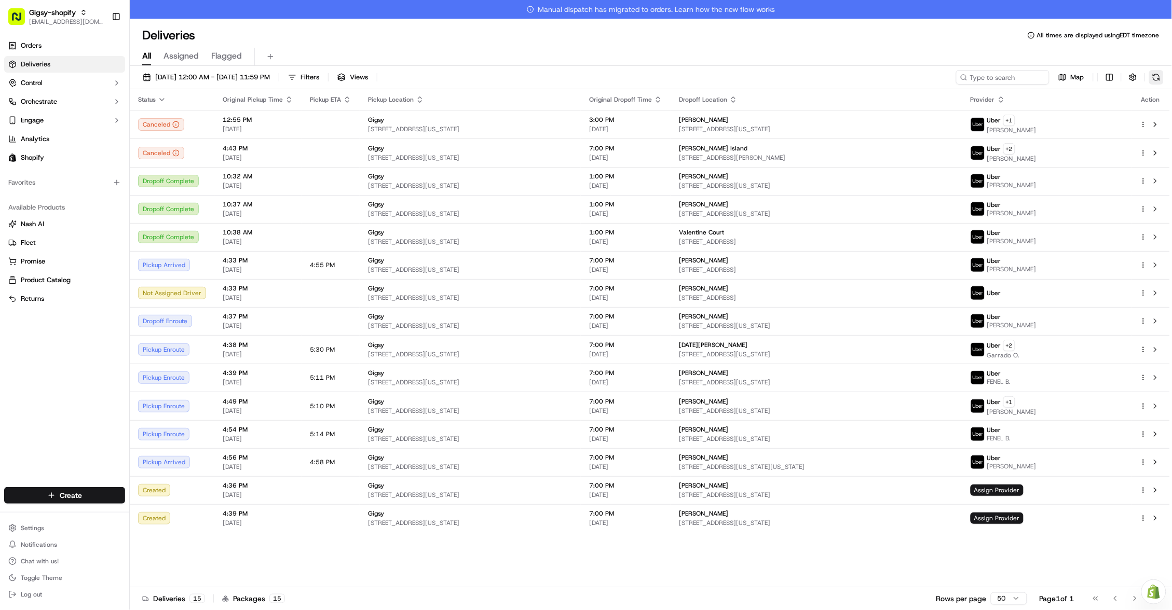
click at [1157, 80] on button at bounding box center [1156, 77] width 15 height 15
click at [1154, 459] on button at bounding box center [1155, 462] width 12 height 12
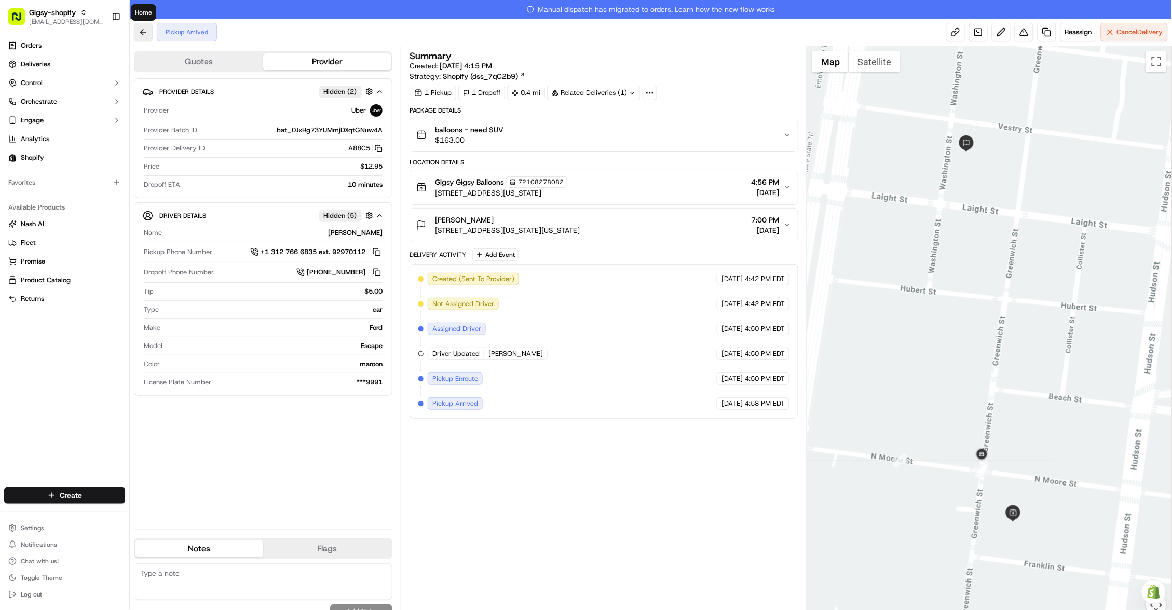
click at [141, 30] on button at bounding box center [143, 32] width 19 height 19
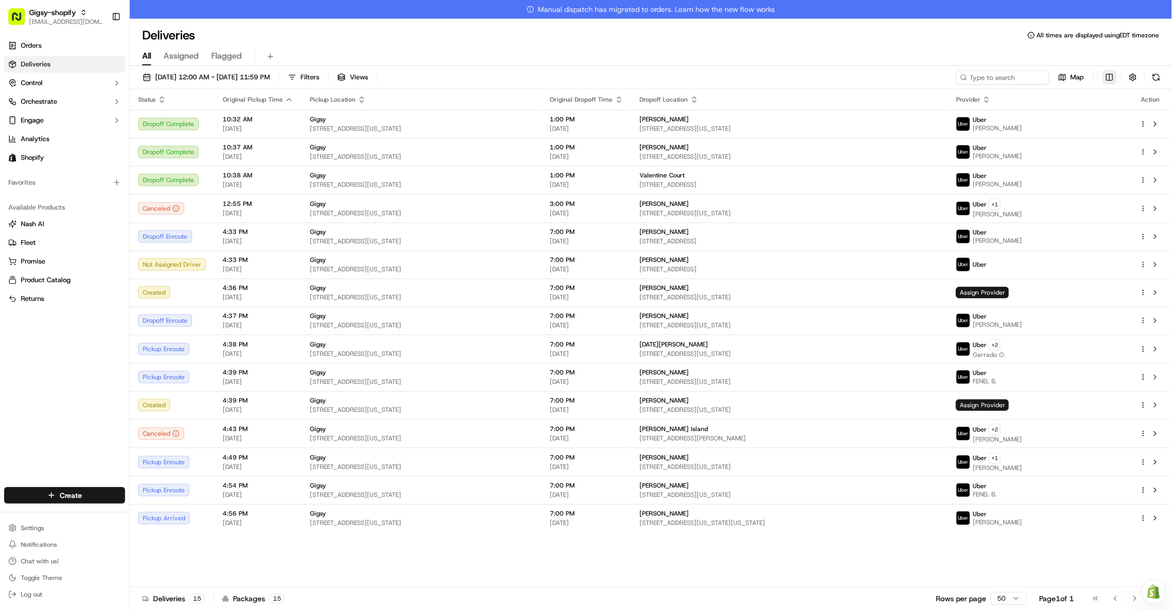
click at [1109, 77] on html "Gigsy-shopify [EMAIL_ADDRESS][DOMAIN_NAME] Toggle Sidebar Orders Deliveries Con…" at bounding box center [586, 305] width 1172 height 610
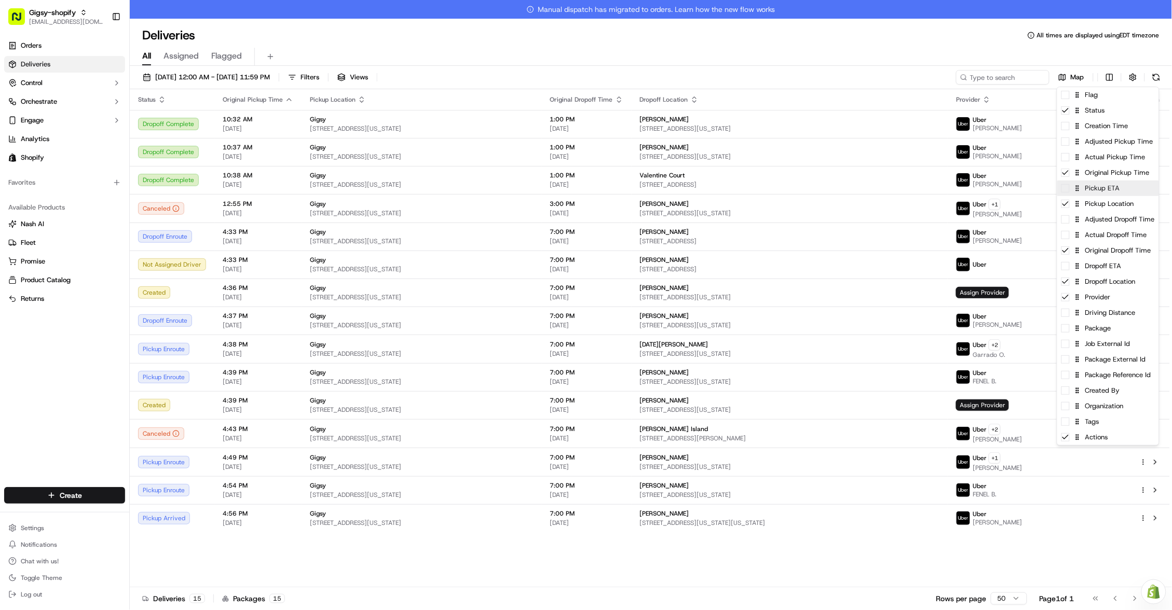
click at [1072, 194] on div "Pickup ETA" at bounding box center [1108, 189] width 102 height 16
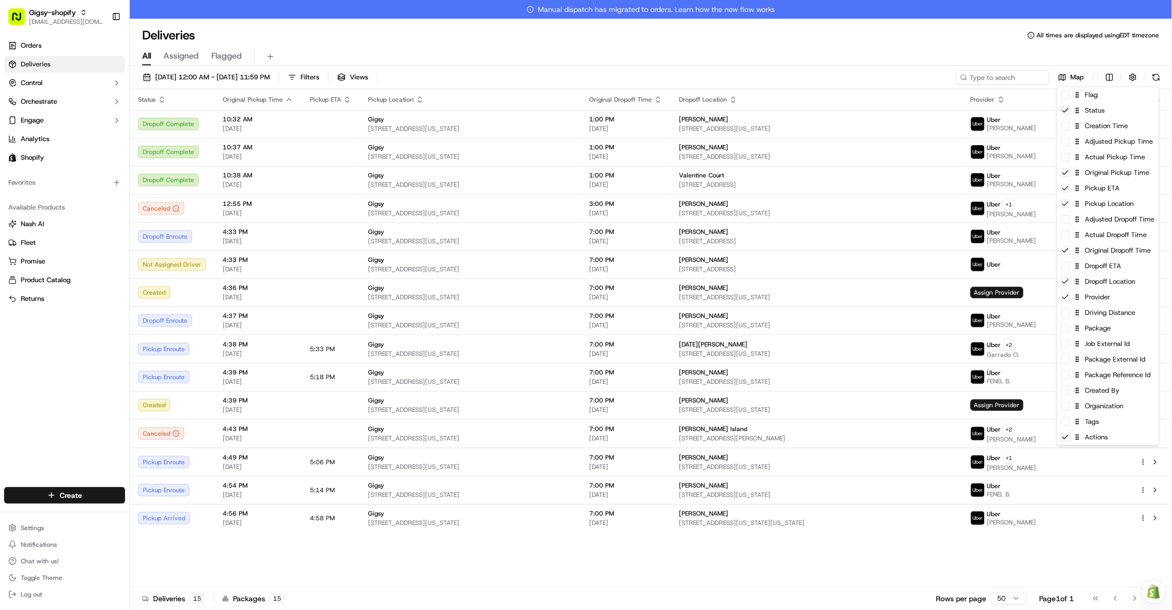
click at [347, 543] on html "Gigsy-shopify [EMAIL_ADDRESS][DOMAIN_NAME] Toggle Sidebar Orders Deliveries Con…" at bounding box center [586, 305] width 1172 height 610
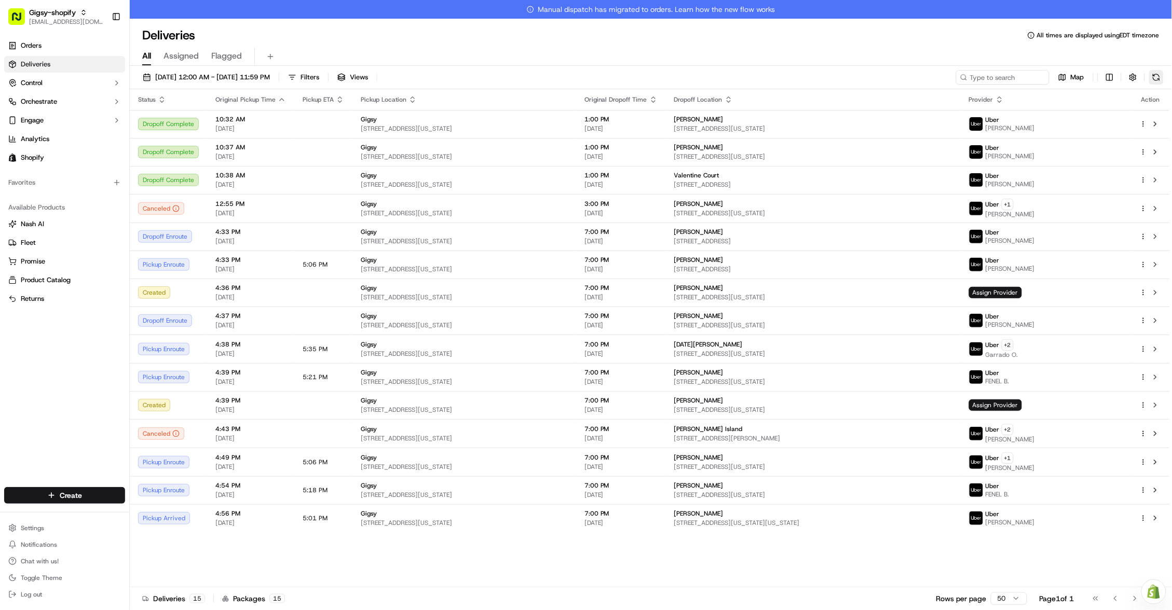
click at [1152, 78] on button at bounding box center [1156, 77] width 15 height 15
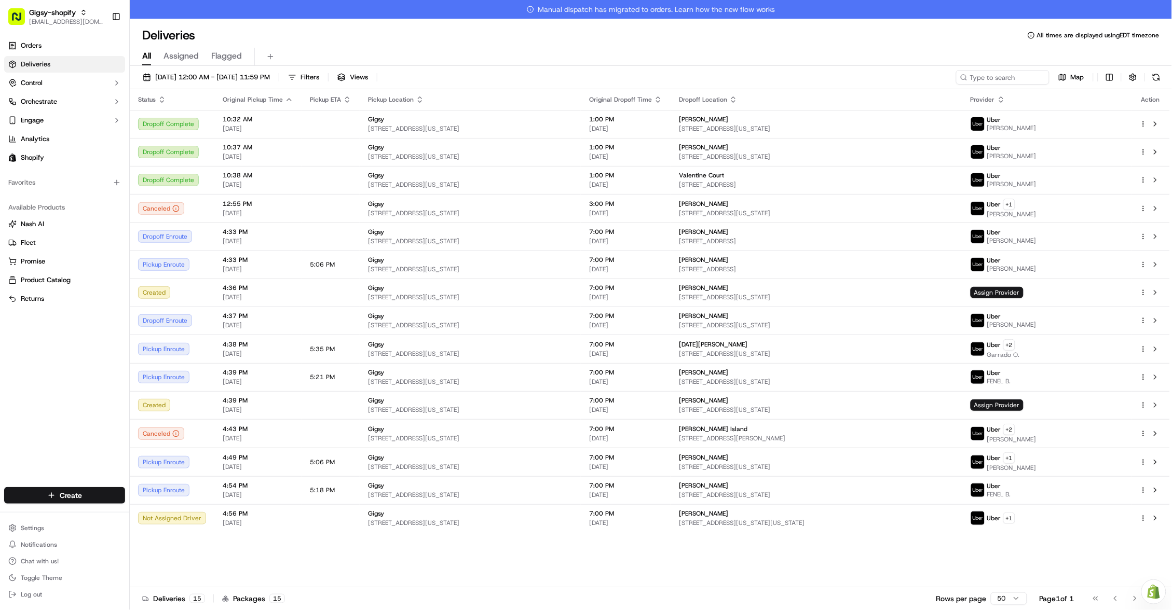
click at [160, 102] on icon "button" at bounding box center [162, 99] width 8 height 8
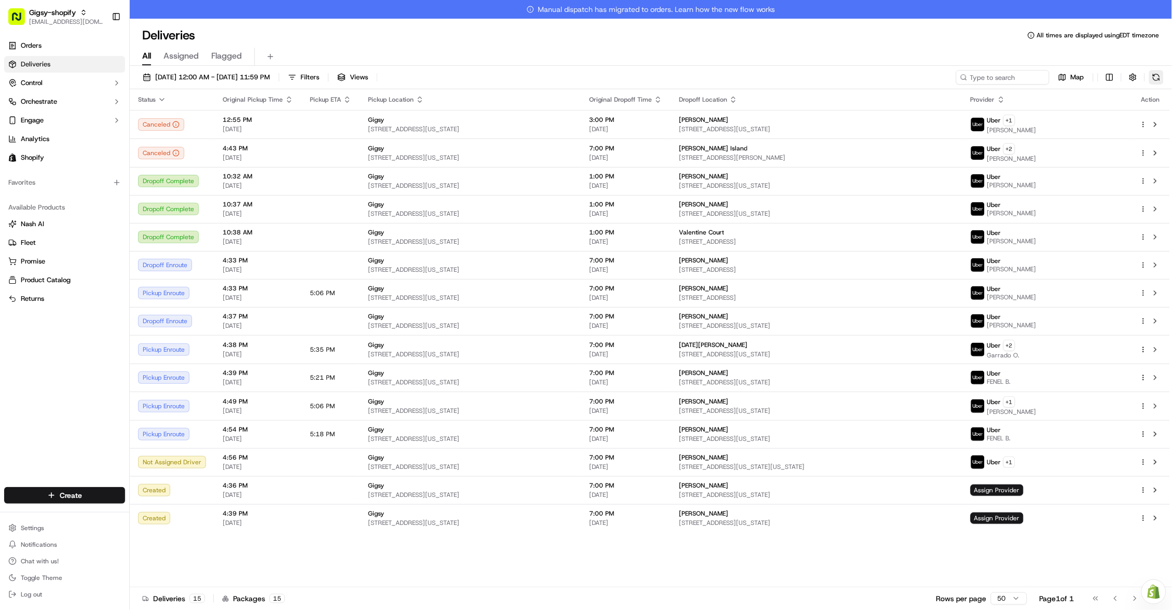
click at [1153, 74] on button at bounding box center [1156, 77] width 15 height 15
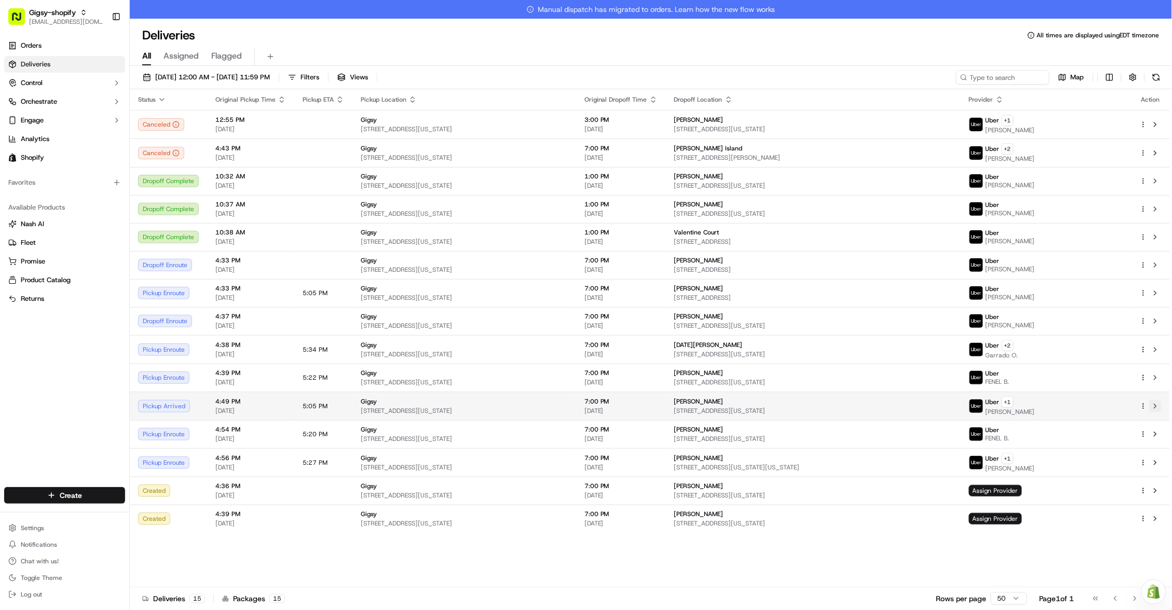
click at [1152, 400] on button at bounding box center [1155, 406] width 12 height 12
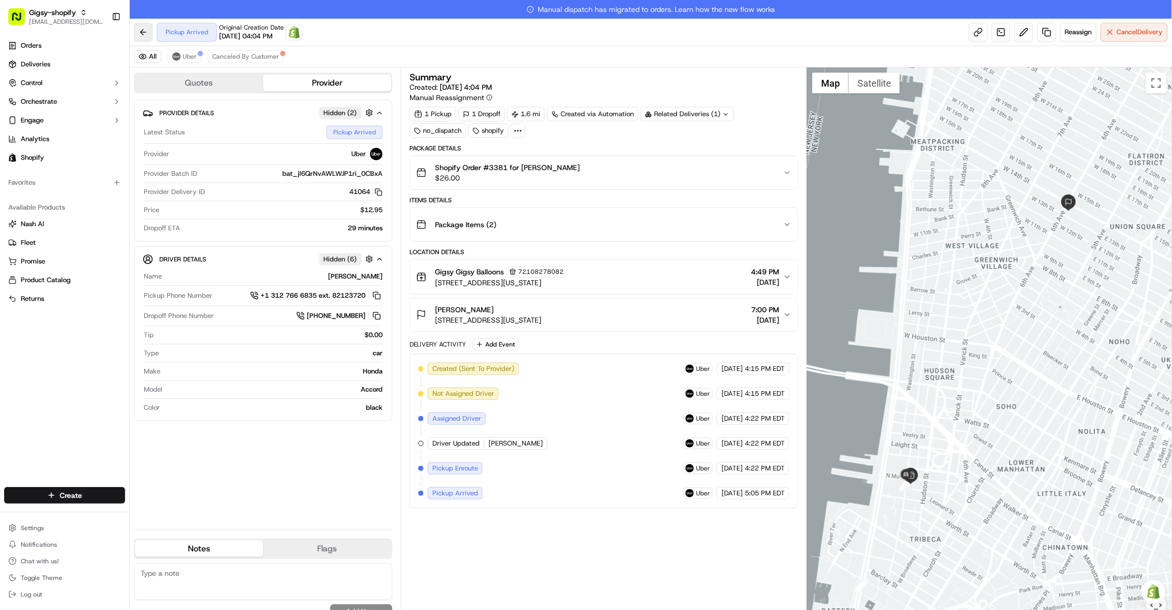
click at [147, 29] on button at bounding box center [143, 32] width 19 height 19
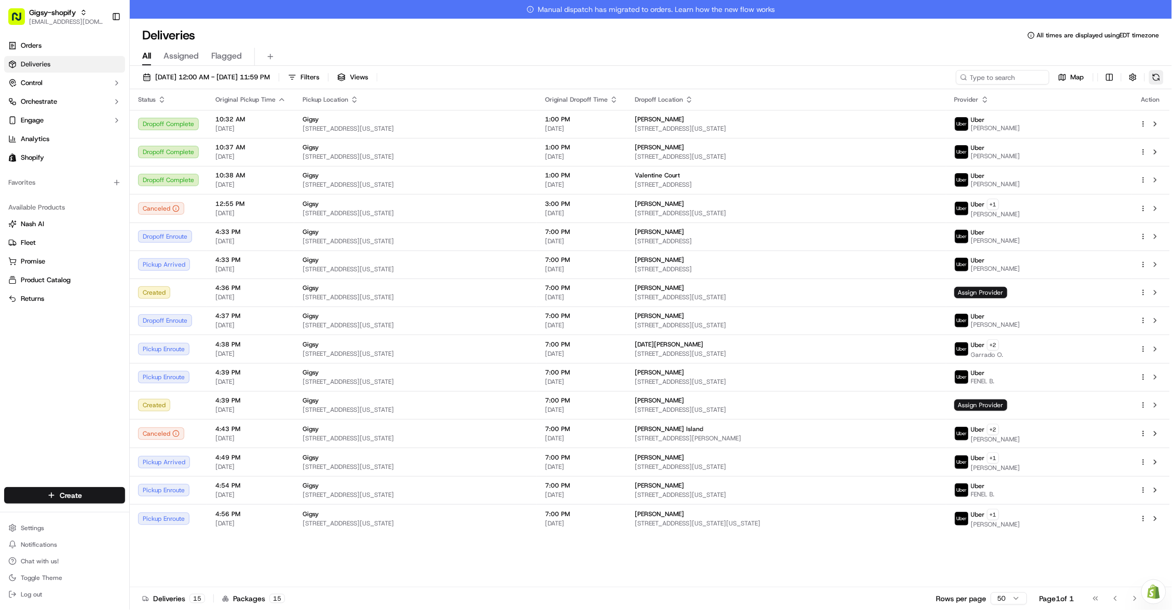
click at [1160, 82] on button at bounding box center [1156, 77] width 15 height 15
click at [163, 102] on icon "button" at bounding box center [162, 99] width 8 height 8
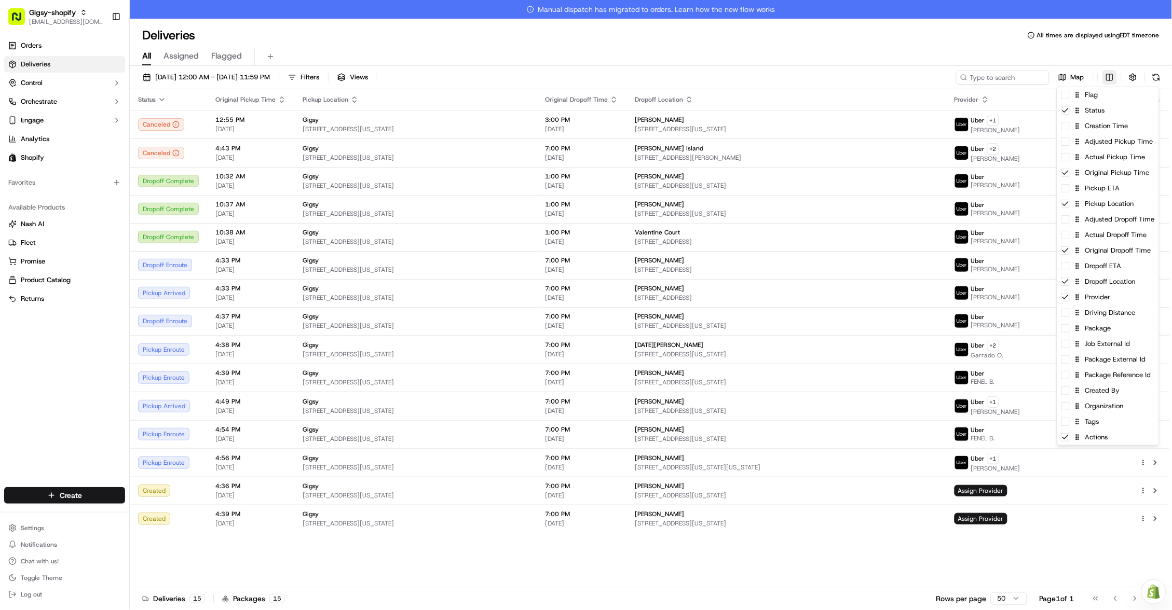
click at [1112, 75] on html "Gigsy-shopify [EMAIL_ADDRESS][DOMAIN_NAME] Toggle Sidebar Orders Deliveries Con…" at bounding box center [586, 305] width 1172 height 610
click at [1068, 191] on div "Pickup ETA" at bounding box center [1108, 189] width 102 height 16
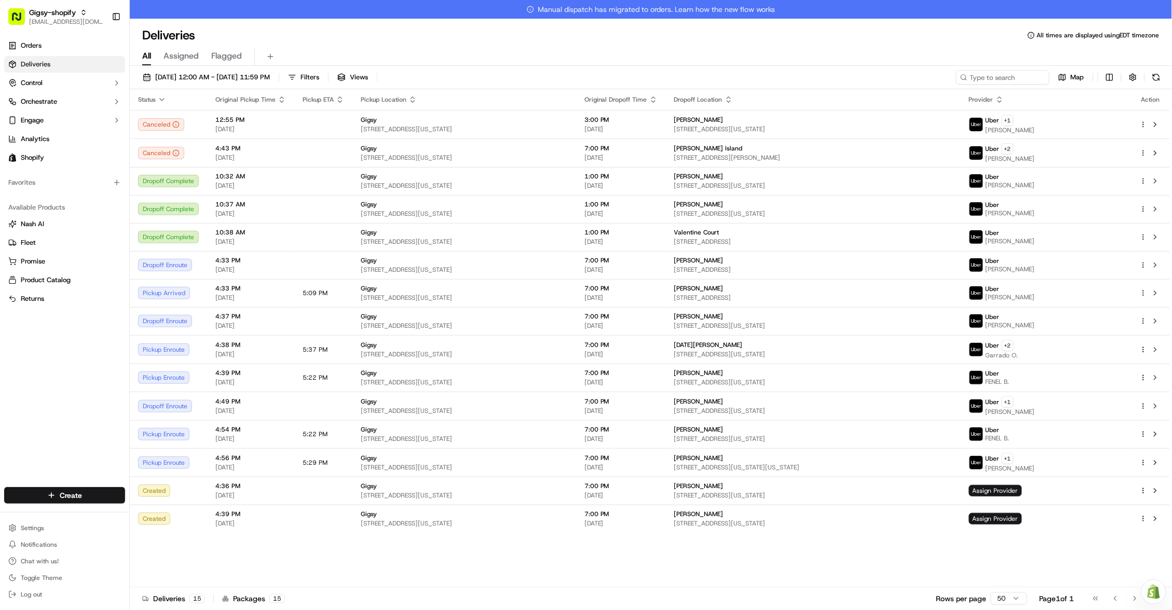
click at [587, 586] on html "Gigsy-shopify [EMAIL_ADDRESS][DOMAIN_NAME] Toggle Sidebar Orders Deliveries Con…" at bounding box center [586, 305] width 1172 height 610
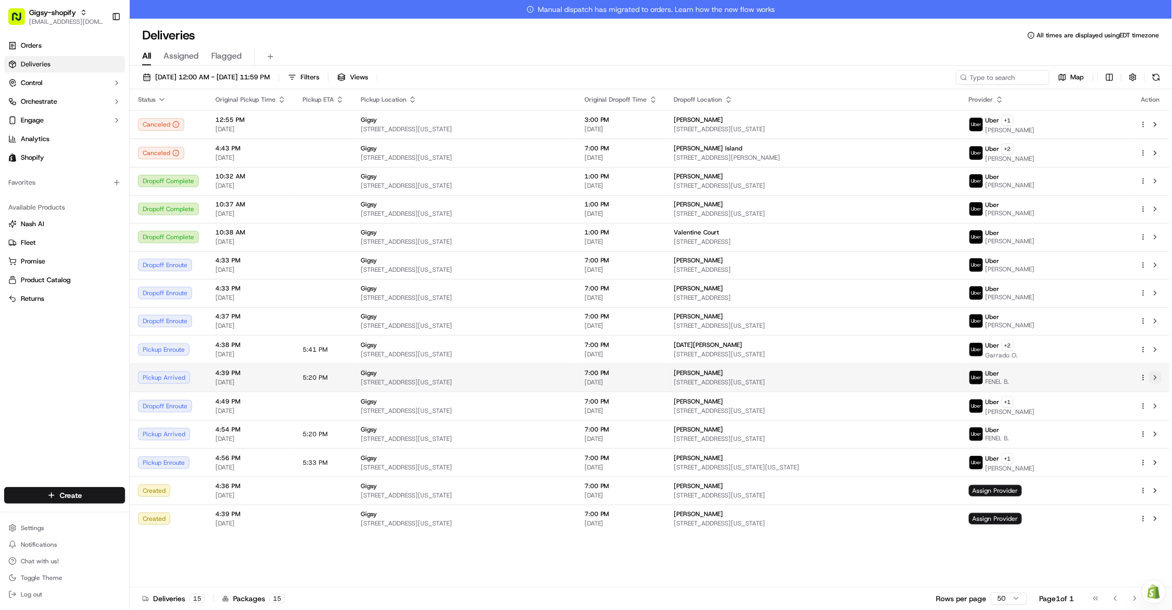
click at [1156, 374] on button at bounding box center [1155, 378] width 12 height 12
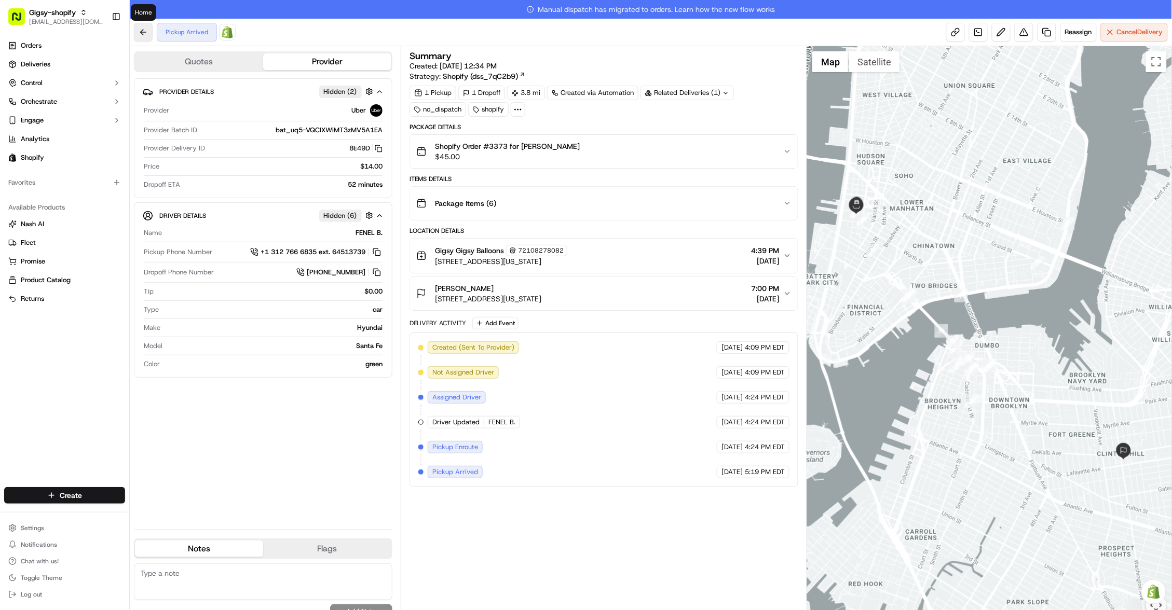
click at [147, 31] on button at bounding box center [143, 32] width 19 height 19
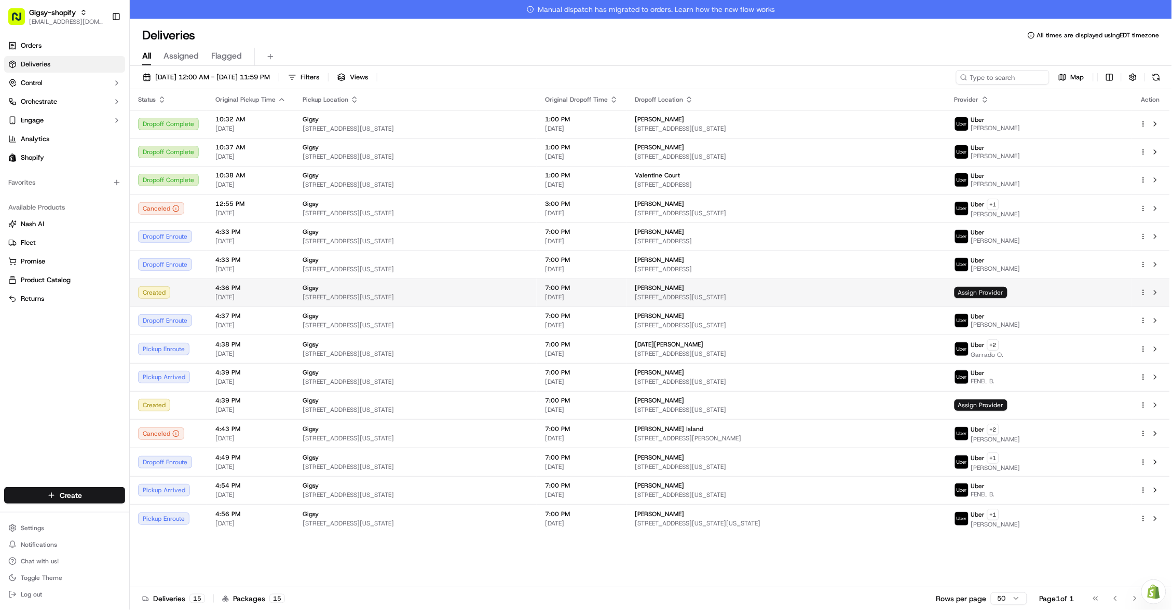
click at [1007, 292] on span "Assign Provider" at bounding box center [980, 292] width 53 height 11
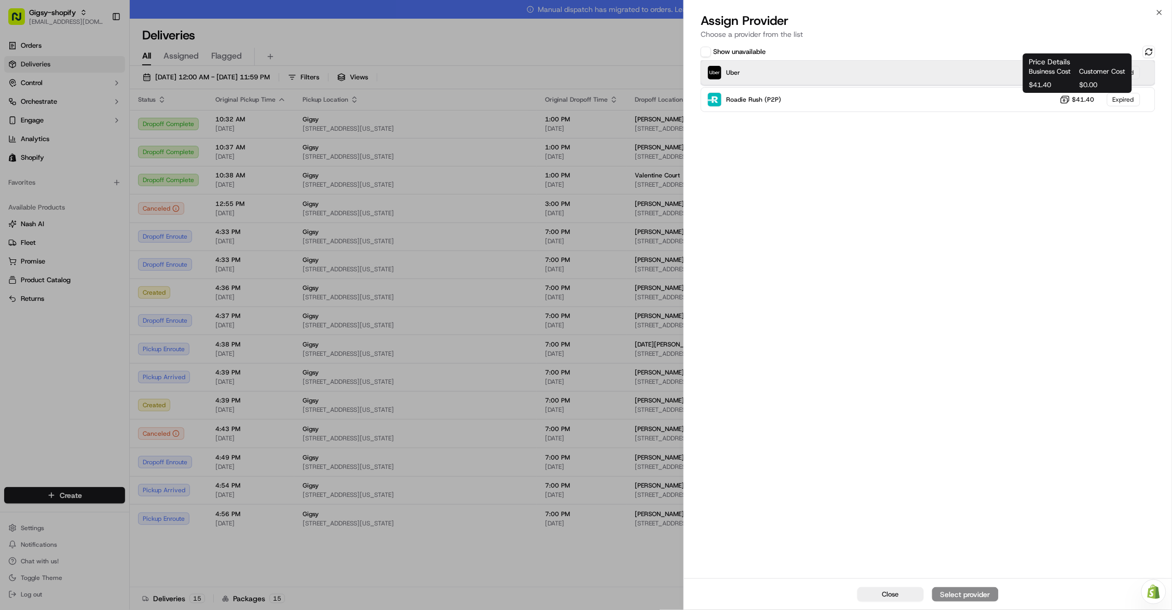
click at [998, 67] on div "Uber $15.05 Expired" at bounding box center [927, 72] width 455 height 25
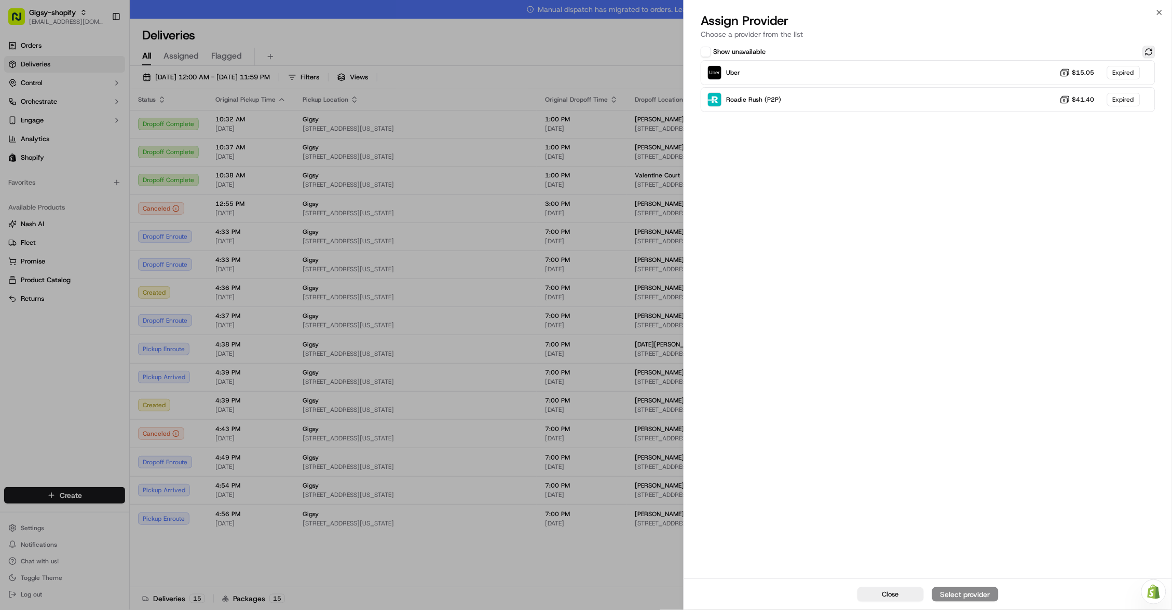
click at [1150, 51] on button at bounding box center [1149, 52] width 12 height 12
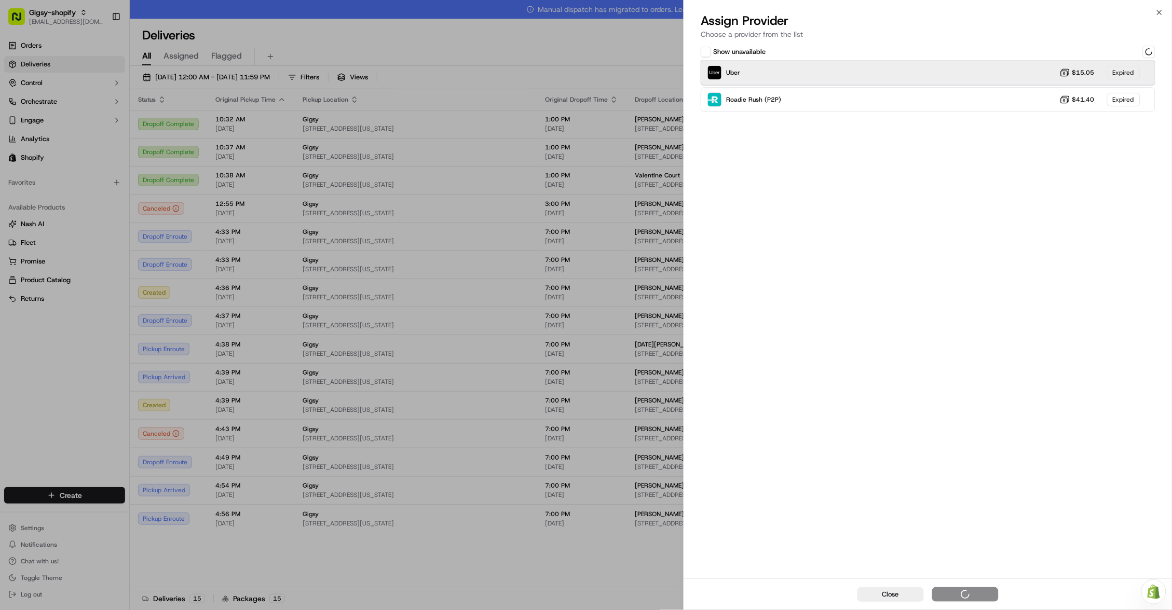
click at [1000, 74] on div "Uber $15.05 Expired" at bounding box center [927, 72] width 455 height 25
click at [957, 68] on div "Uber Dropoff ETA 1 hour $15.05" at bounding box center [927, 72] width 455 height 25
click at [961, 592] on div "Assign Provider" at bounding box center [965, 594] width 51 height 10
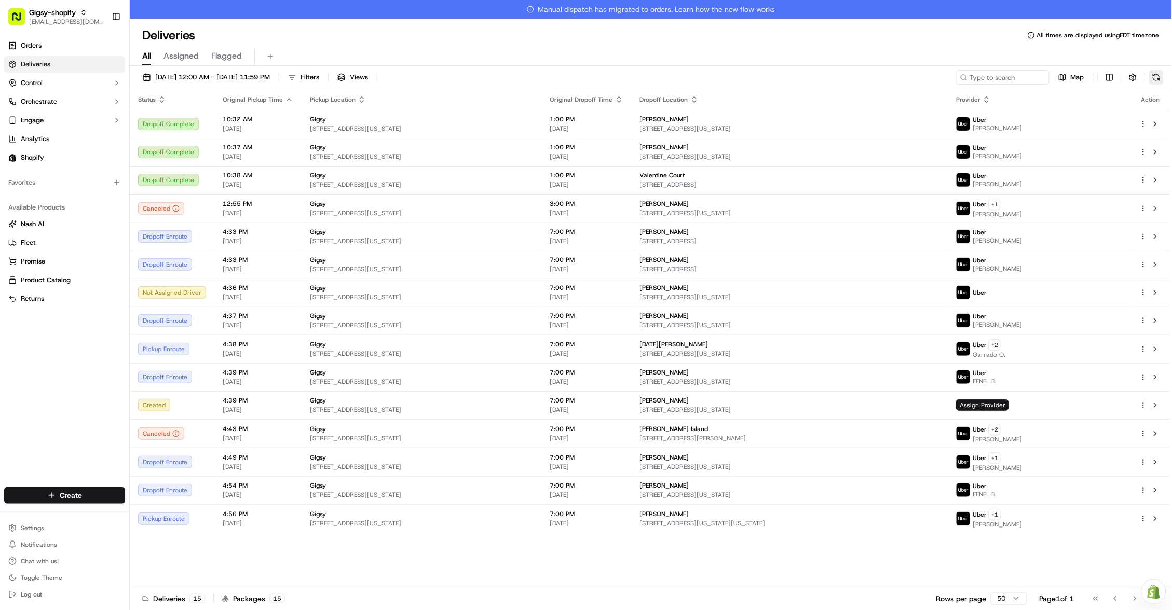
click at [1151, 78] on button at bounding box center [1156, 77] width 15 height 15
click at [162, 101] on icon "button" at bounding box center [162, 99] width 8 height 8
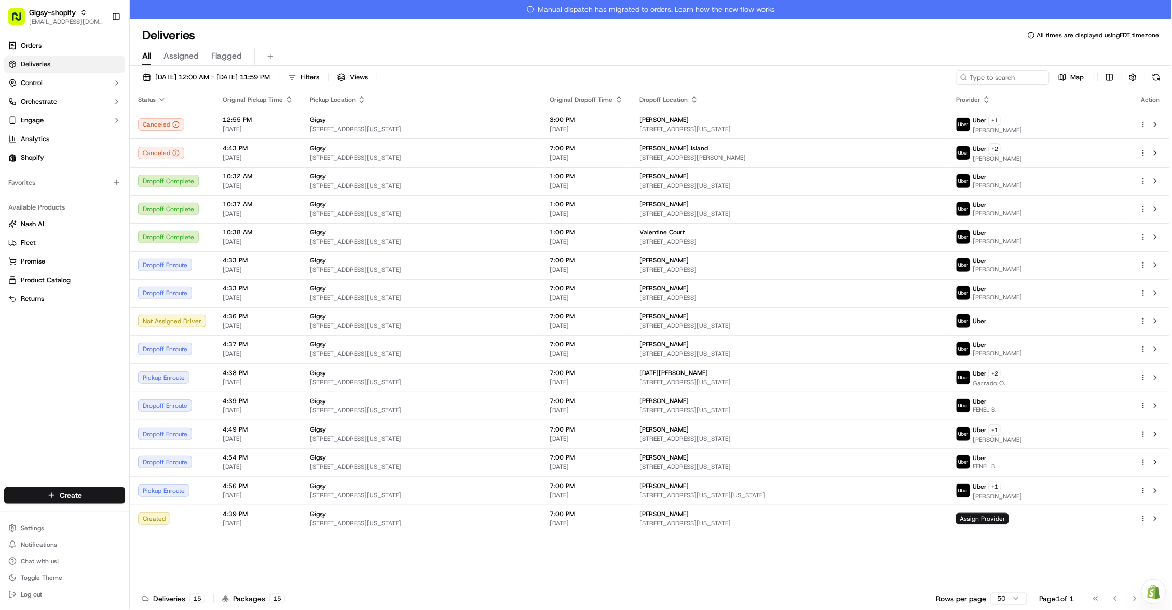
click at [1113, 75] on html "Gigsy-shopify [EMAIL_ADDRESS][DOMAIN_NAME] Toggle Sidebar Orders Deliveries Con…" at bounding box center [586, 305] width 1172 height 610
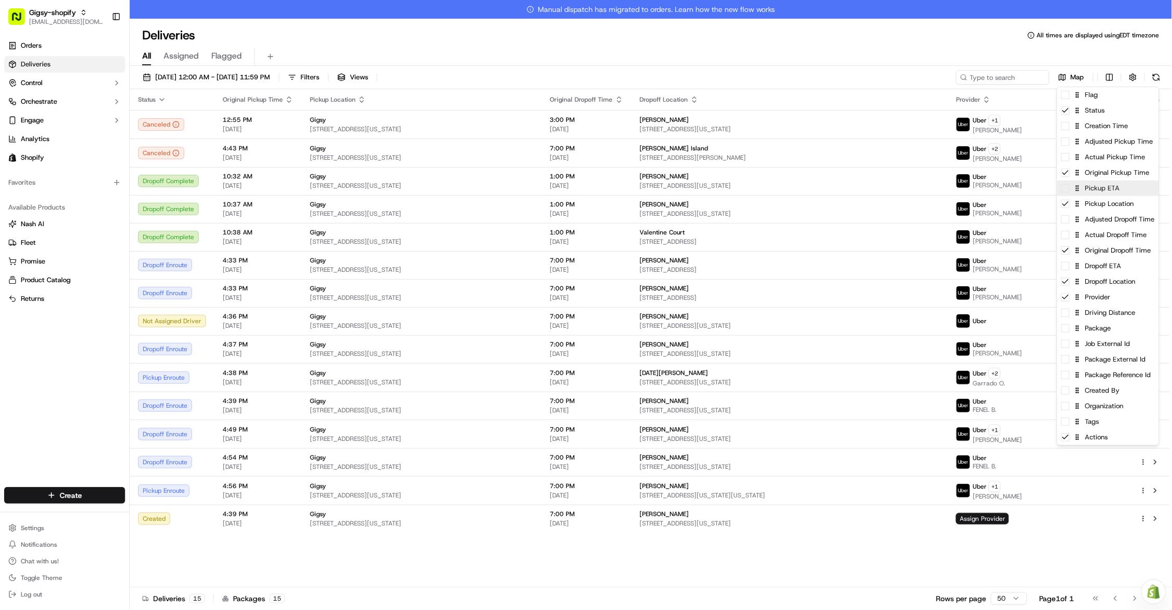
click at [1064, 191] on div "Pickup ETA" at bounding box center [1108, 189] width 102 height 16
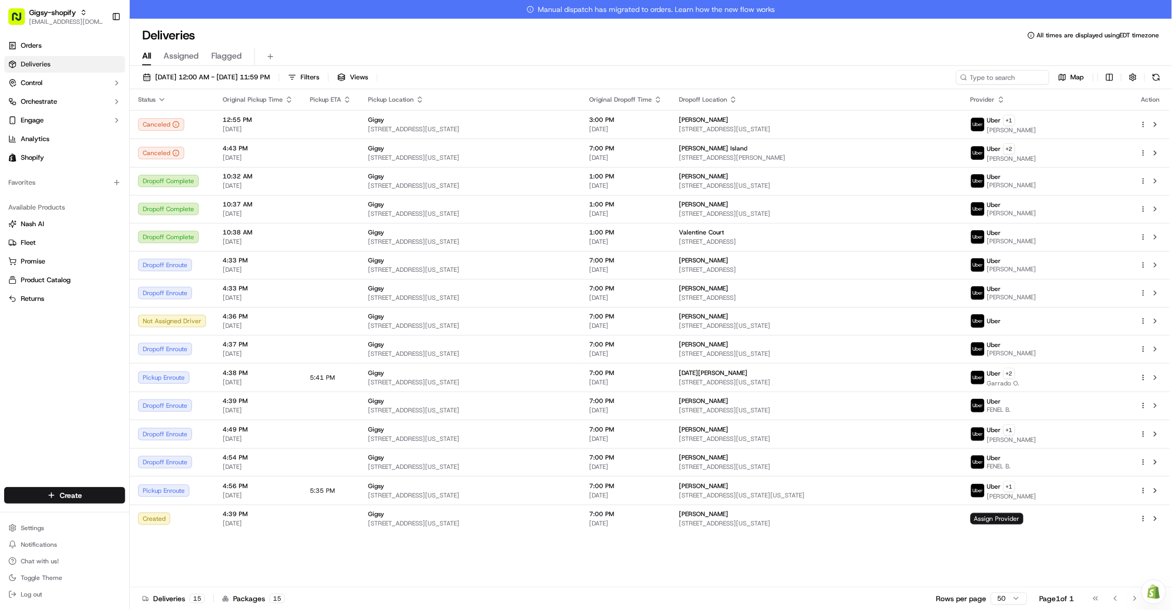
click at [454, 561] on html "Gigsy-shopify [EMAIL_ADDRESS][DOMAIN_NAME] Toggle Sidebar Orders Deliveries Con…" at bounding box center [586, 305] width 1172 height 610
click at [1158, 80] on button at bounding box center [1156, 77] width 15 height 15
click at [1023, 516] on span "Assign Provider" at bounding box center [996, 518] width 53 height 11
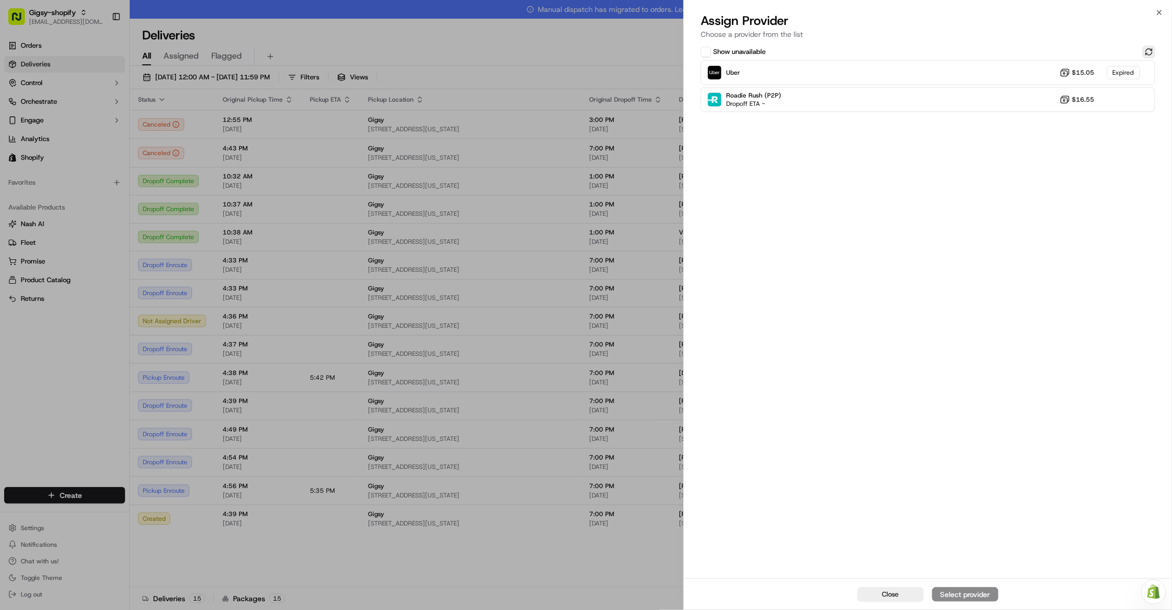
click at [1149, 50] on button at bounding box center [1149, 52] width 12 height 12
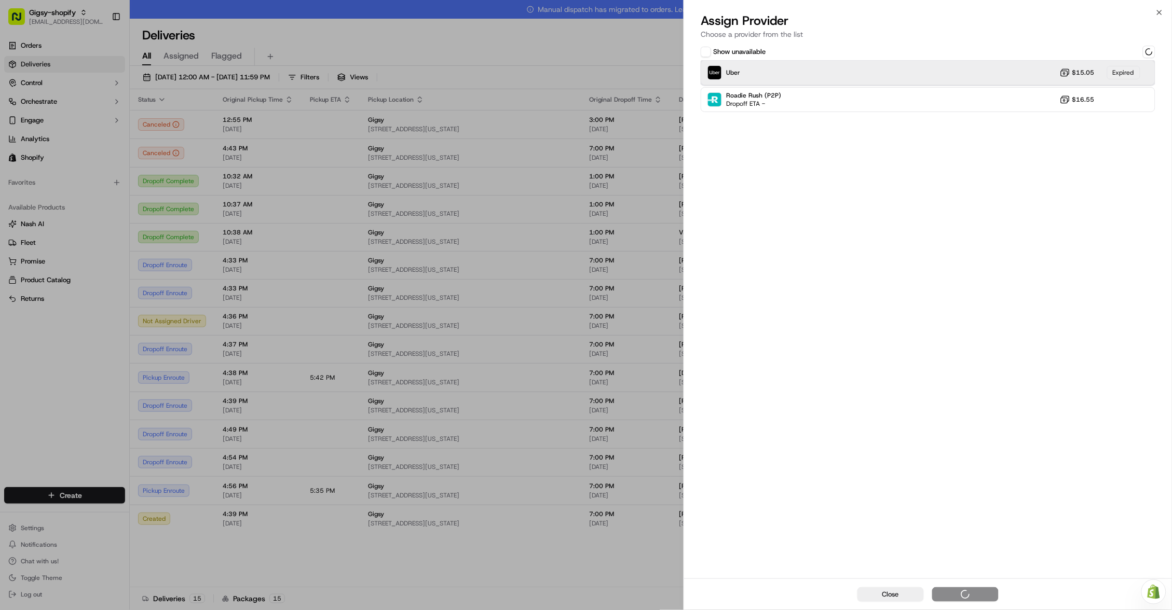
click at [1042, 70] on div "Uber $15.05 Expired" at bounding box center [927, 72] width 455 height 25
click at [952, 68] on div "Uber Dropoff ETA 58 minutes $15.05" at bounding box center [927, 72] width 455 height 25
click at [978, 587] on button "Assign Provider" at bounding box center [965, 594] width 66 height 15
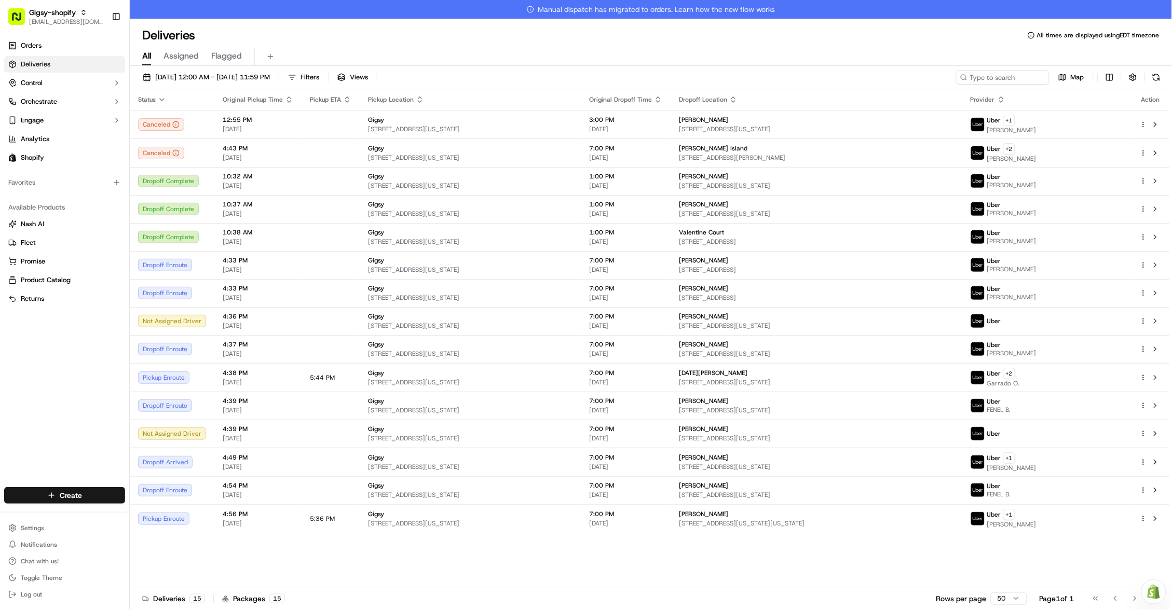
click at [158, 98] on icon "button" at bounding box center [162, 99] width 8 height 8
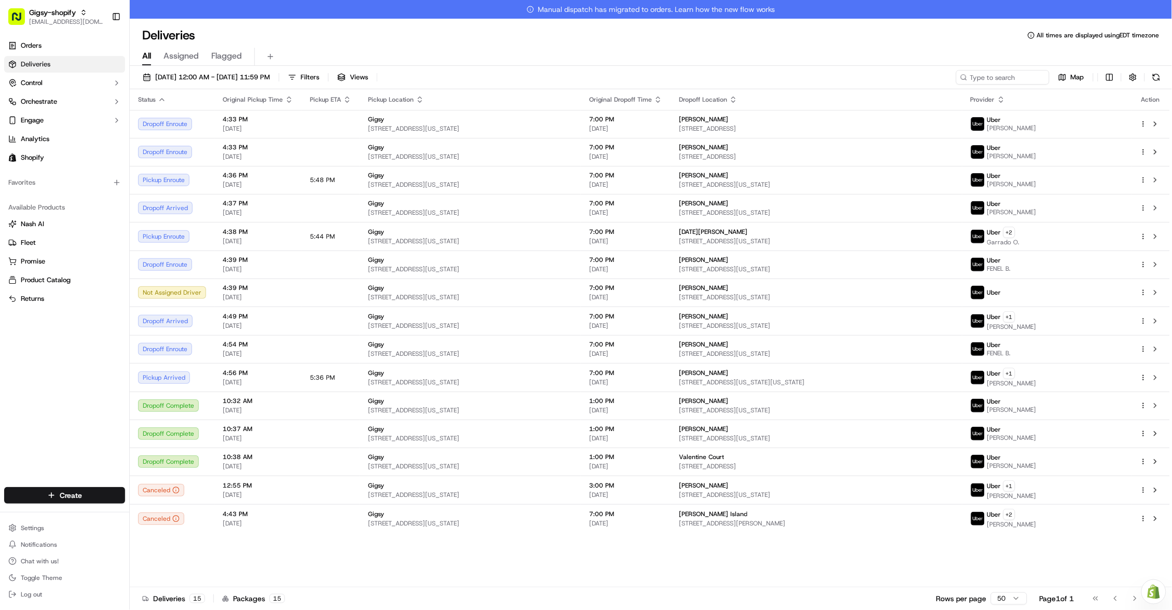
click at [163, 97] on icon "button" at bounding box center [162, 99] width 8 height 8
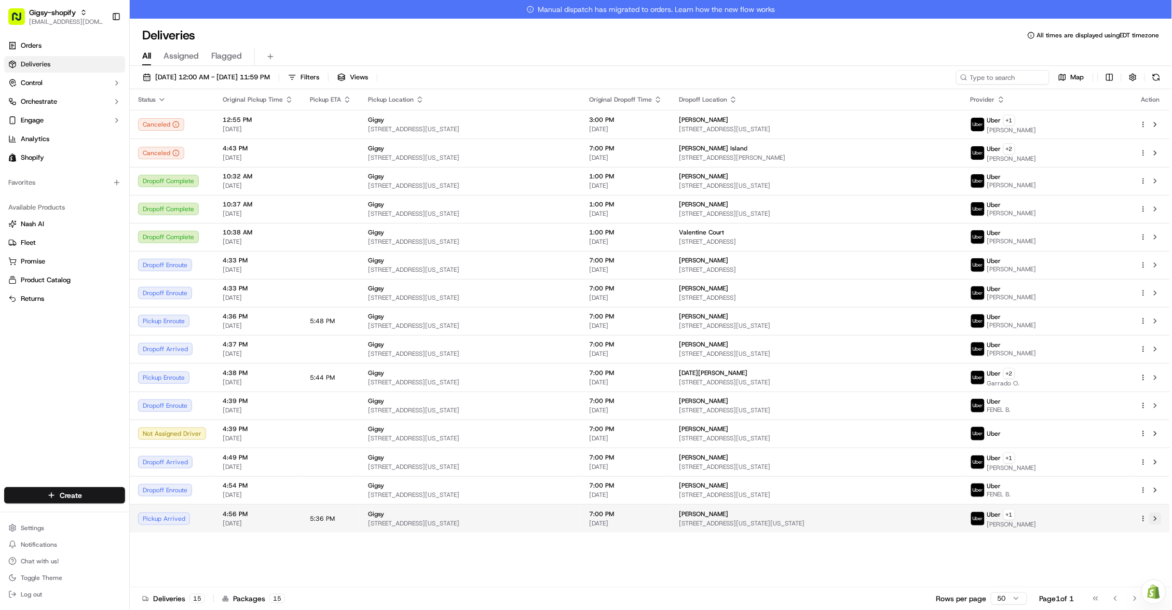
click at [1157, 514] on button at bounding box center [1155, 519] width 12 height 12
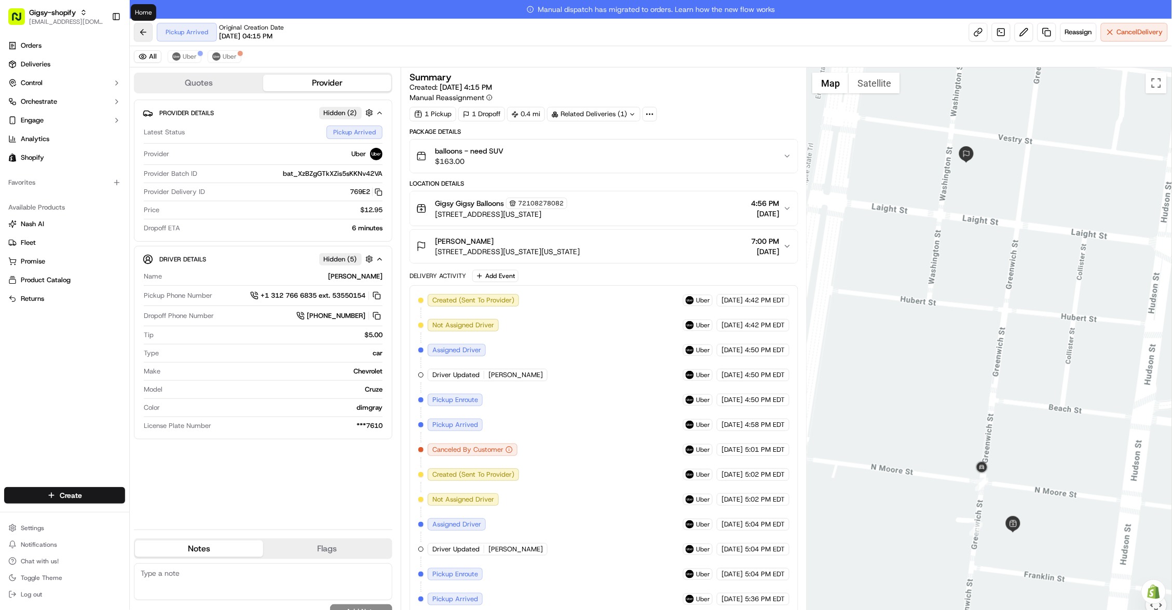
click at [149, 28] on button at bounding box center [143, 32] width 19 height 19
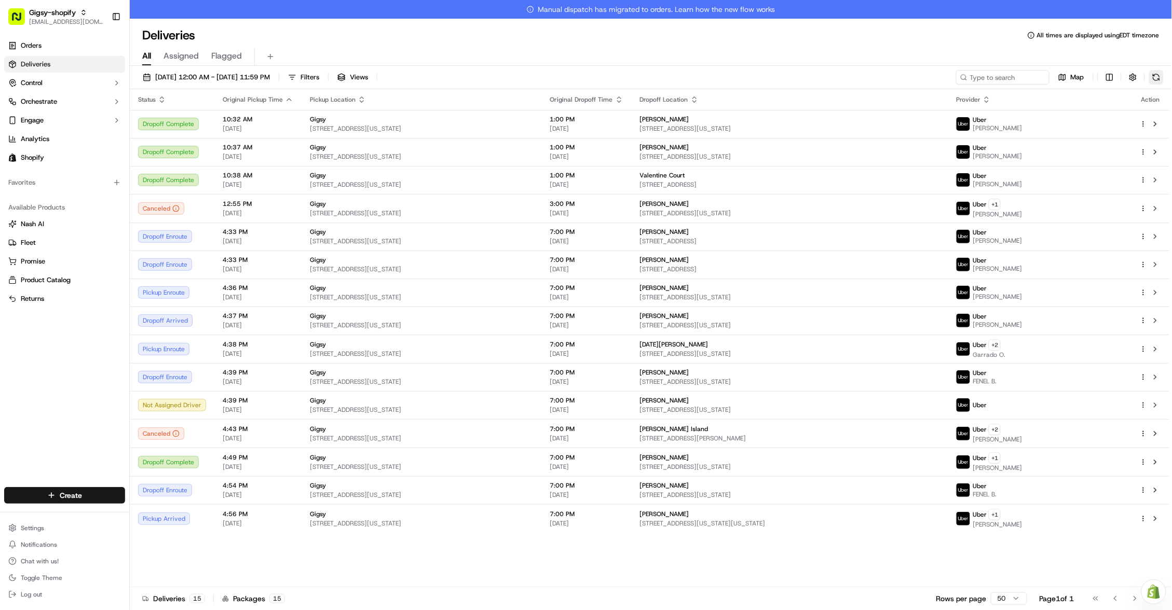
click at [1154, 80] on button at bounding box center [1156, 77] width 15 height 15
click at [149, 100] on span "Status" at bounding box center [147, 99] width 18 height 8
click at [163, 102] on icon "button" at bounding box center [162, 99] width 8 height 8
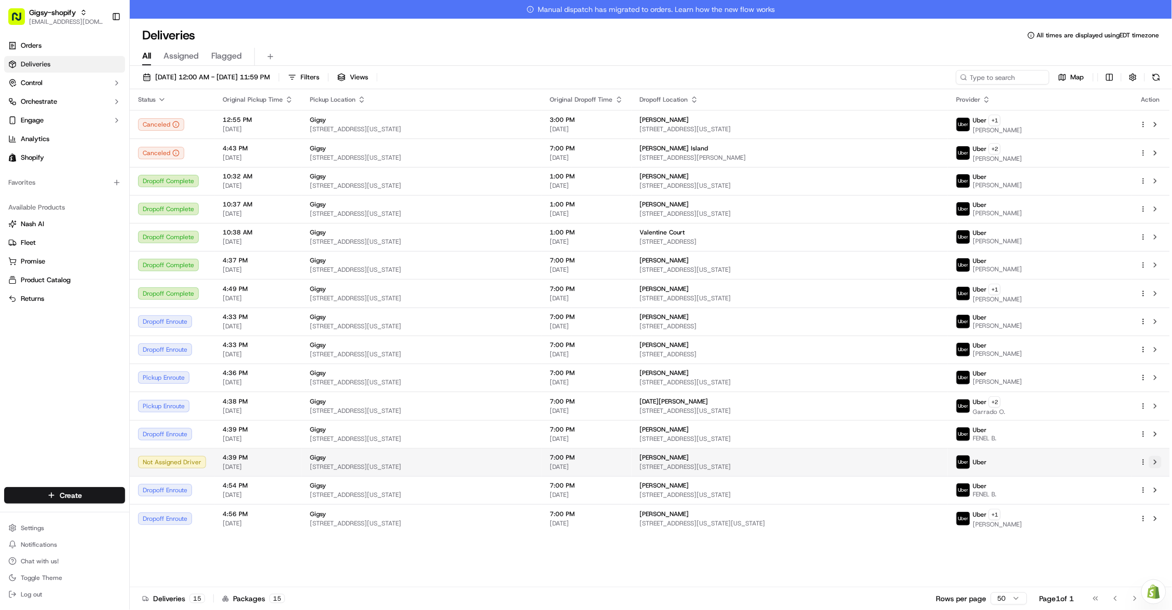
click at [1161, 456] on button at bounding box center [1155, 462] width 12 height 12
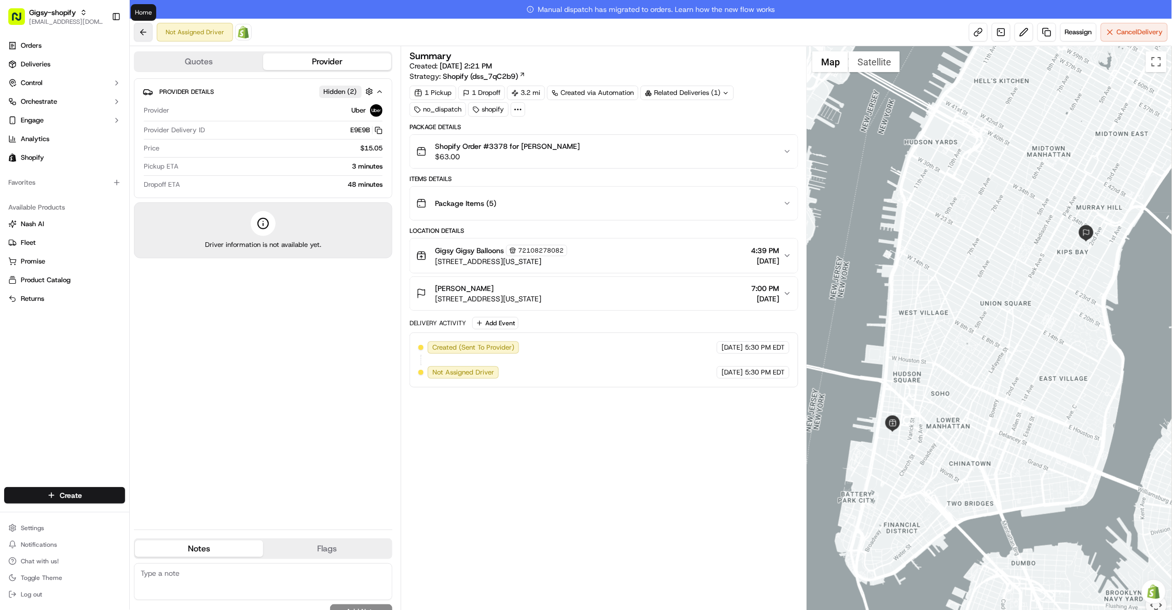
click at [141, 36] on button at bounding box center [143, 32] width 19 height 19
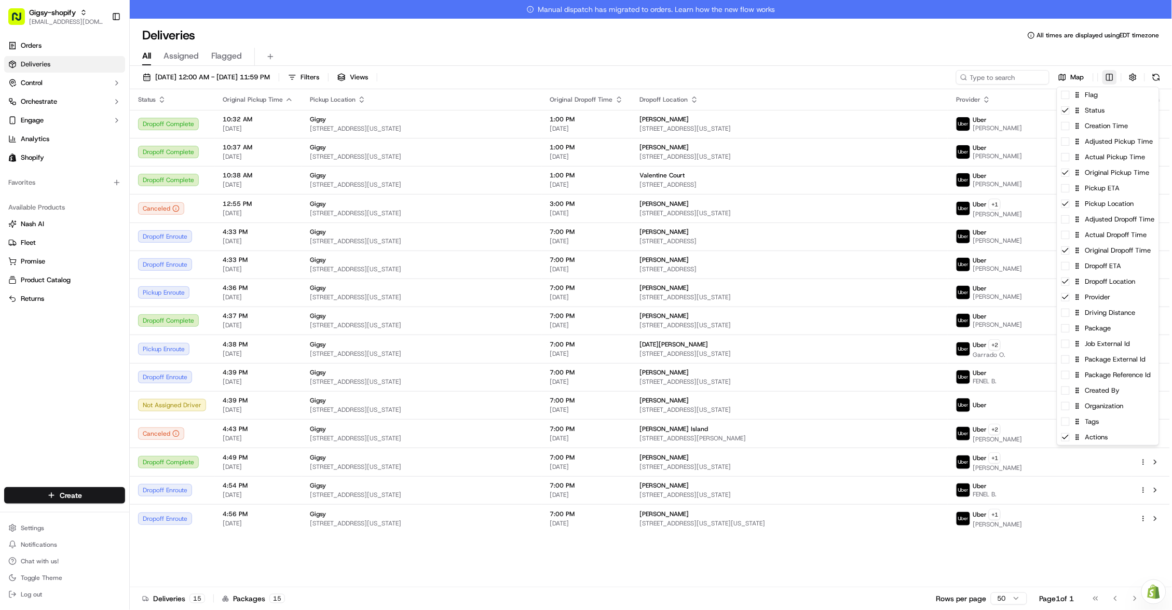
click at [1109, 79] on html "Gigsy-shopify [EMAIL_ADDRESS][DOMAIN_NAME] Toggle Sidebar Orders Deliveries Con…" at bounding box center [586, 305] width 1172 height 610
click at [1064, 189] on span at bounding box center [1065, 188] width 8 height 8
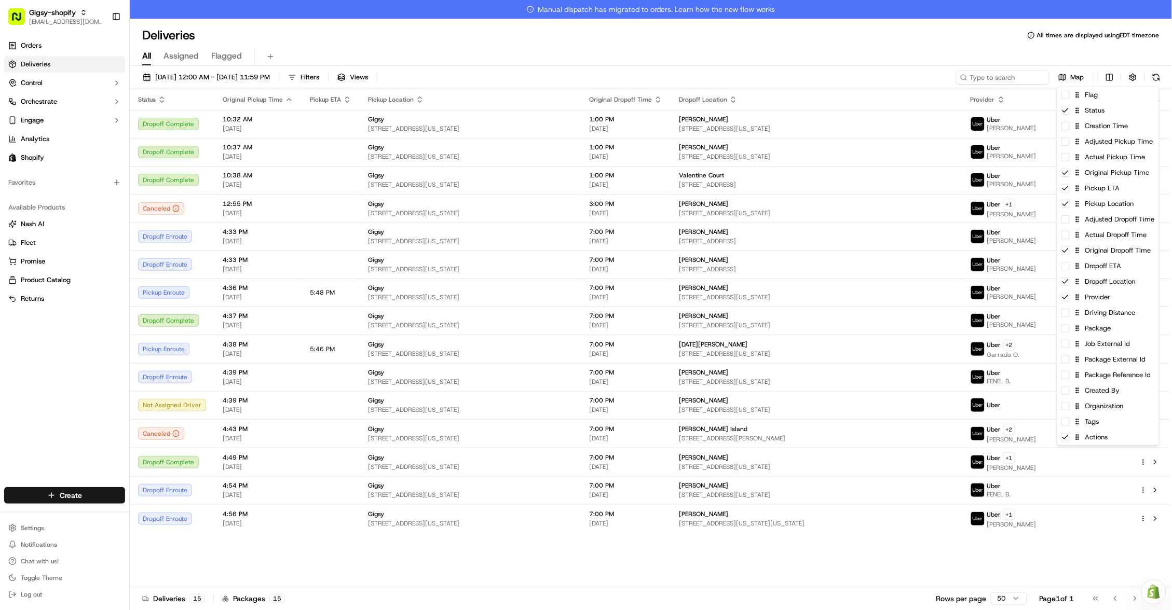
click at [876, 547] on html "Gigsy-shopify [EMAIL_ADDRESS][DOMAIN_NAME] Toggle Sidebar Orders Deliveries Con…" at bounding box center [586, 305] width 1172 height 610
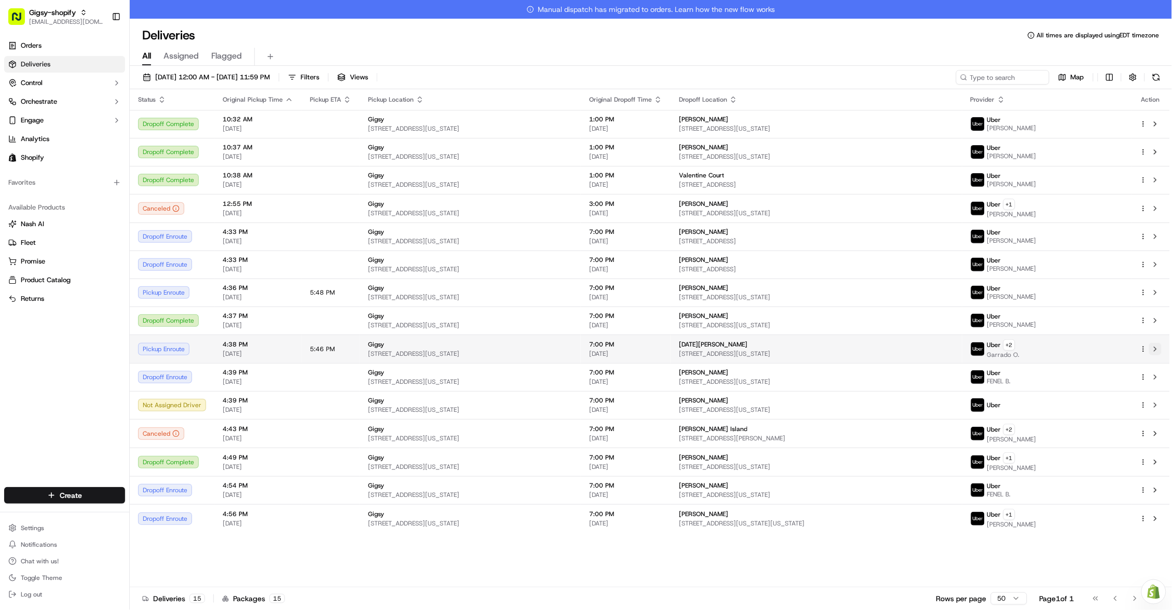
click at [1157, 345] on button at bounding box center [1155, 349] width 12 height 12
click at [1153, 350] on button at bounding box center [1155, 349] width 12 height 12
click at [1156, 294] on button at bounding box center [1155, 292] width 12 height 12
click at [1157, 74] on button at bounding box center [1156, 77] width 15 height 15
click at [1153, 75] on button at bounding box center [1156, 77] width 15 height 15
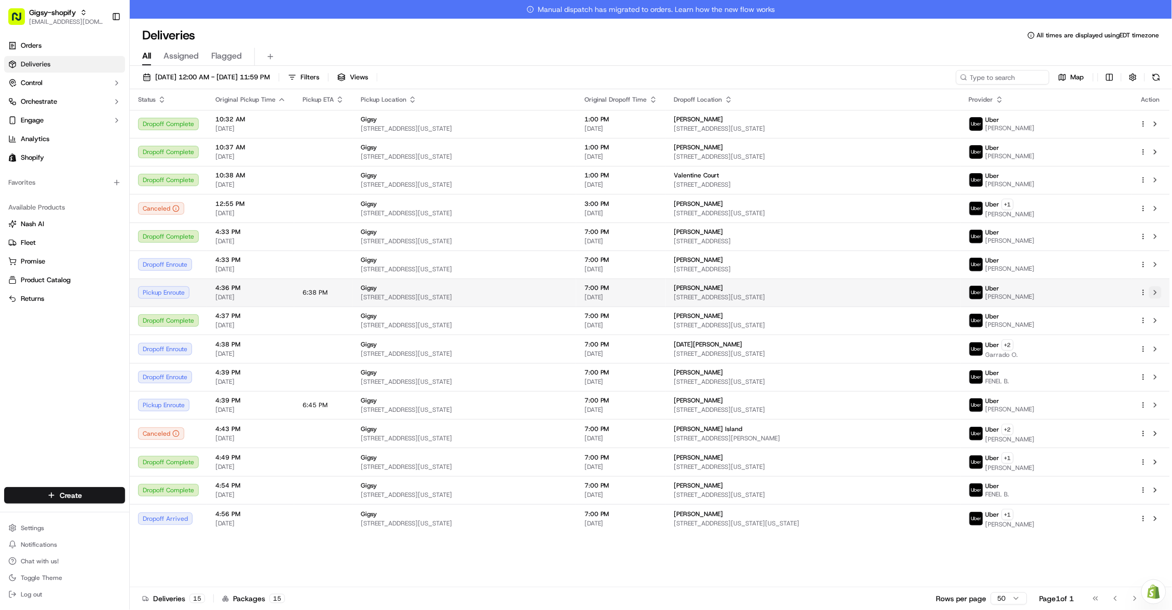
click at [1159, 290] on button at bounding box center [1155, 292] width 12 height 12
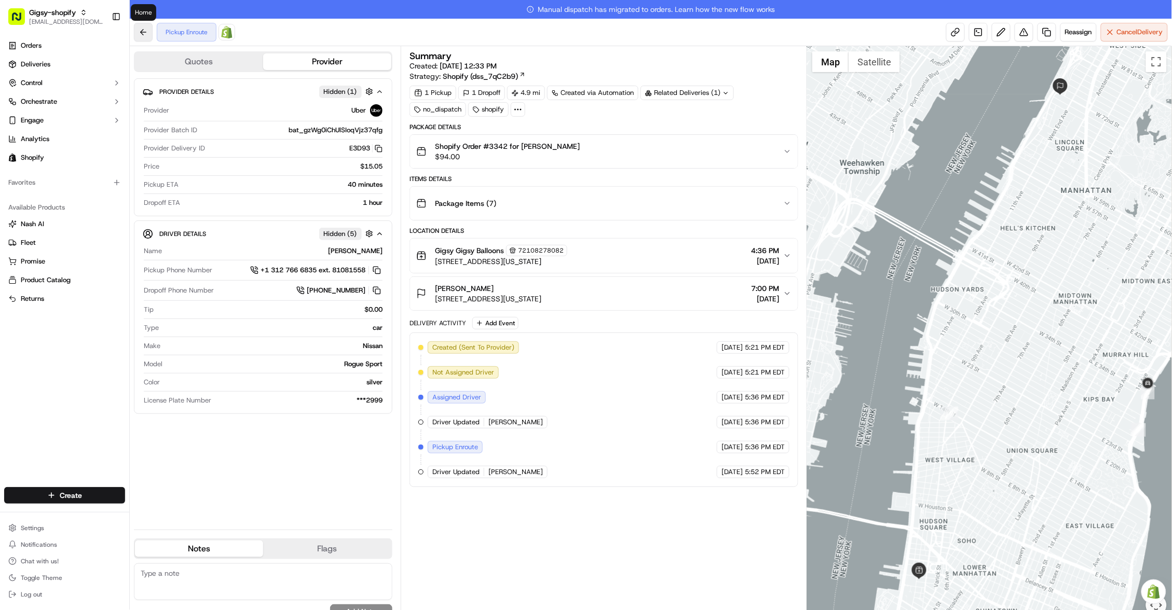
click at [144, 33] on button at bounding box center [143, 32] width 19 height 19
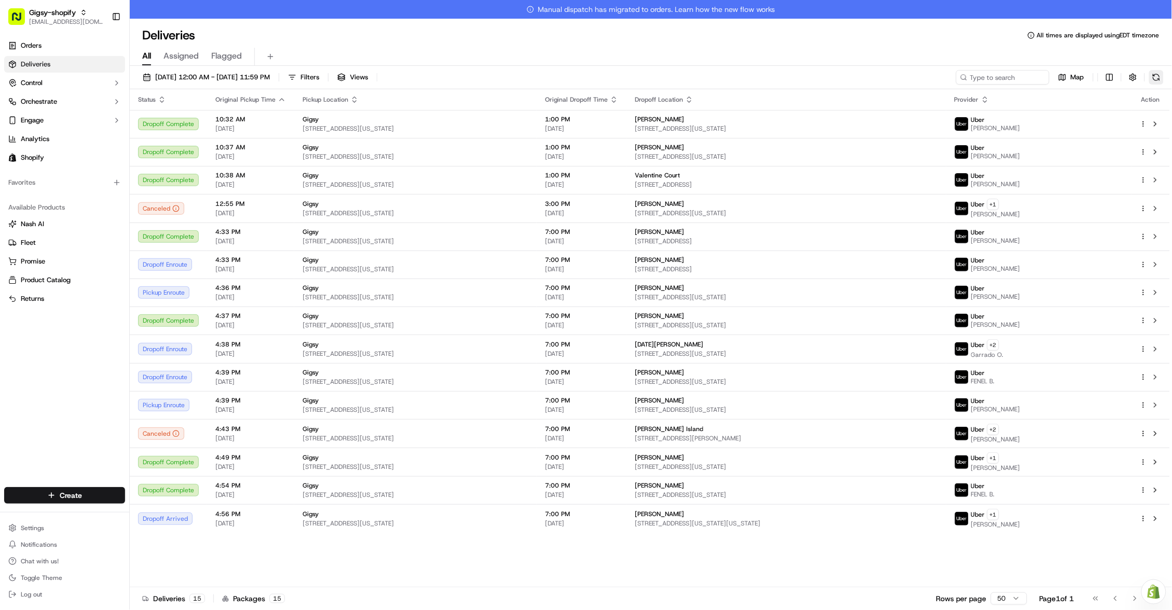
click at [1159, 80] on button at bounding box center [1156, 77] width 15 height 15
click at [1104, 76] on html "Gigsy-shopify [EMAIL_ADDRESS][DOMAIN_NAME] Toggle Sidebar Orders Deliveries Con…" at bounding box center [586, 305] width 1172 height 610
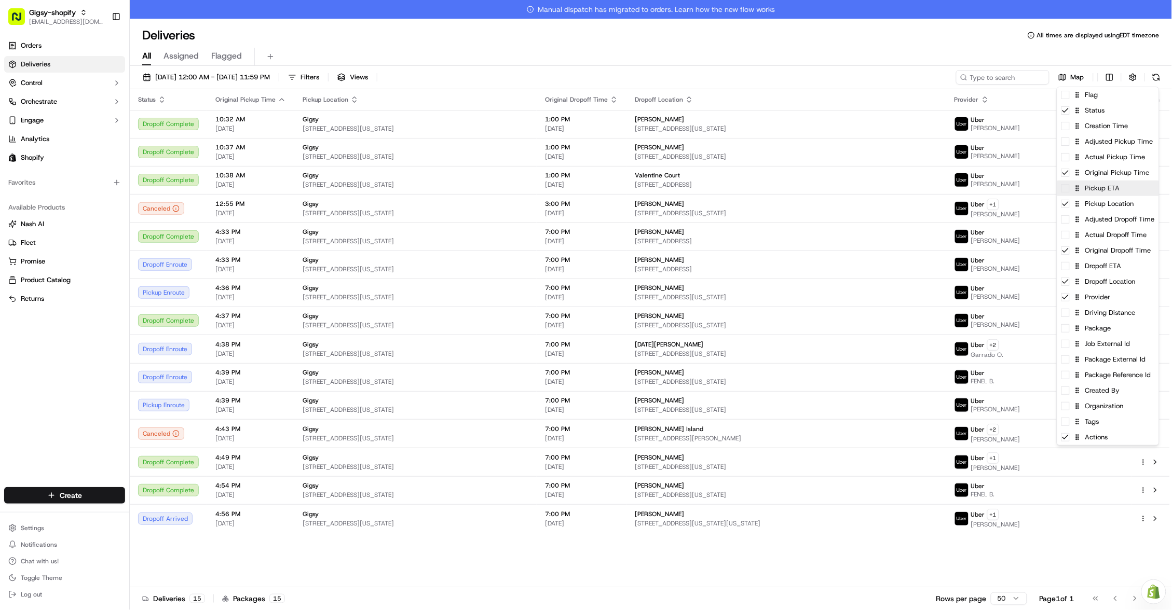
click at [1067, 193] on div "Pickup ETA" at bounding box center [1108, 189] width 102 height 16
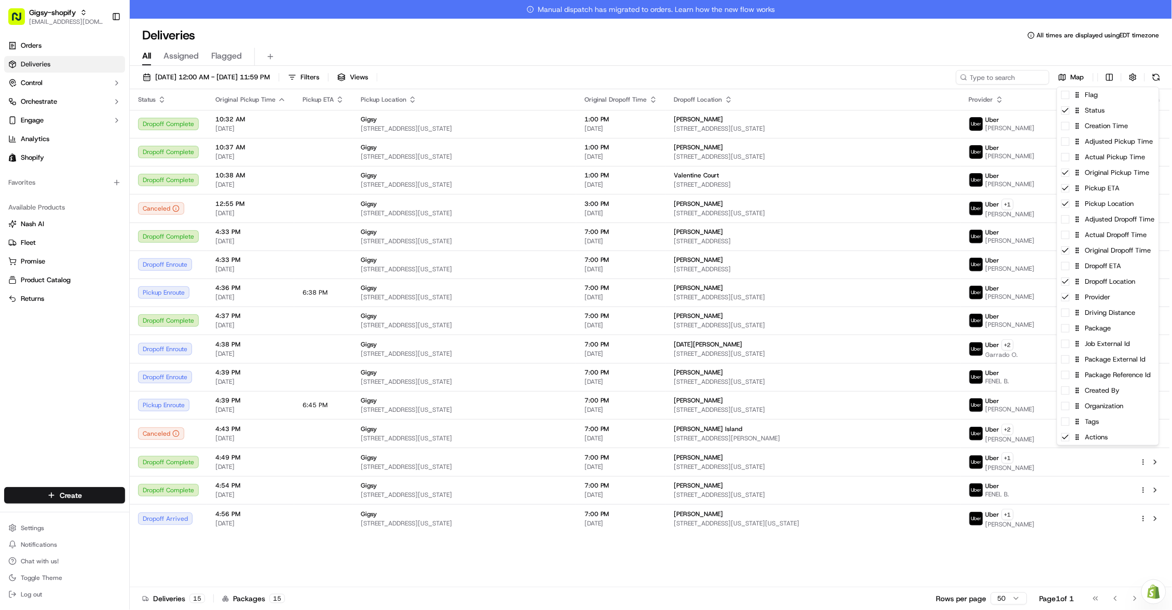
click at [656, 559] on html "Gigsy-shopify [EMAIL_ADDRESS][DOMAIN_NAME] Toggle Sidebar Orders Deliveries Con…" at bounding box center [586, 305] width 1172 height 610
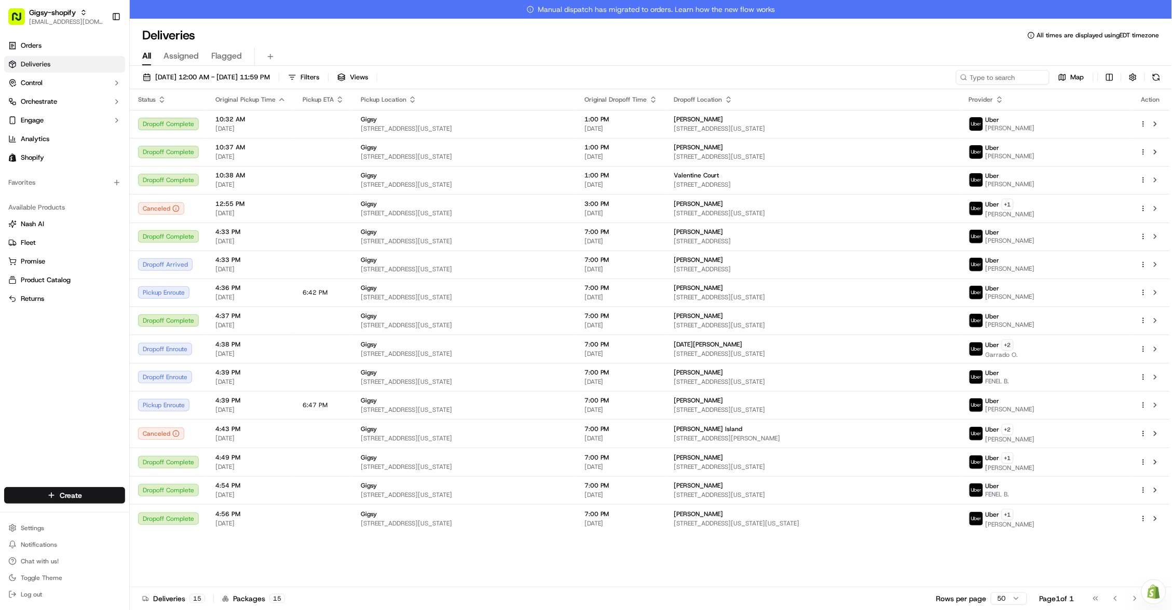
click at [32, 47] on span "Orders" at bounding box center [31, 45] width 21 height 9
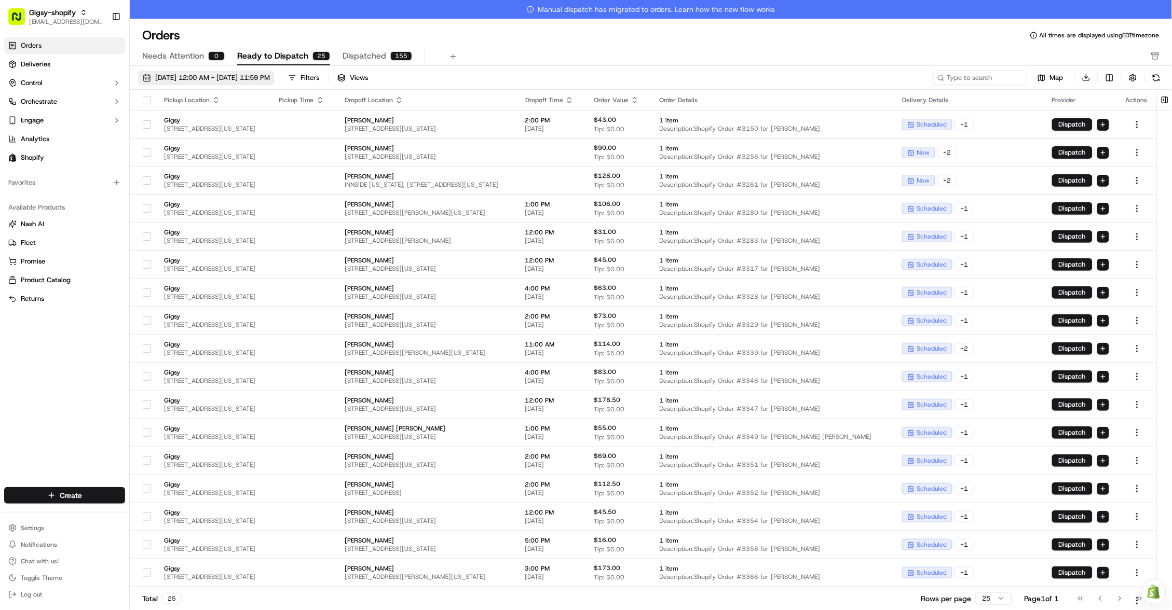
click at [250, 77] on span "09/01/2025 12:00 AM - 09/30/2025 11:59 PM" at bounding box center [212, 77] width 115 height 9
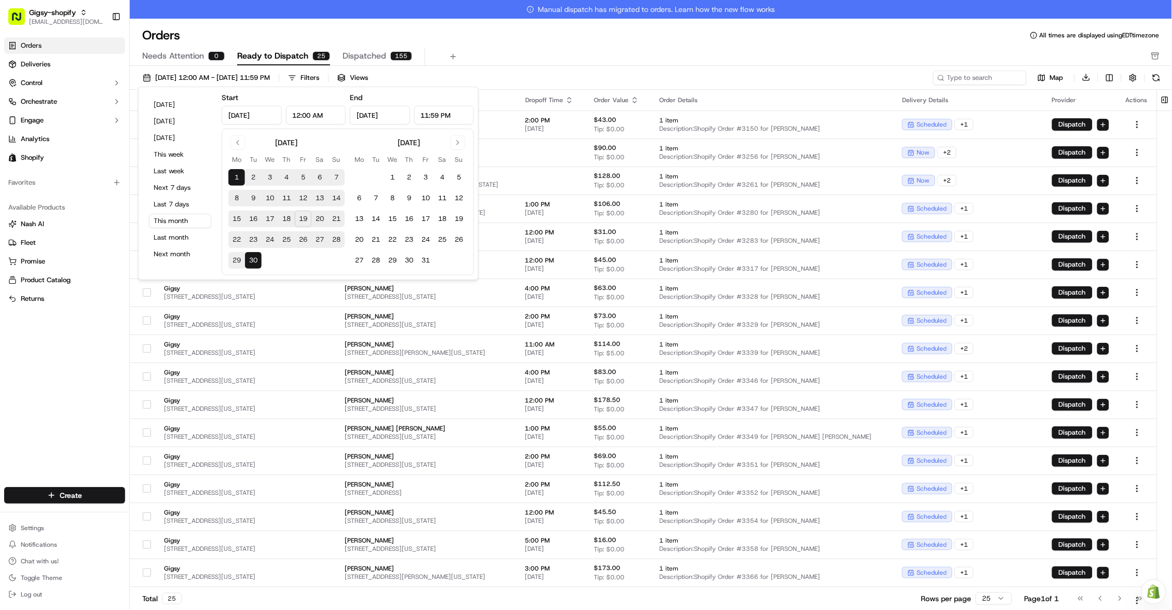
click at [317, 219] on button "20" at bounding box center [319, 219] width 17 height 17
type input "Sep 20, 2025"
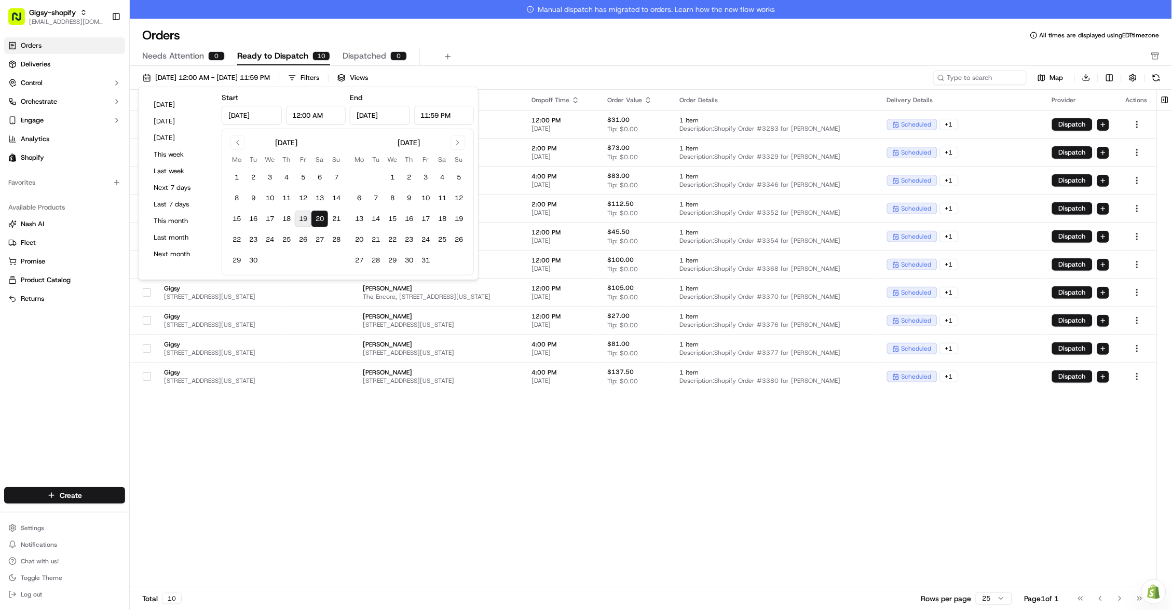
click at [317, 219] on button "20" at bounding box center [319, 219] width 17 height 17
click at [383, 418] on div "Pickup Location Pickup Time Dropoff Location Dropoff Time Order Value Order Det…" at bounding box center [643, 348] width 1027 height 517
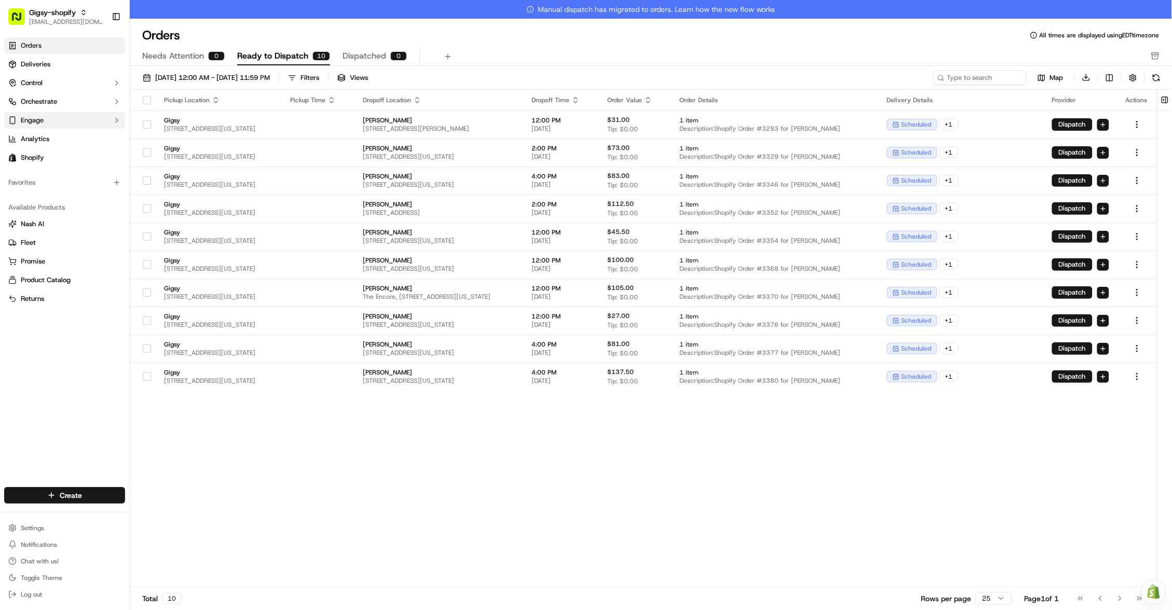
click at [47, 72] on link "Deliveries" at bounding box center [64, 64] width 121 height 17
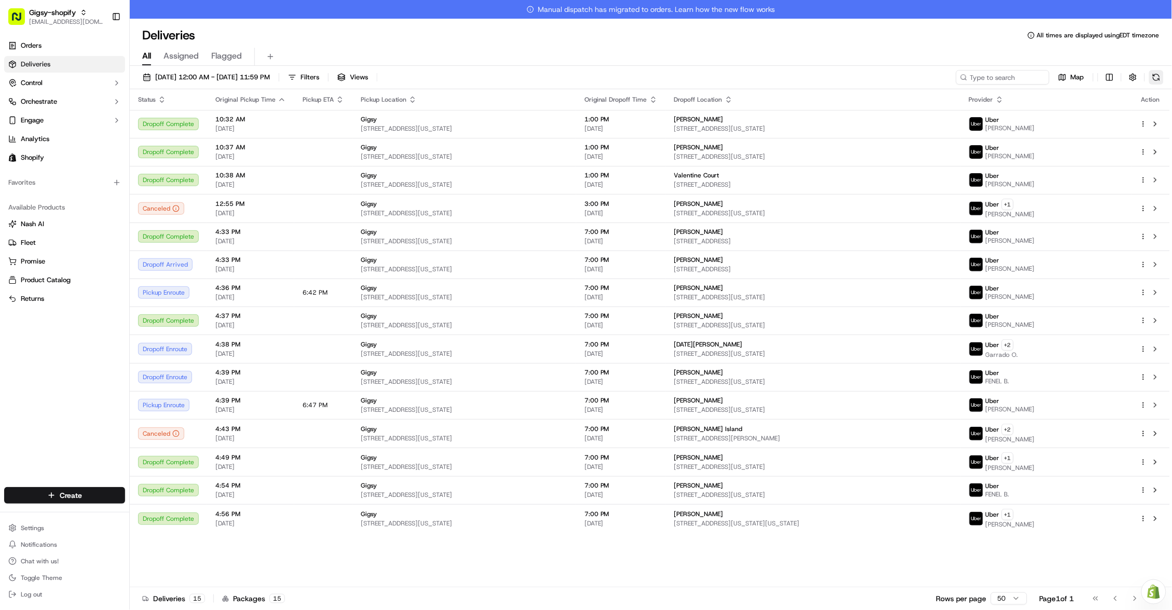
click at [1150, 80] on button at bounding box center [1156, 77] width 15 height 15
click at [1161, 81] on button at bounding box center [1156, 77] width 15 height 15
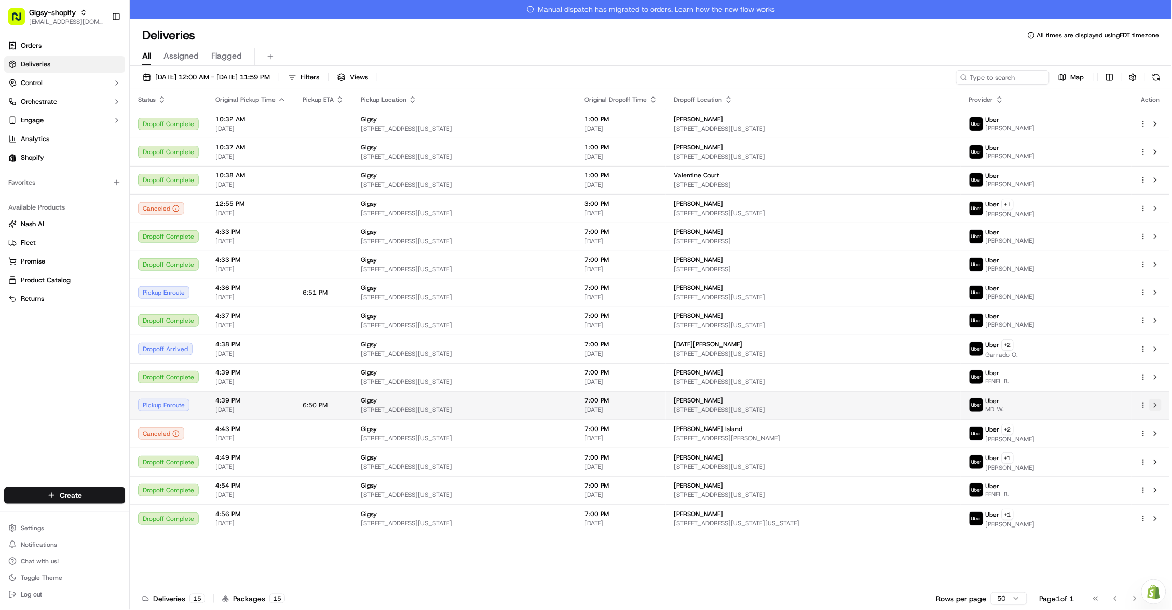
click at [1157, 404] on button at bounding box center [1155, 405] width 12 height 12
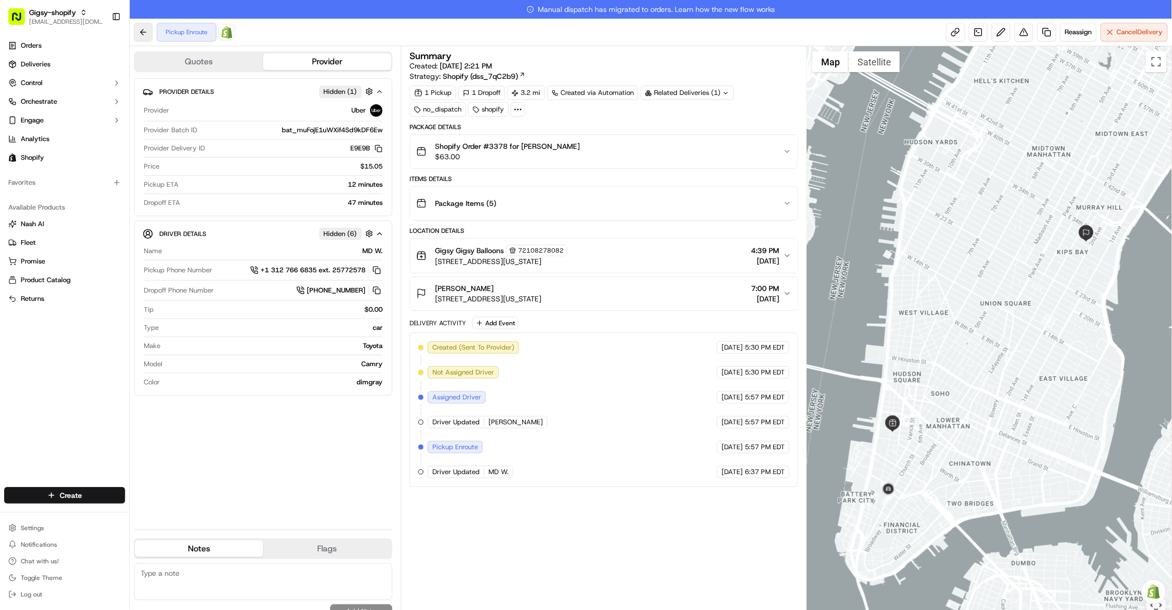
click at [145, 28] on button at bounding box center [143, 32] width 19 height 19
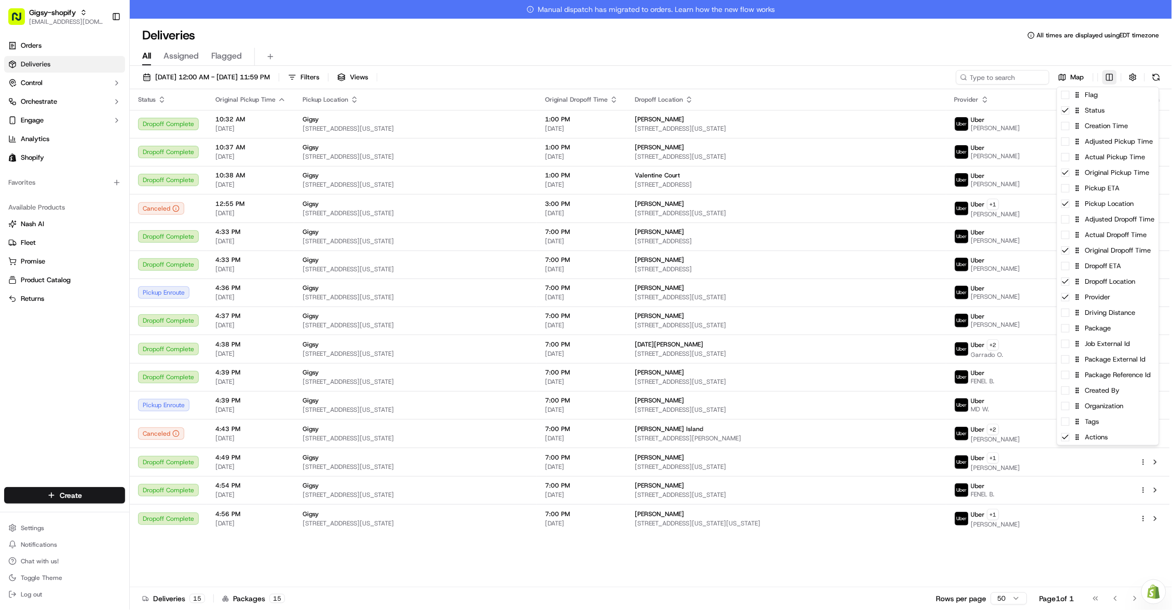
click at [1108, 73] on html "Gigsy-shopify [EMAIL_ADDRESS][DOMAIN_NAME] Toggle Sidebar Orders Deliveries Con…" at bounding box center [586, 305] width 1172 height 610
click at [1070, 189] on div "Pickup ETA" at bounding box center [1108, 189] width 102 height 16
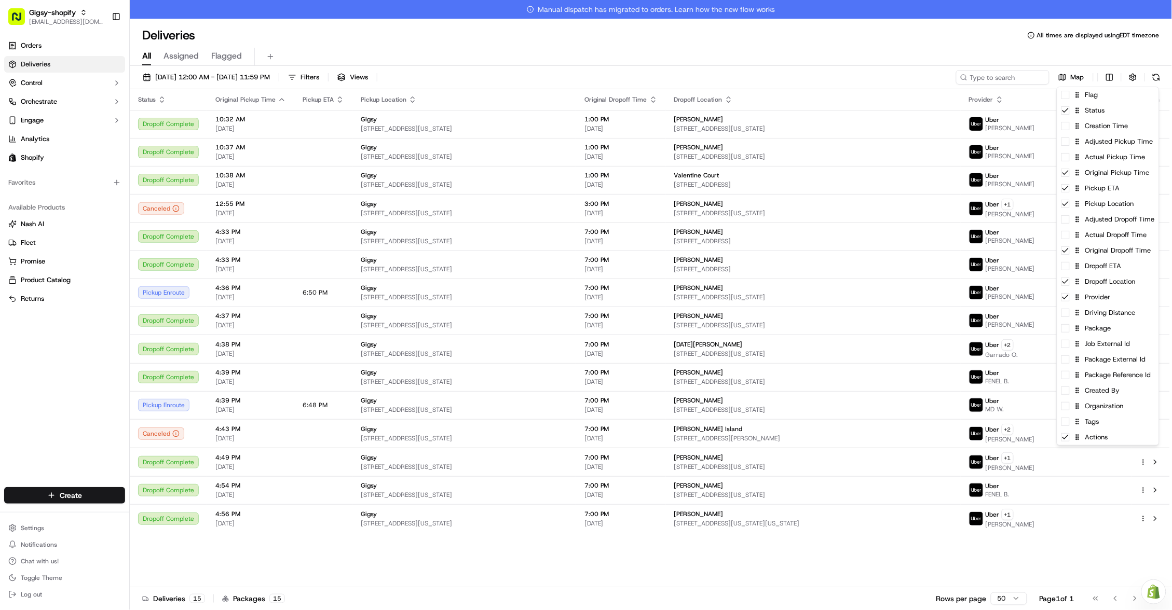
click at [1158, 76] on html "Gigsy-shopify [EMAIL_ADDRESS][DOMAIN_NAME] Toggle Sidebar Orders Deliveries Con…" at bounding box center [586, 305] width 1172 height 610
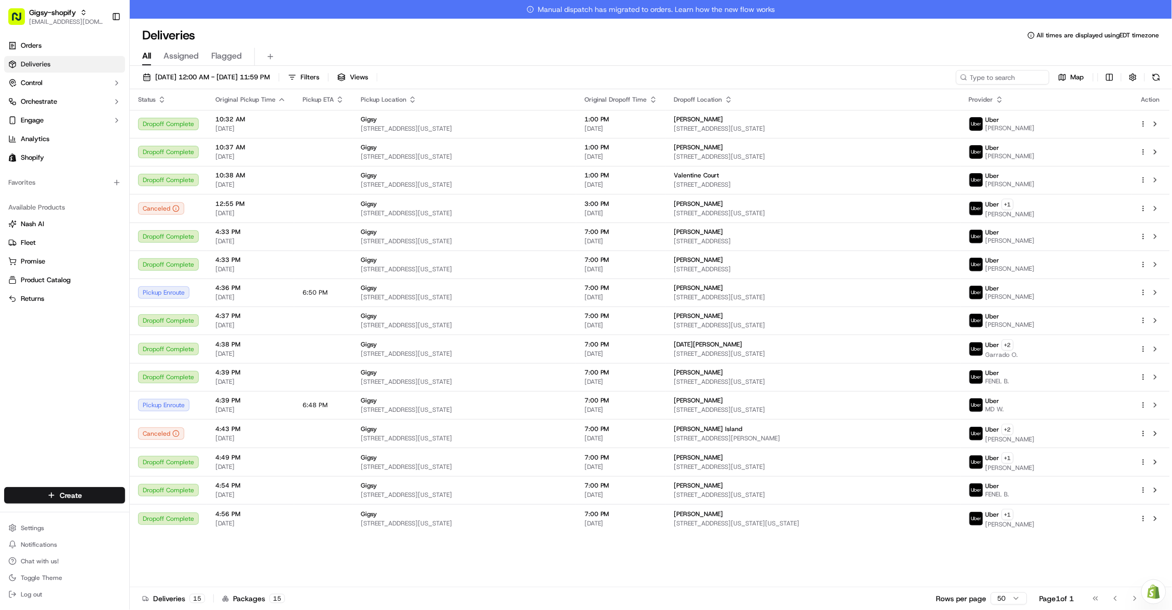
click at [1158, 76] on button at bounding box center [1156, 77] width 15 height 15
click at [161, 98] on icon "button" at bounding box center [162, 99] width 8 height 8
